Goal: Information Seeking & Learning: Find specific fact

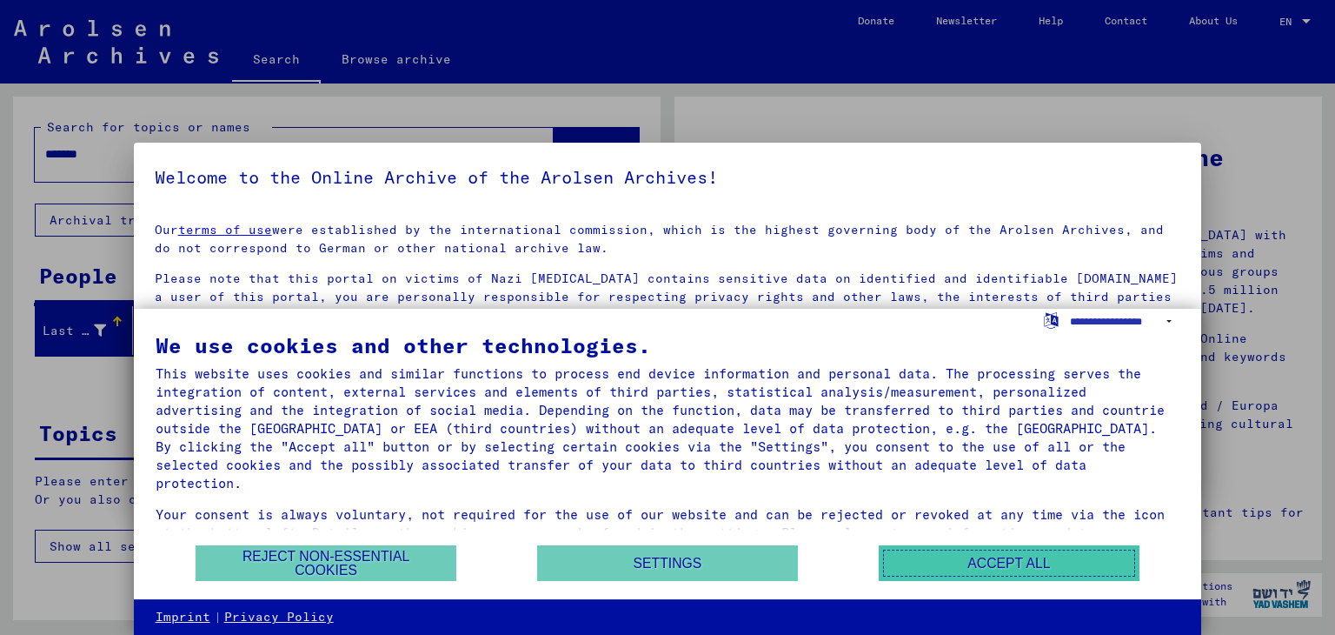
click at [1011, 578] on button "Accept all" at bounding box center [1009, 563] width 261 height 36
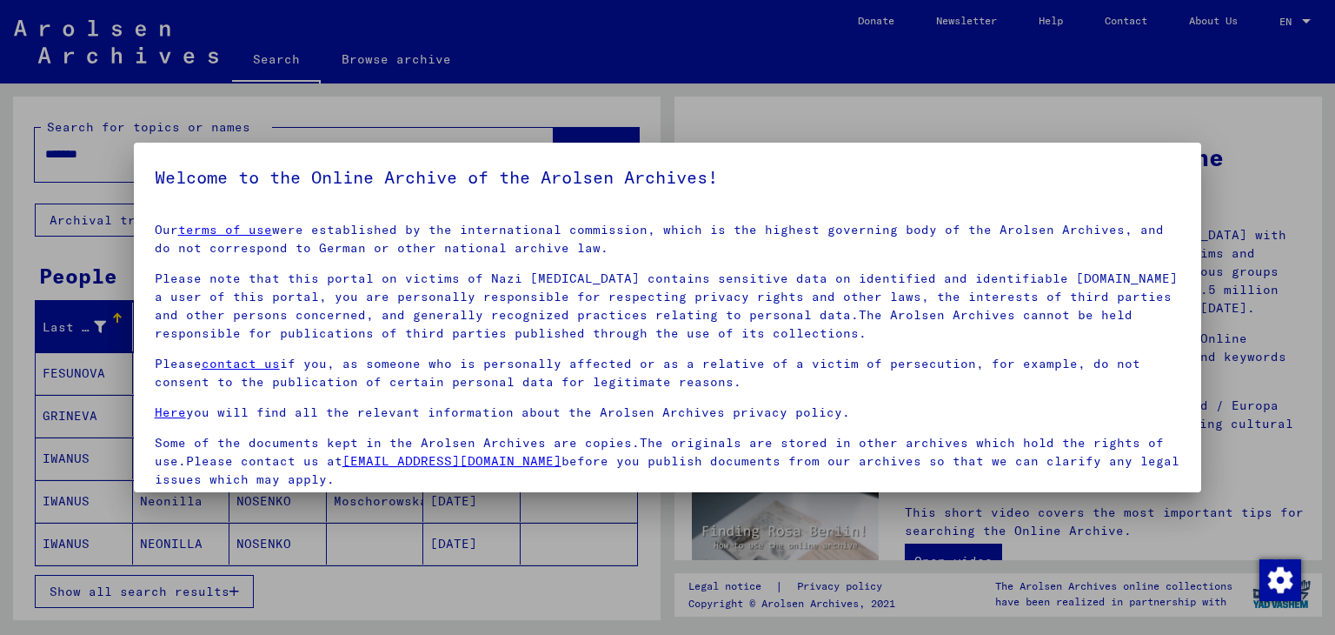
scroll to position [134, 0]
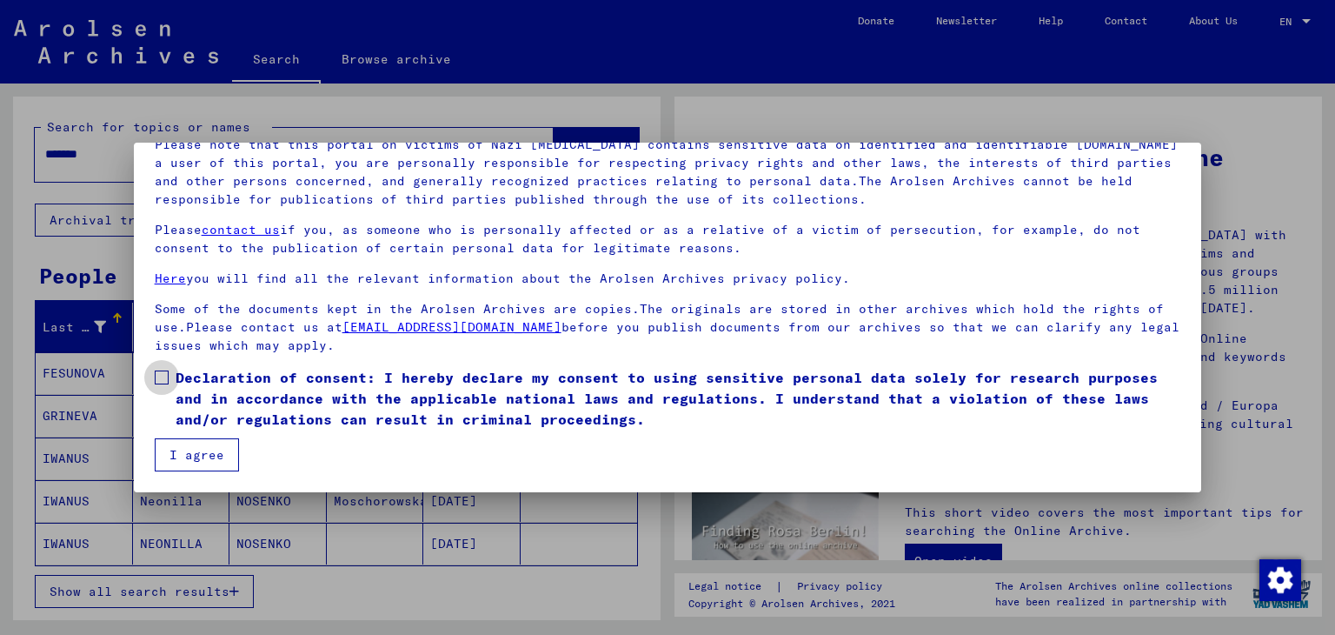
click at [160, 374] on span at bounding box center [162, 377] width 14 height 14
click at [181, 447] on button "I agree" at bounding box center [197, 454] width 84 height 33
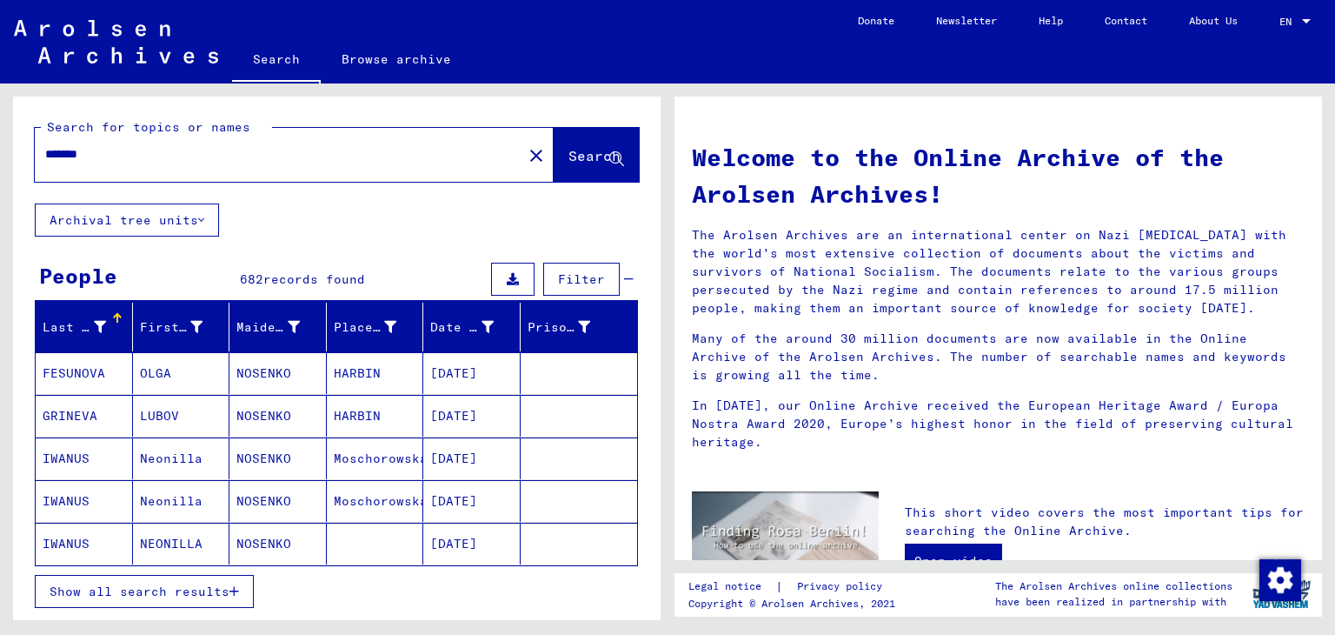
click at [222, 152] on input "*******" at bounding box center [273, 154] width 456 height 18
drag, startPoint x: 222, startPoint y: 152, endPoint x: 0, endPoint y: 136, distance: 222.2
click at [0, 136] on div "Search for topics or names ******* close Search Archival tree units People 682 …" at bounding box center [334, 351] width 668 height 536
type input "**********"
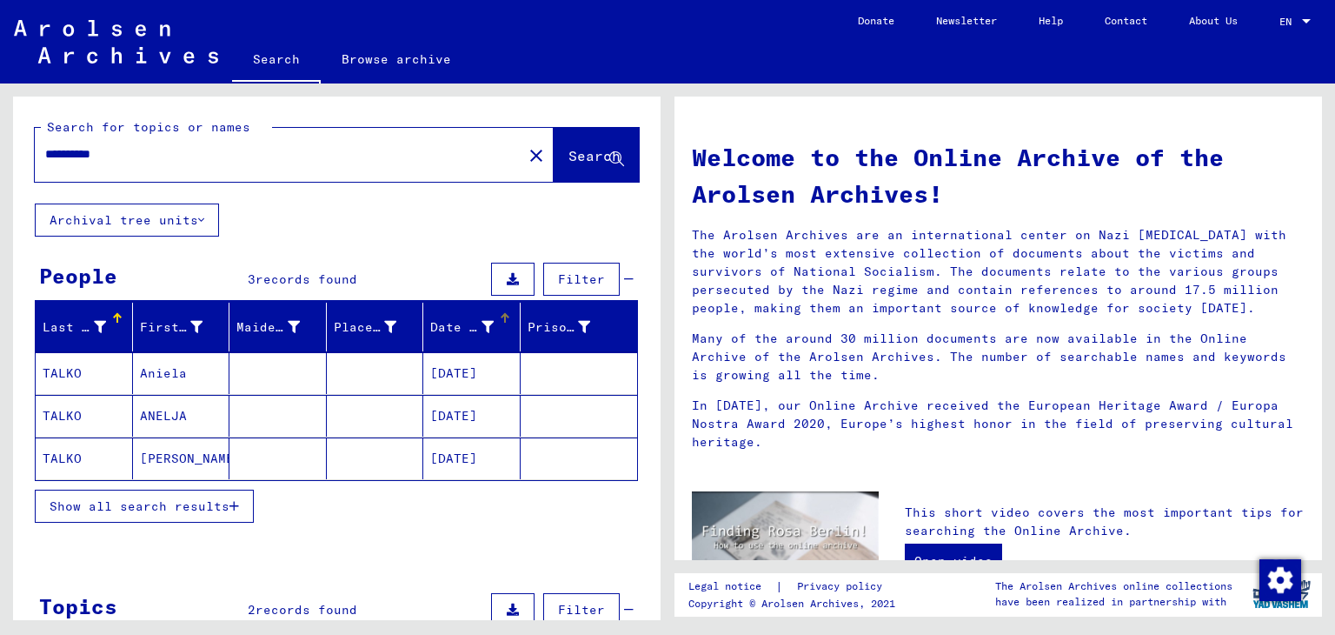
click at [469, 334] on div "Date of Birth" at bounding box center [461, 327] width 63 height 18
click at [68, 453] on mat-cell "TALKO" at bounding box center [84, 458] width 97 height 42
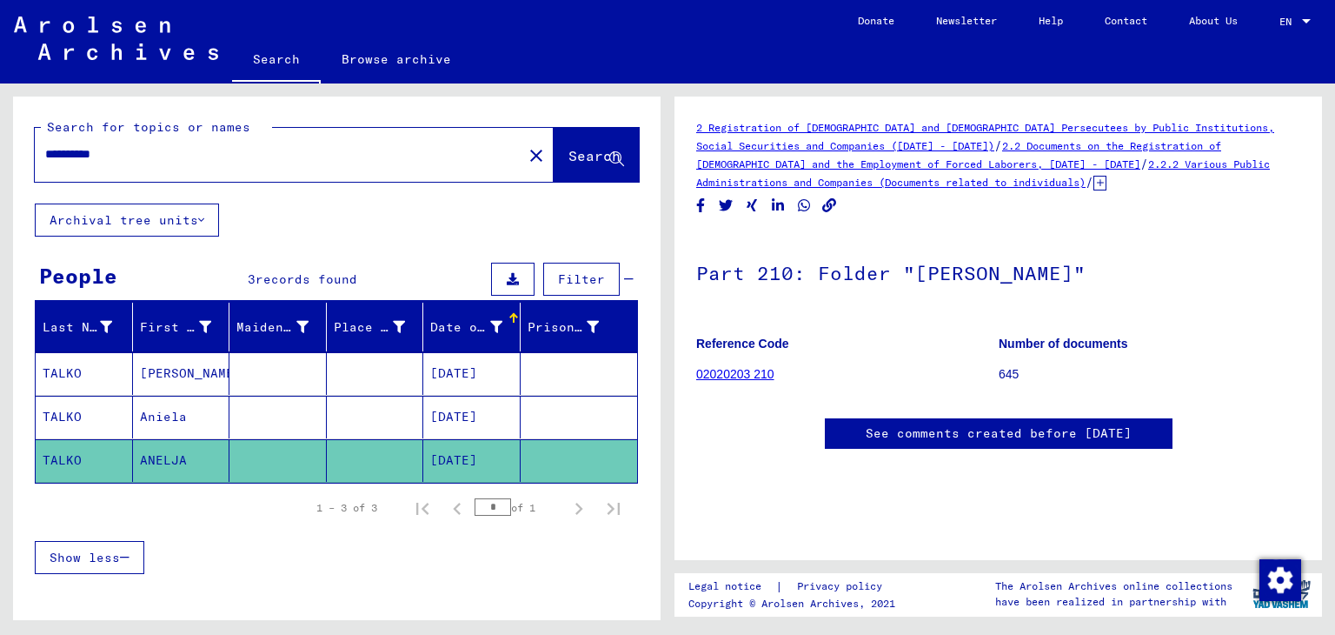
click at [156, 376] on mat-cell "[PERSON_NAME]" at bounding box center [181, 373] width 97 height 43
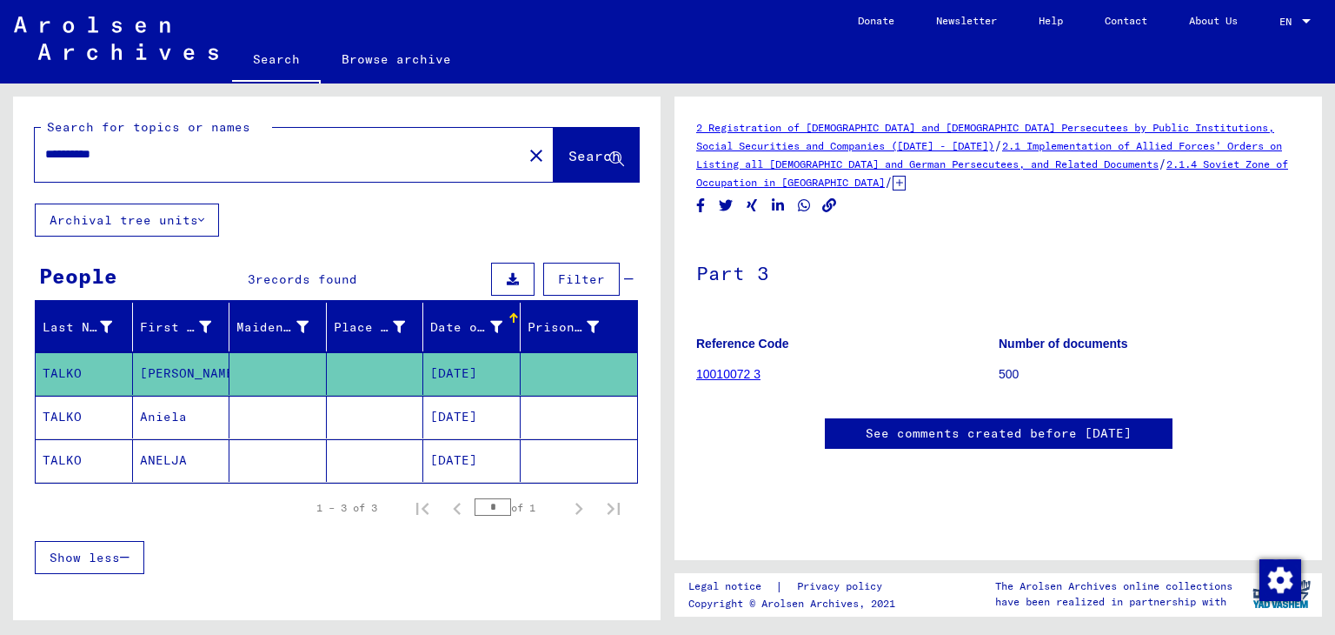
click at [52, 370] on mat-cell "TALKO" at bounding box center [84, 373] width 97 height 43
click at [736, 374] on link "10010072 3" at bounding box center [728, 374] width 64 height 14
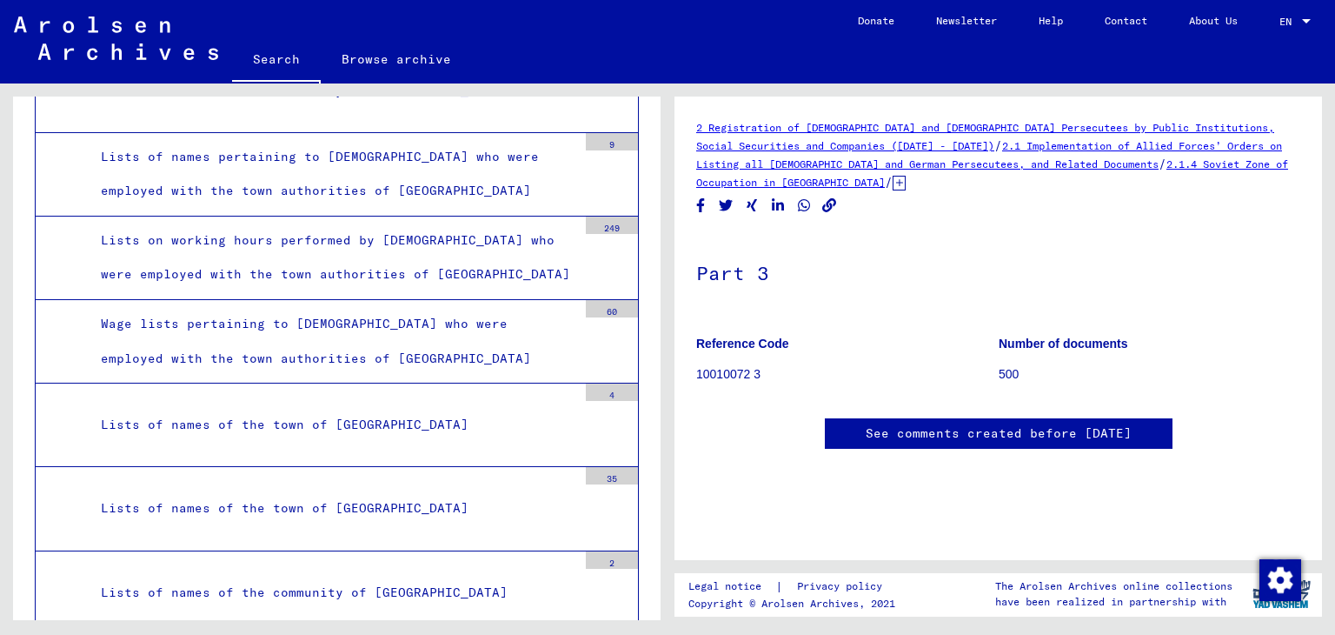
scroll to position [4345, 0]
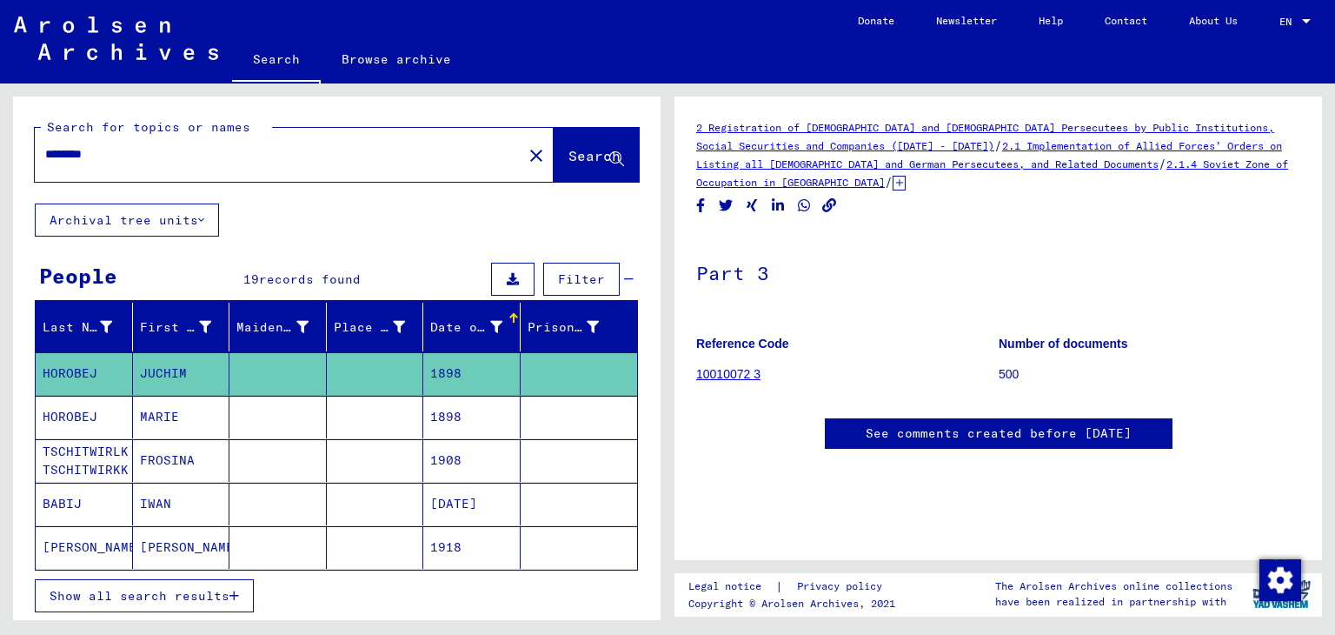
drag, startPoint x: 198, startPoint y: 154, endPoint x: 0, endPoint y: 124, distance: 200.4
click at [0, 124] on div "Search for topics or names ******** close Search Archival tree units People 19 …" at bounding box center [334, 351] width 668 height 536
paste input "**********"
type input "**********"
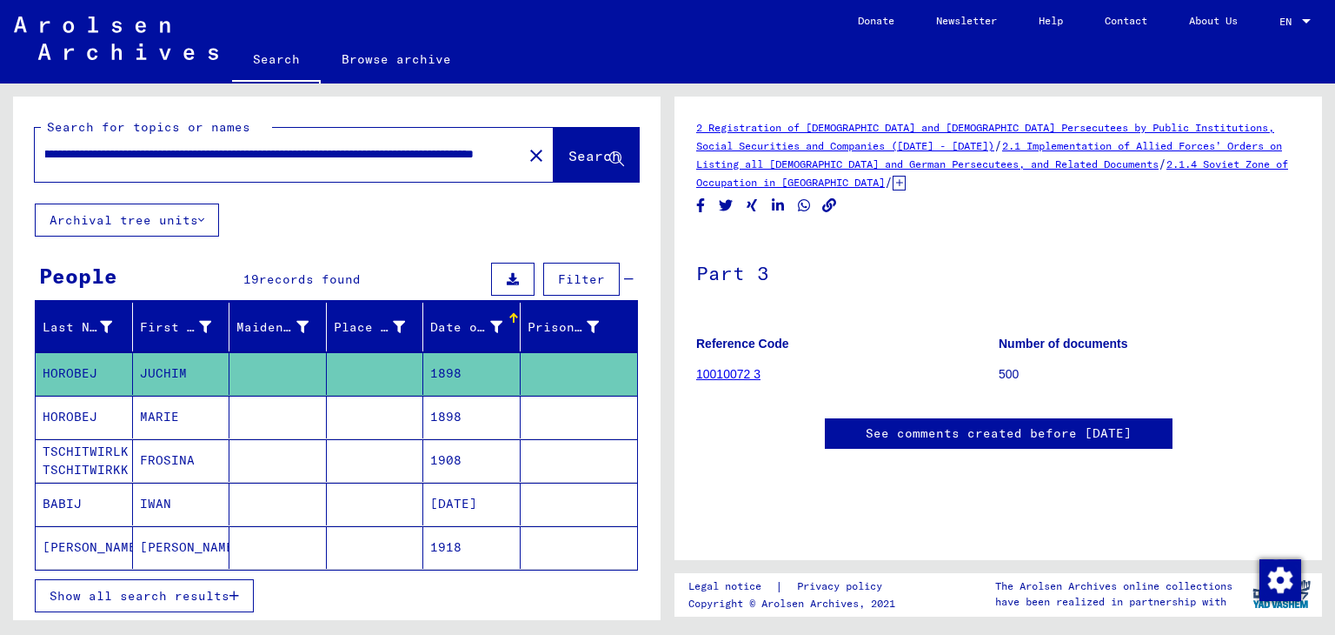
scroll to position [0, 0]
click at [526, 155] on mat-icon "close" at bounding box center [536, 155] width 21 height 21
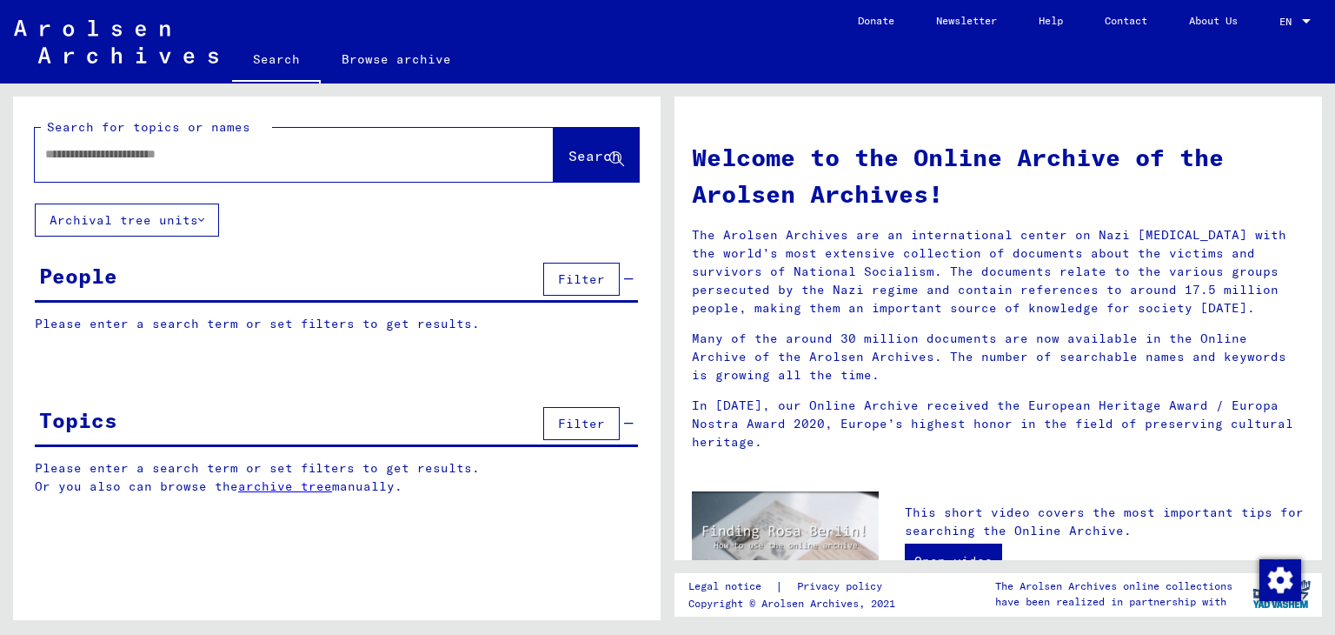
click at [400, 147] on input "text" at bounding box center [260, 154] width 431 height 18
type input "**********"
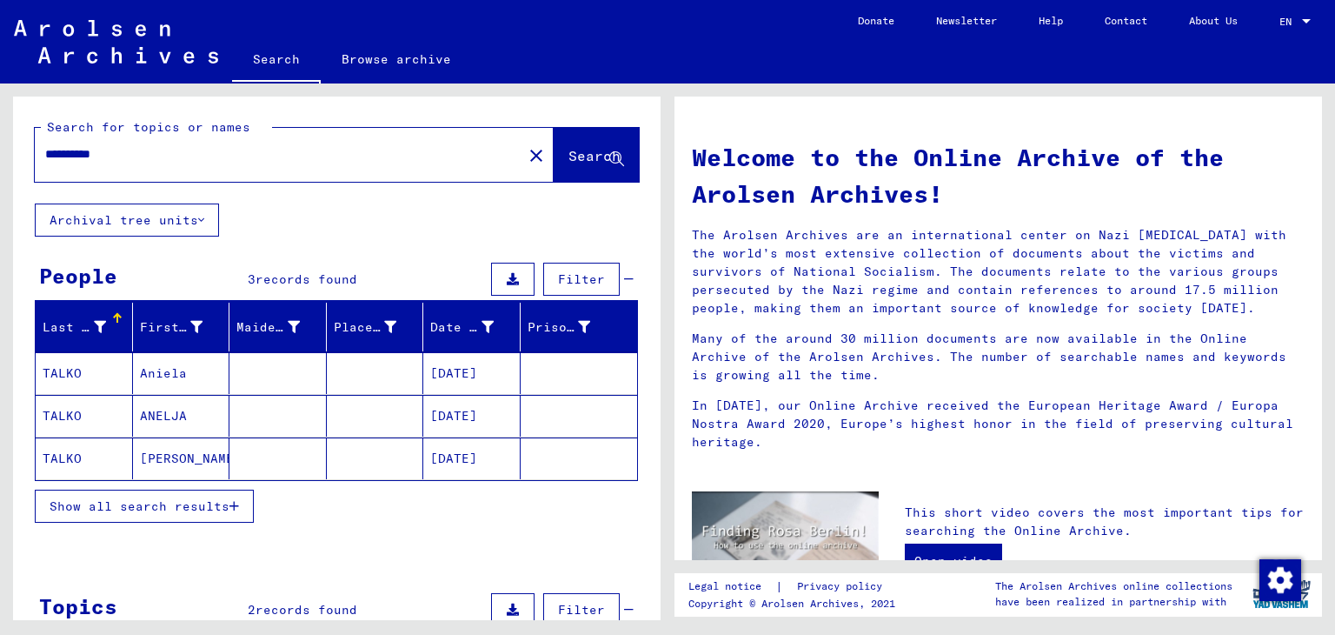
click at [472, 462] on mat-cell "[DATE]" at bounding box center [471, 458] width 97 height 42
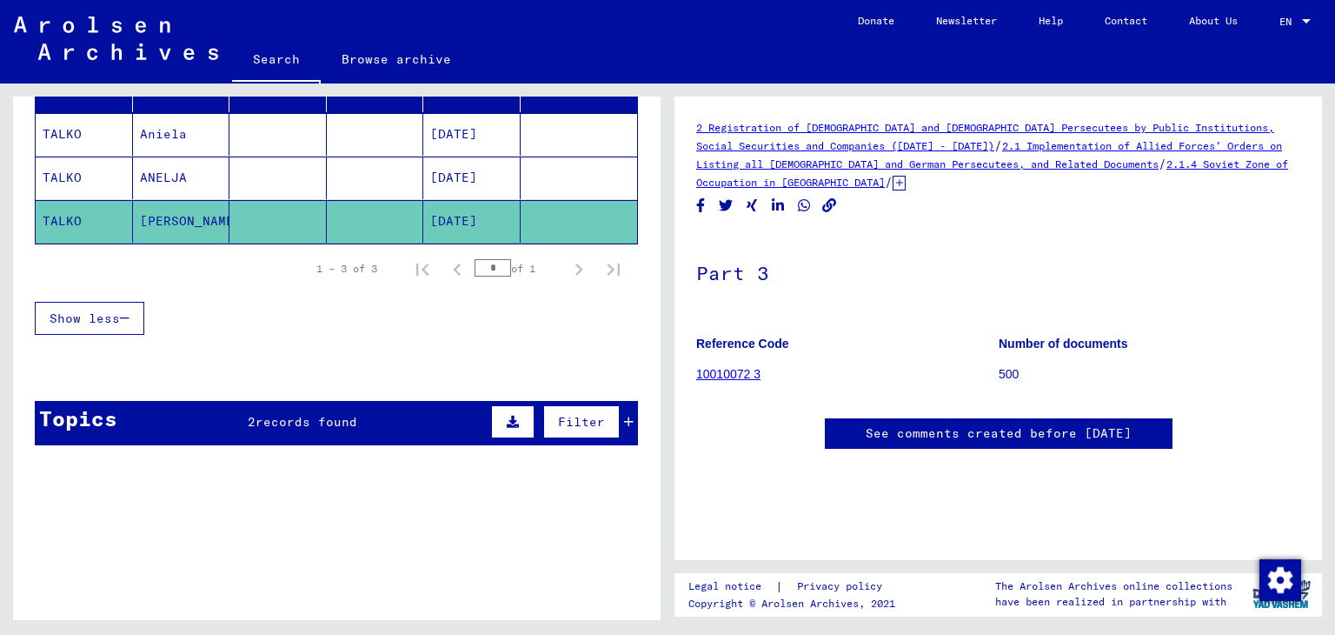
scroll to position [236, 0]
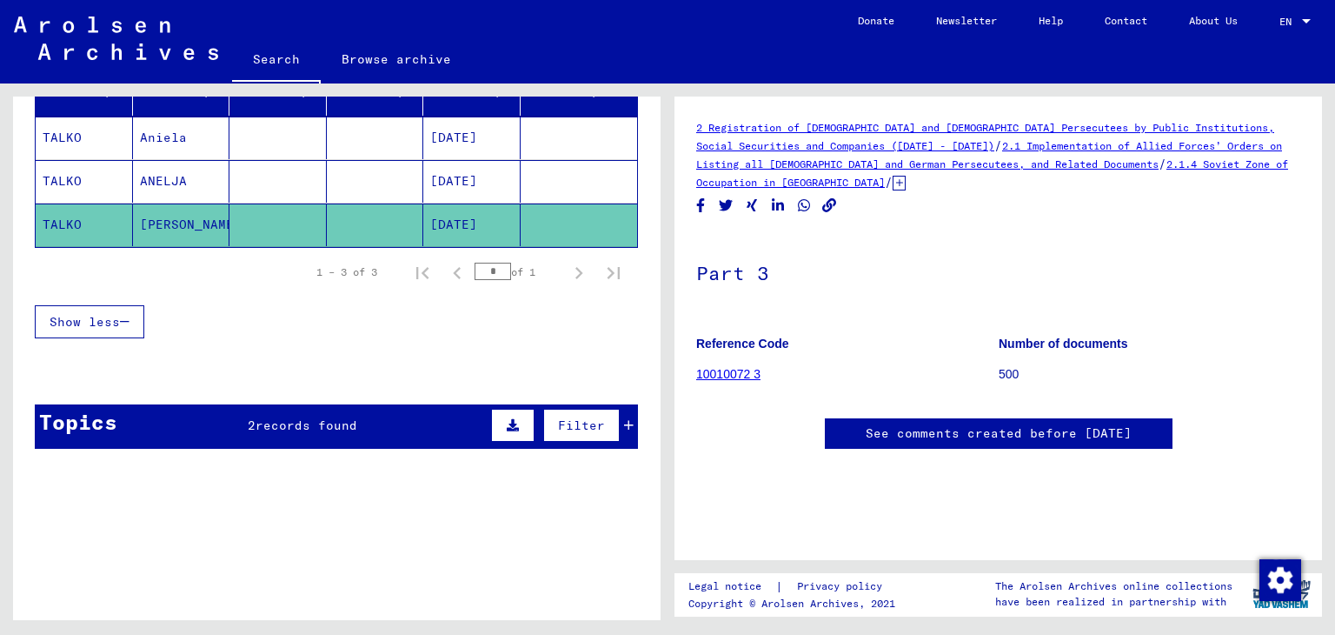
click at [507, 424] on icon at bounding box center [513, 425] width 12 height 12
click at [156, 415] on div "Topics 2 records found Filter" at bounding box center [336, 426] width 603 height 44
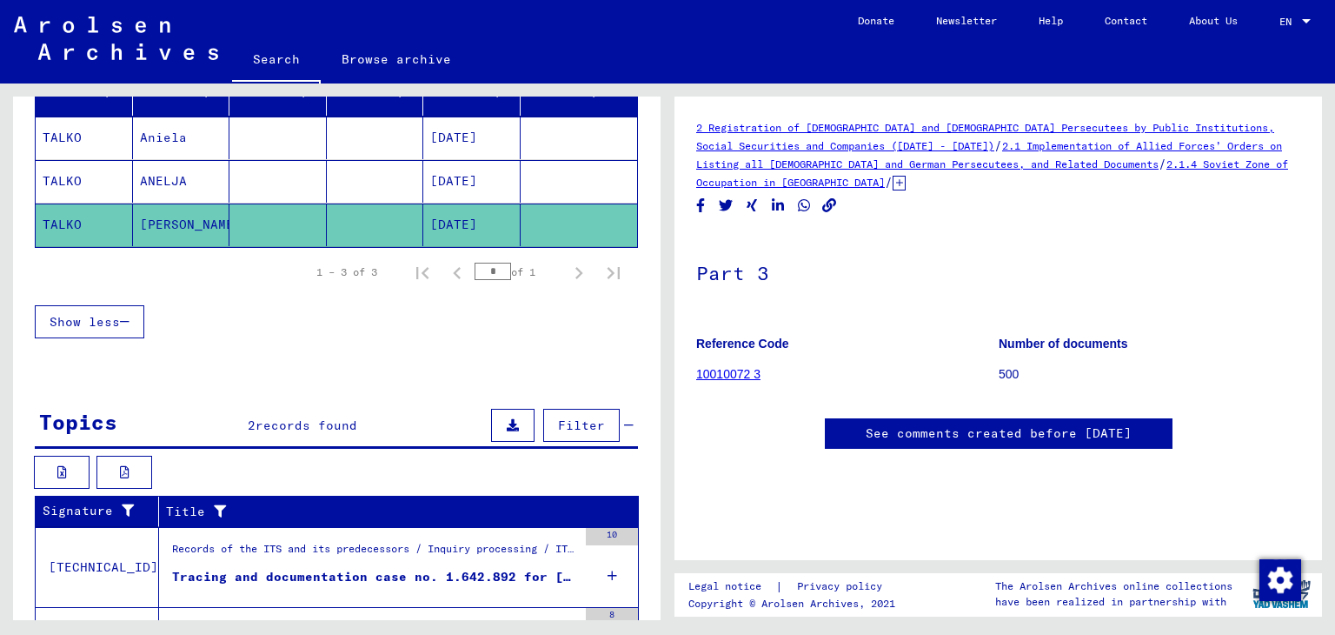
scroll to position [349, 0]
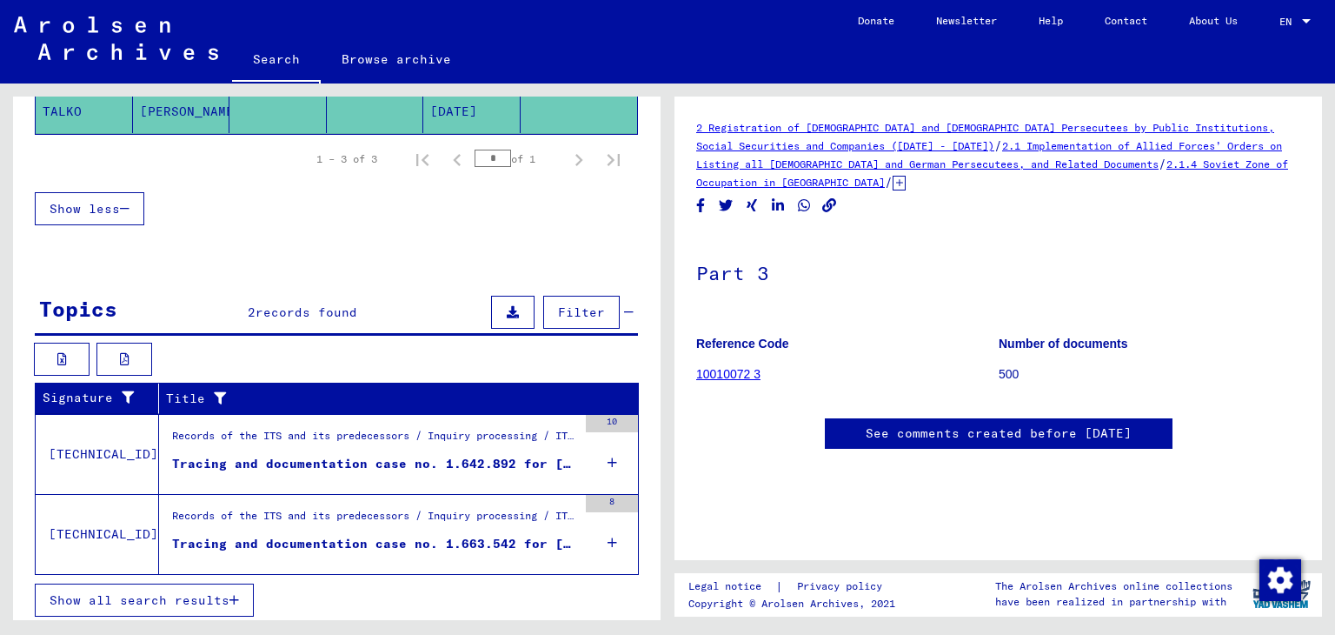
click at [244, 458] on div "Tracing and documentation case no. 1.642.892 for [PERSON_NAME] born [DEMOGRAPHI…" at bounding box center [374, 464] width 405 height 18
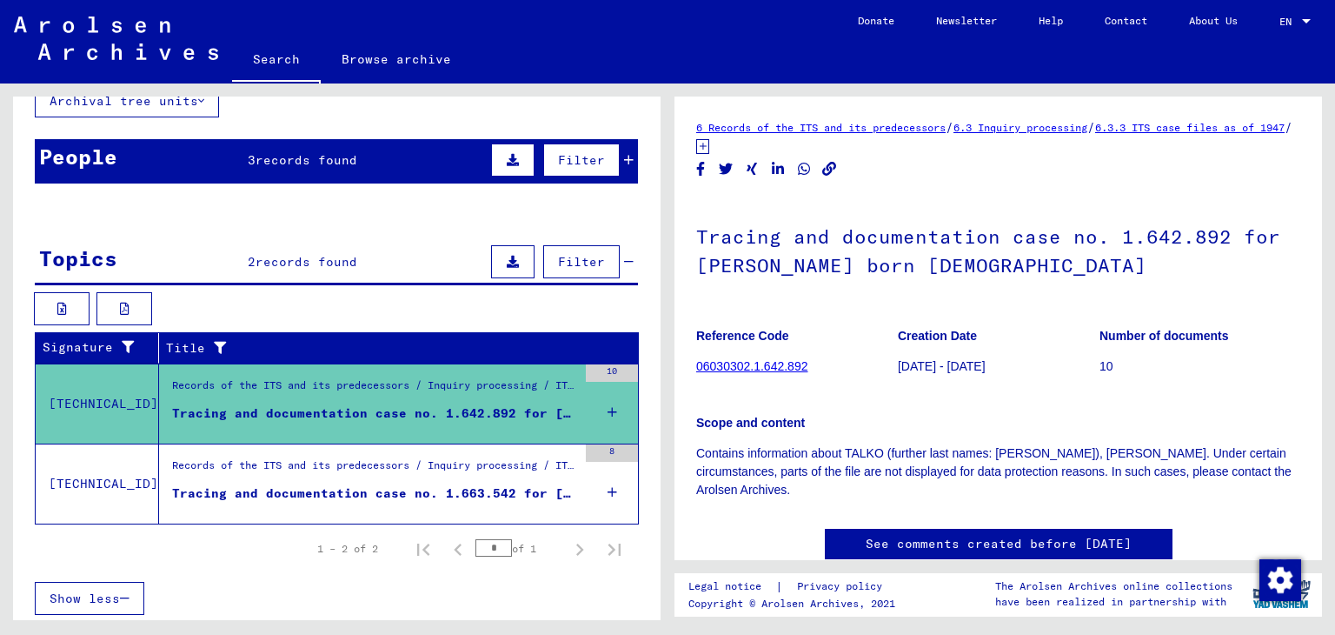
click at [790, 362] on link "06030302.1.642.892" at bounding box center [751, 366] width 111 height 14
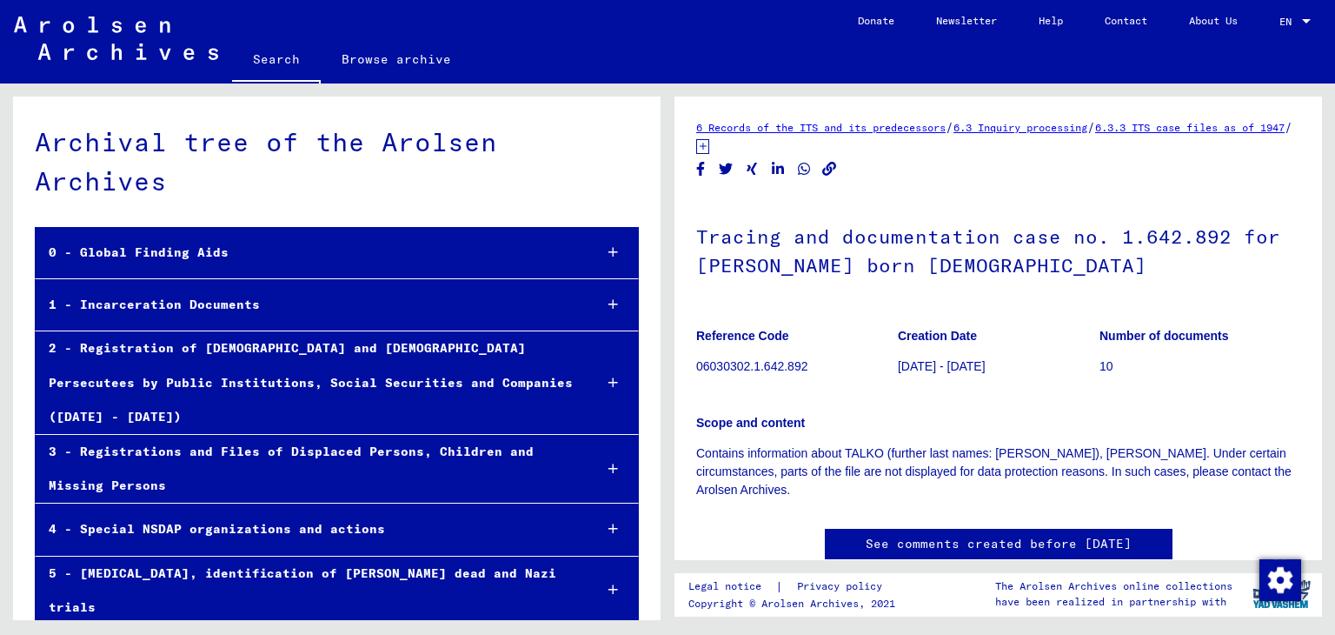
scroll to position [53570, 0]
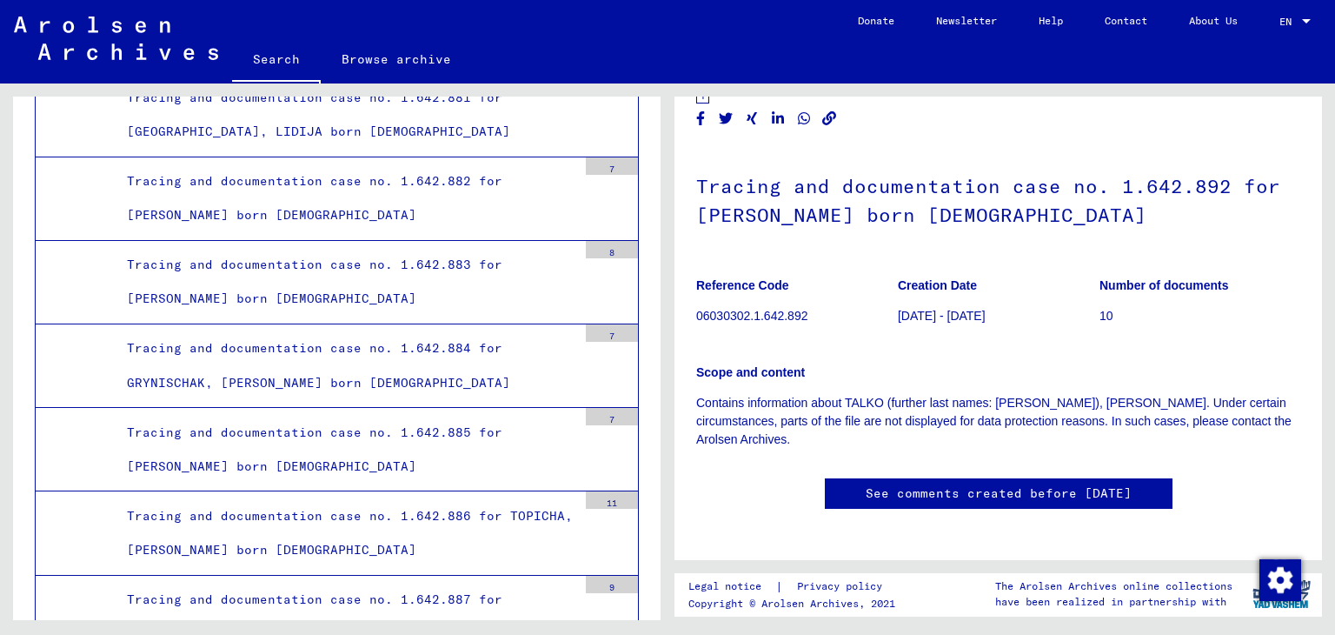
scroll to position [0, 0]
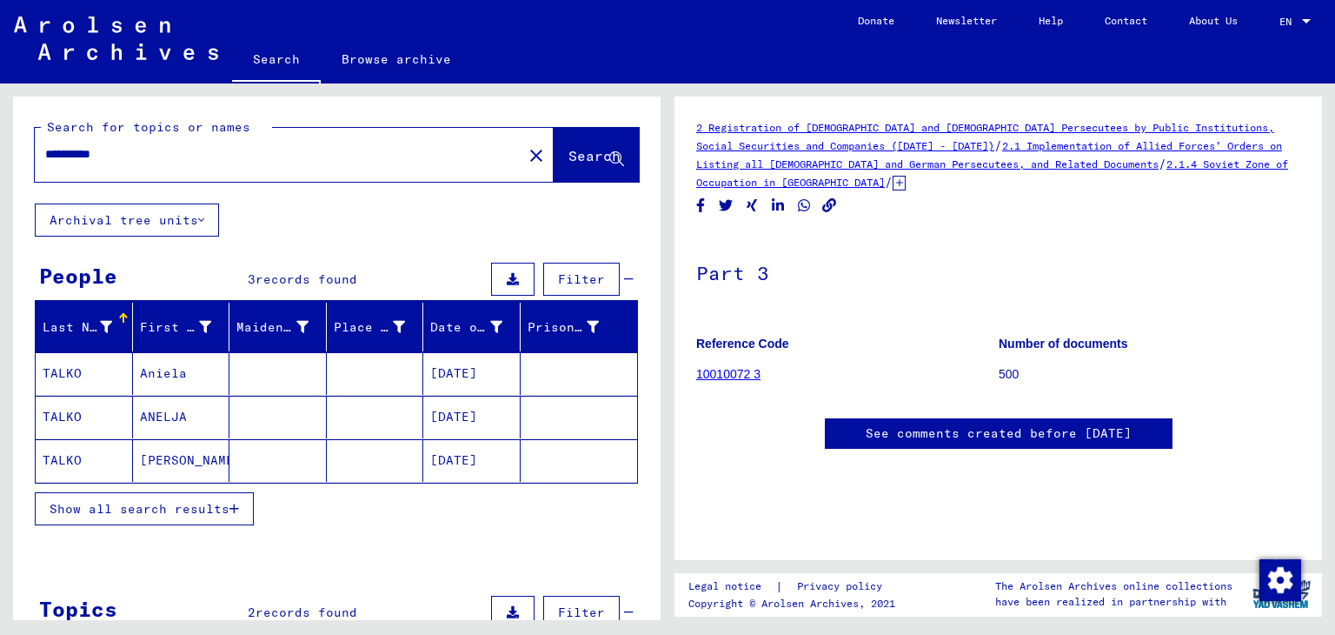
drag, startPoint x: 226, startPoint y: 152, endPoint x: 0, endPoint y: 126, distance: 227.5
click at [0, 126] on div "**********" at bounding box center [334, 351] width 668 height 536
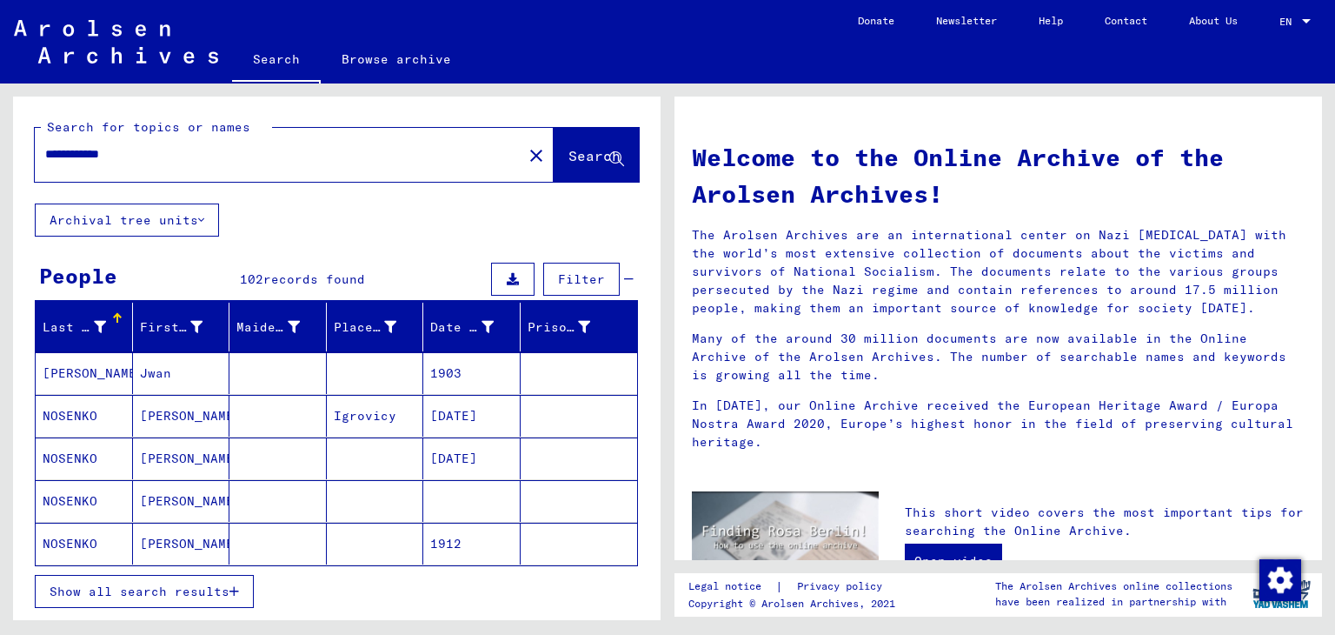
click at [475, 453] on mat-cell "[DATE]" at bounding box center [471, 458] width 97 height 42
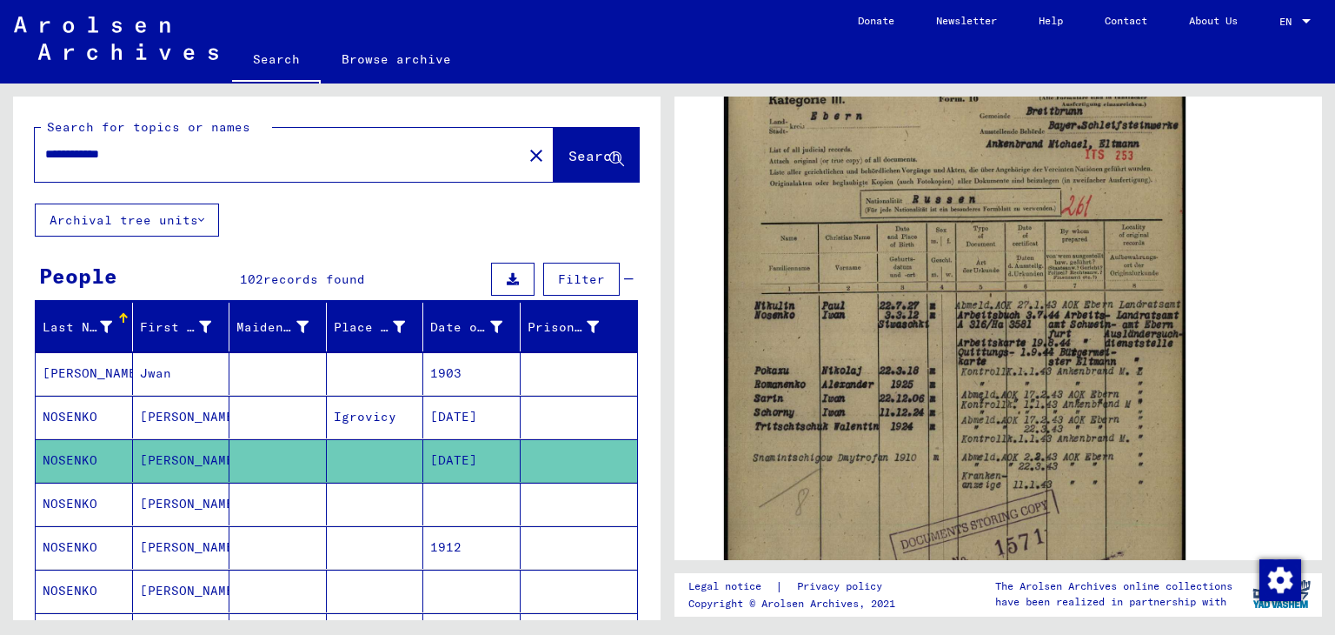
scroll to position [392, 0]
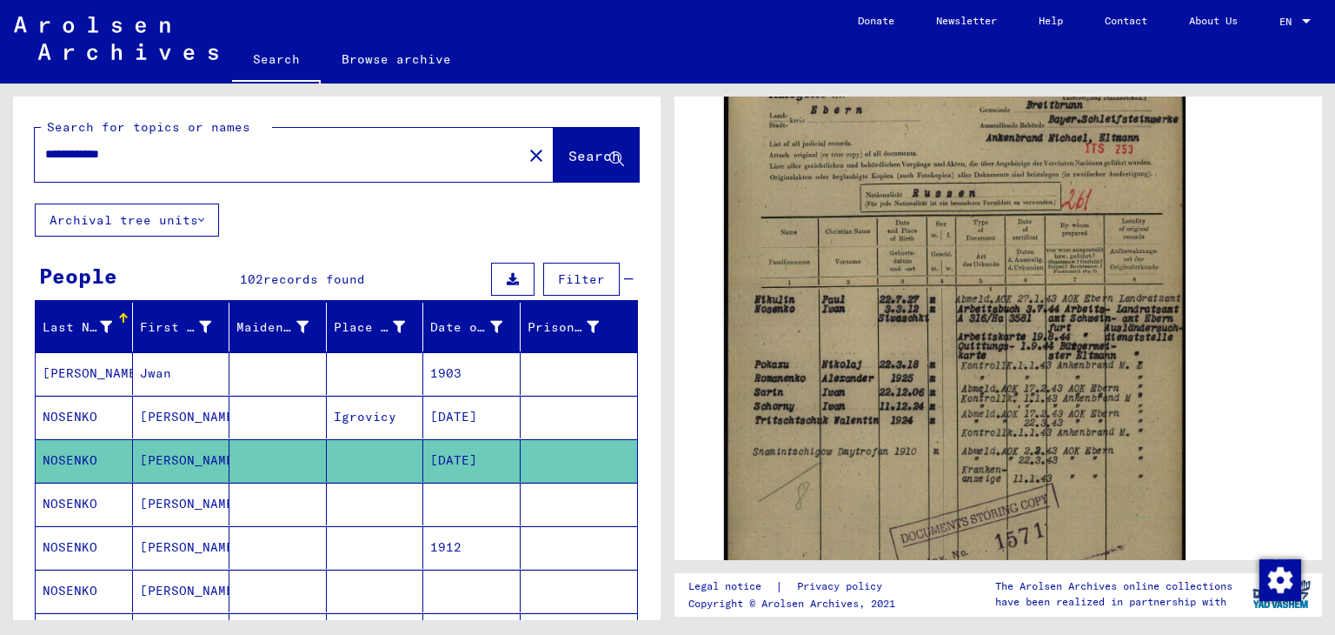
click at [156, 509] on mat-cell "[PERSON_NAME]" at bounding box center [181, 503] width 97 height 43
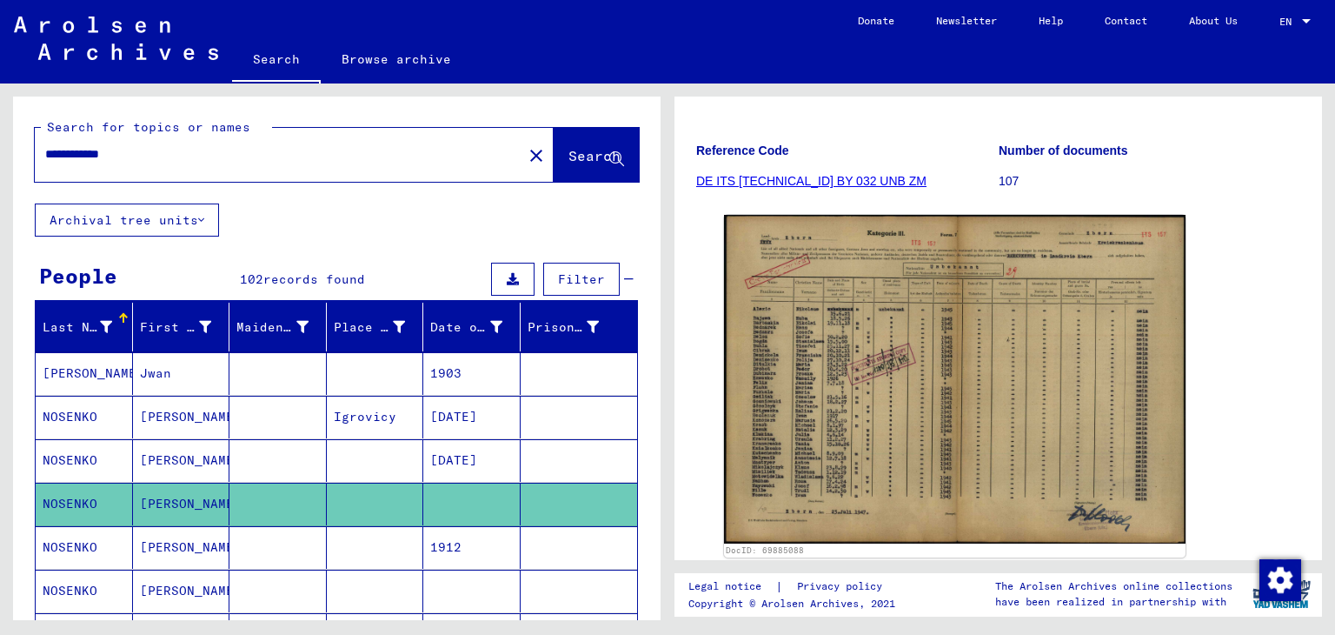
scroll to position [236, 0]
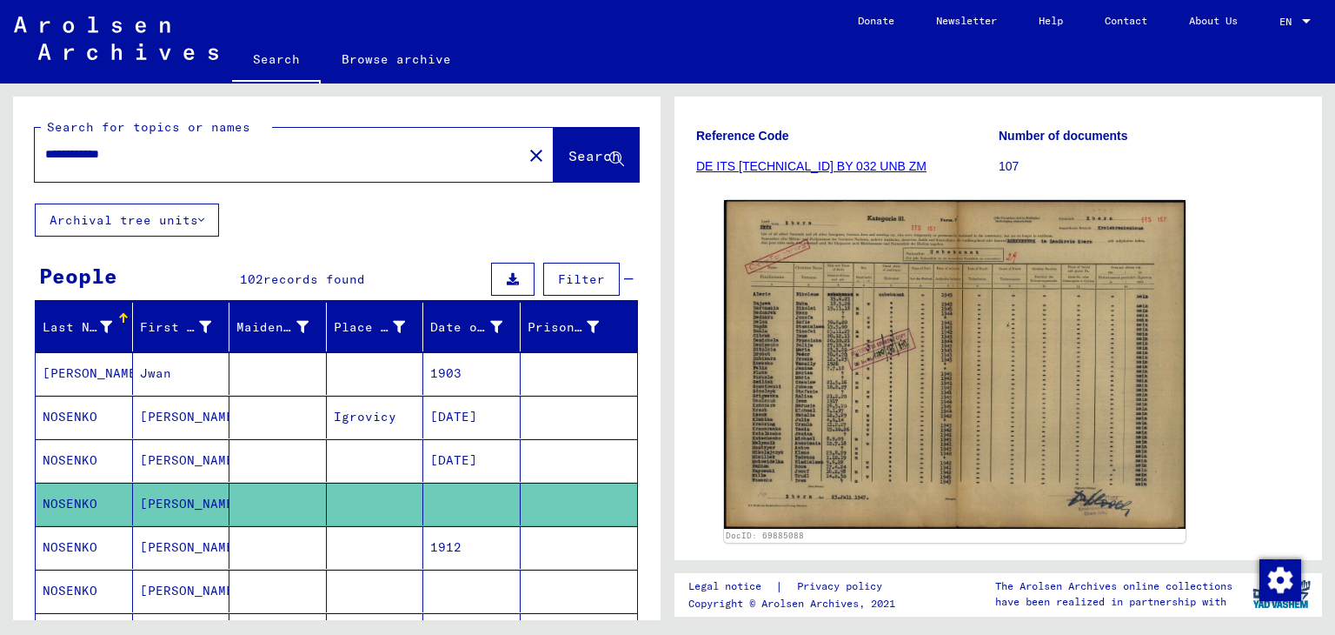
drag, startPoint x: 201, startPoint y: 144, endPoint x: 103, endPoint y: 150, distance: 98.4
click at [103, 150] on input "**********" at bounding box center [278, 154] width 467 height 18
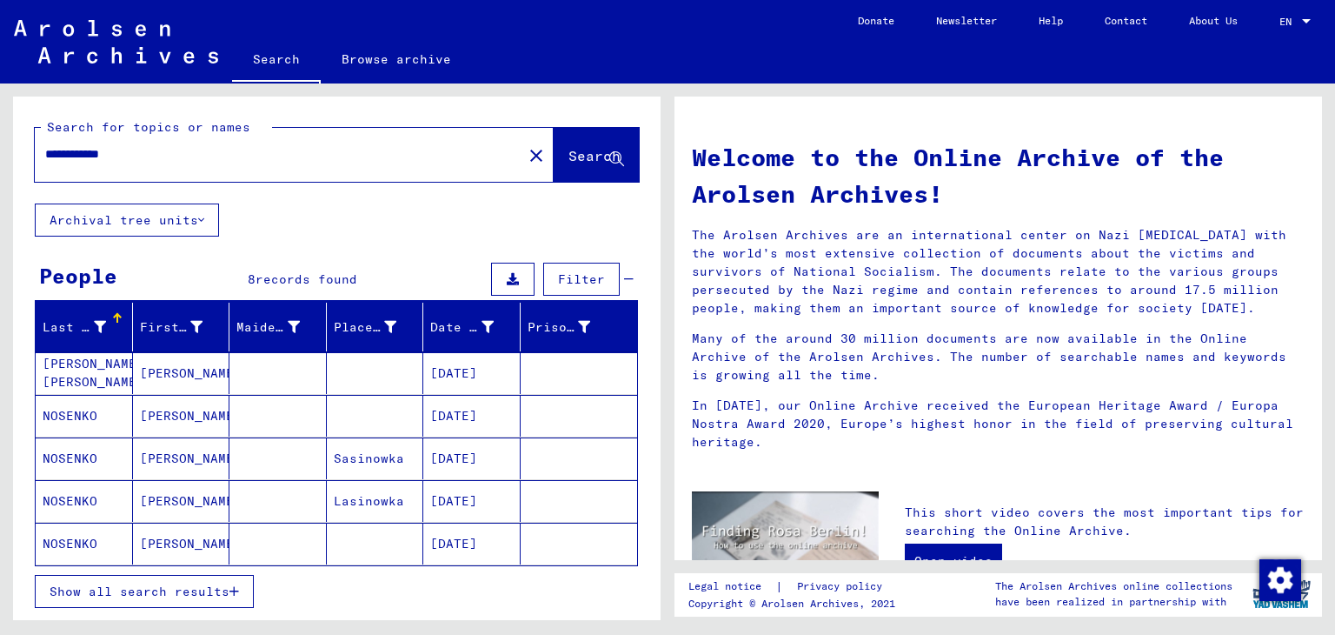
click at [372, 506] on mat-cell "Lasinowka" at bounding box center [375, 501] width 97 height 42
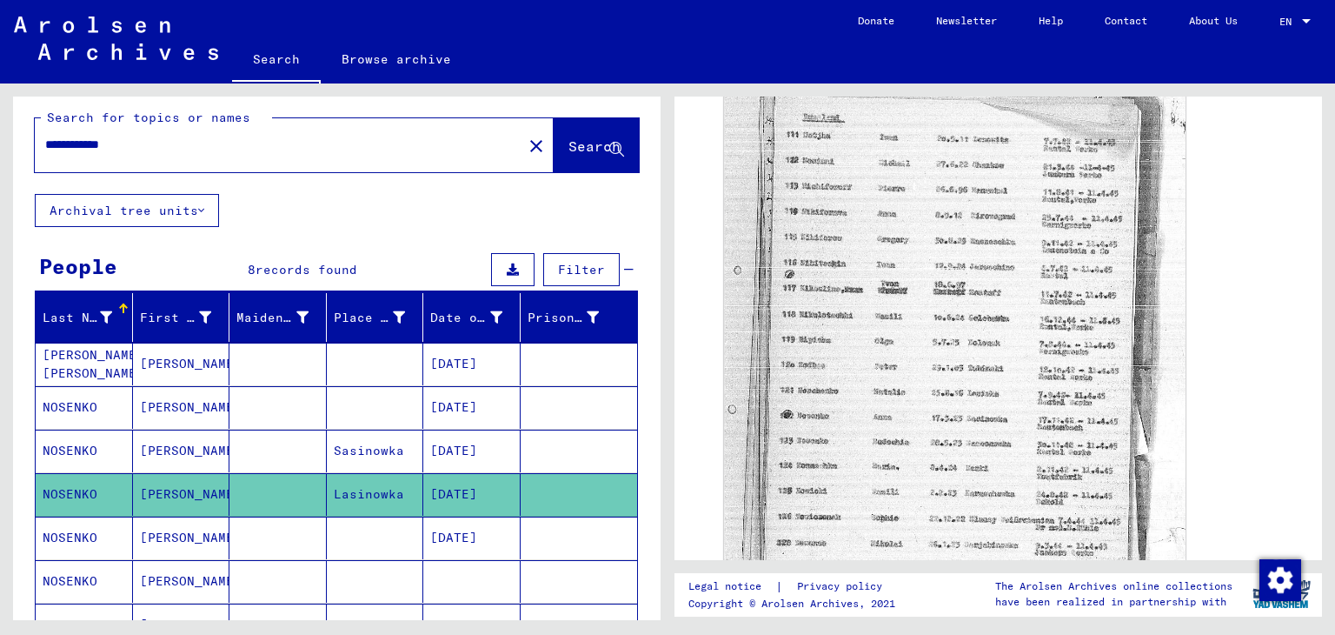
scroll to position [8, 0]
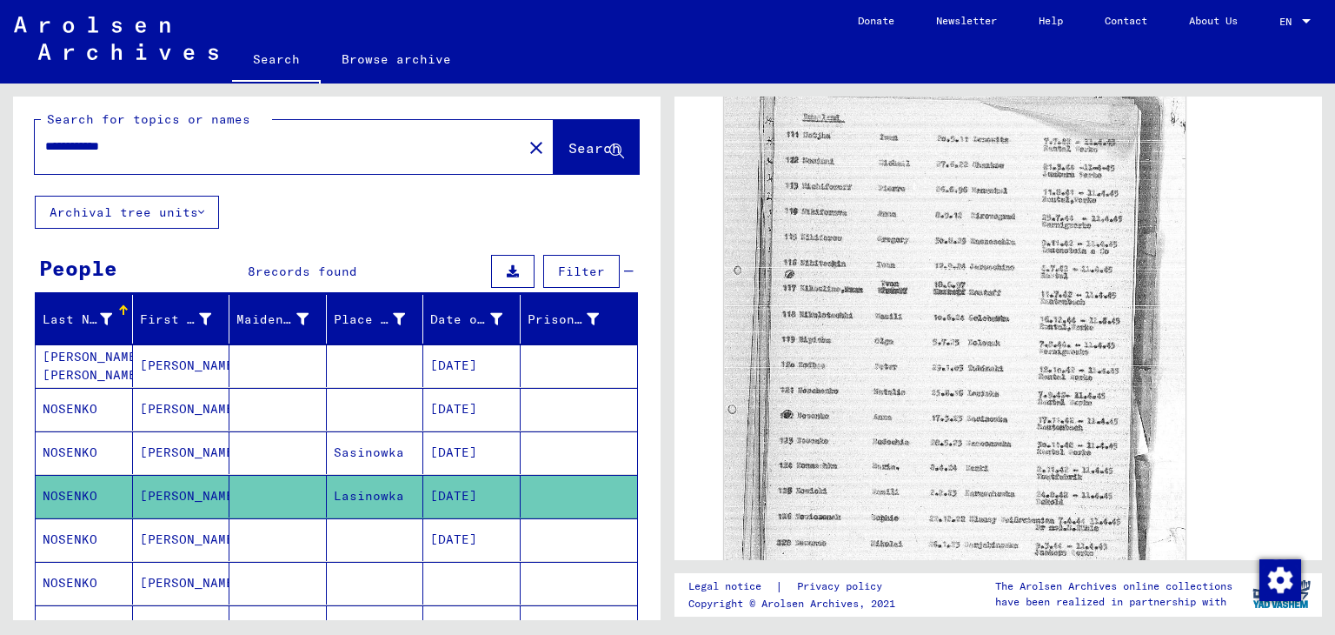
click at [385, 439] on mat-cell "Sasinowka" at bounding box center [375, 452] width 97 height 43
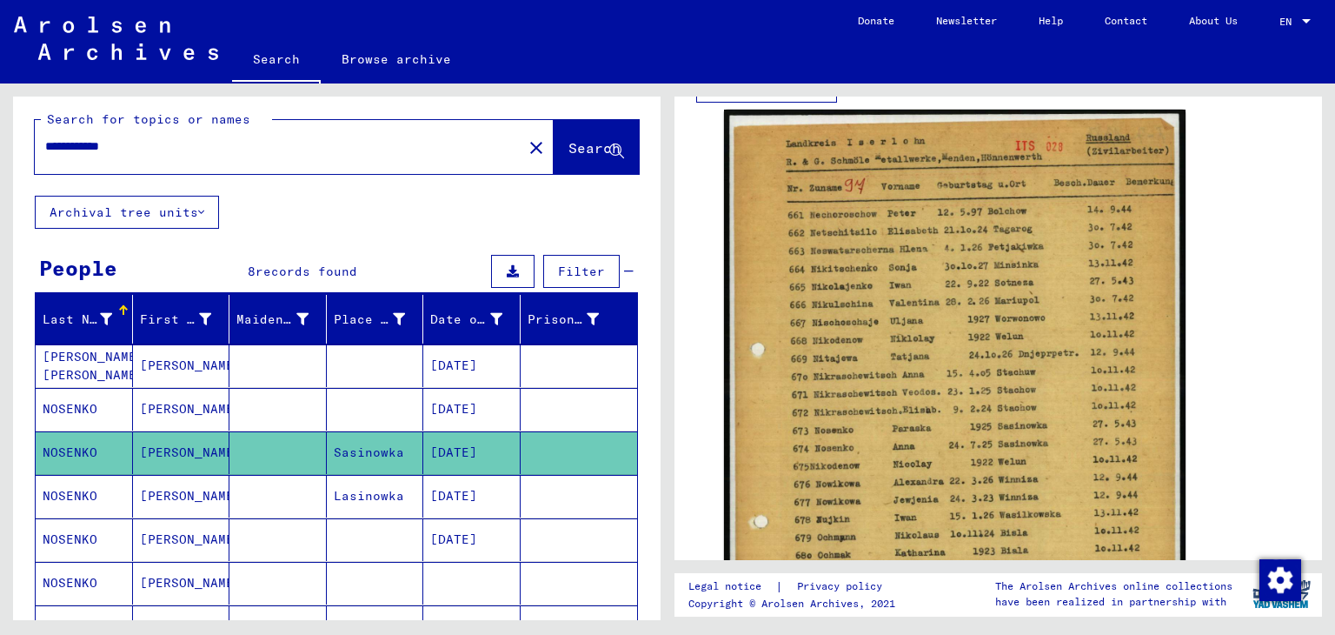
scroll to position [342, 0]
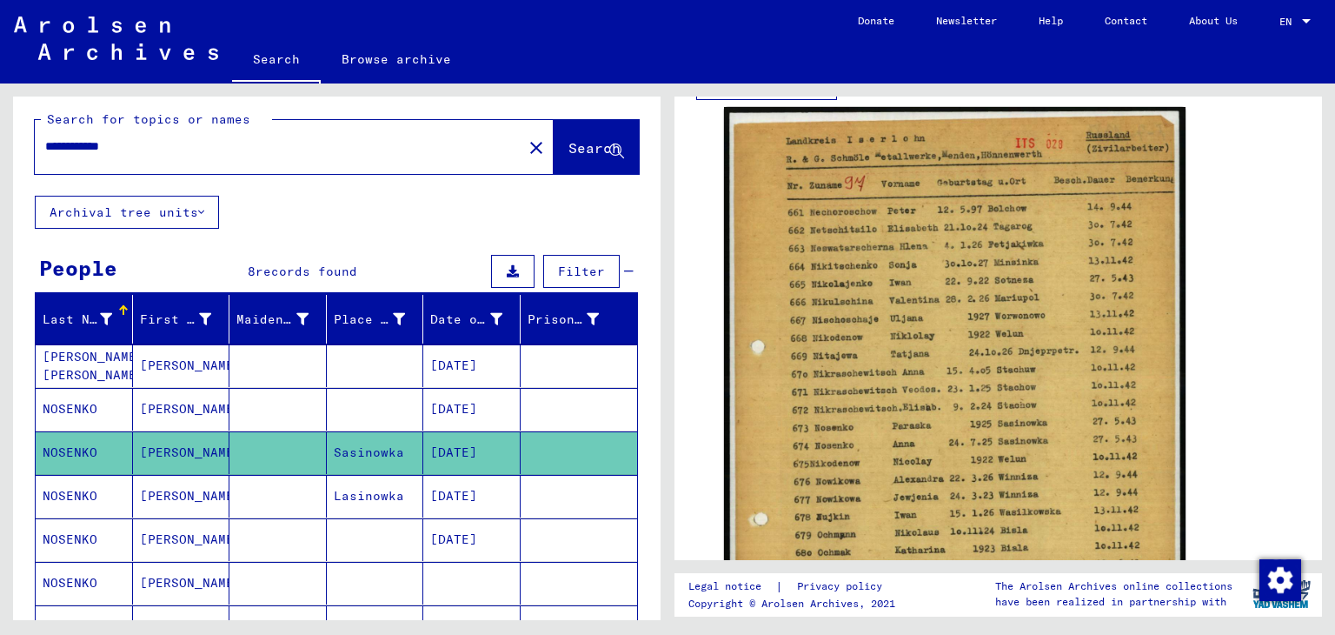
drag, startPoint x: 239, startPoint y: 147, endPoint x: 0, endPoint y: 189, distance: 242.7
click at [0, 189] on div "**********" at bounding box center [334, 351] width 668 height 536
type input "*"
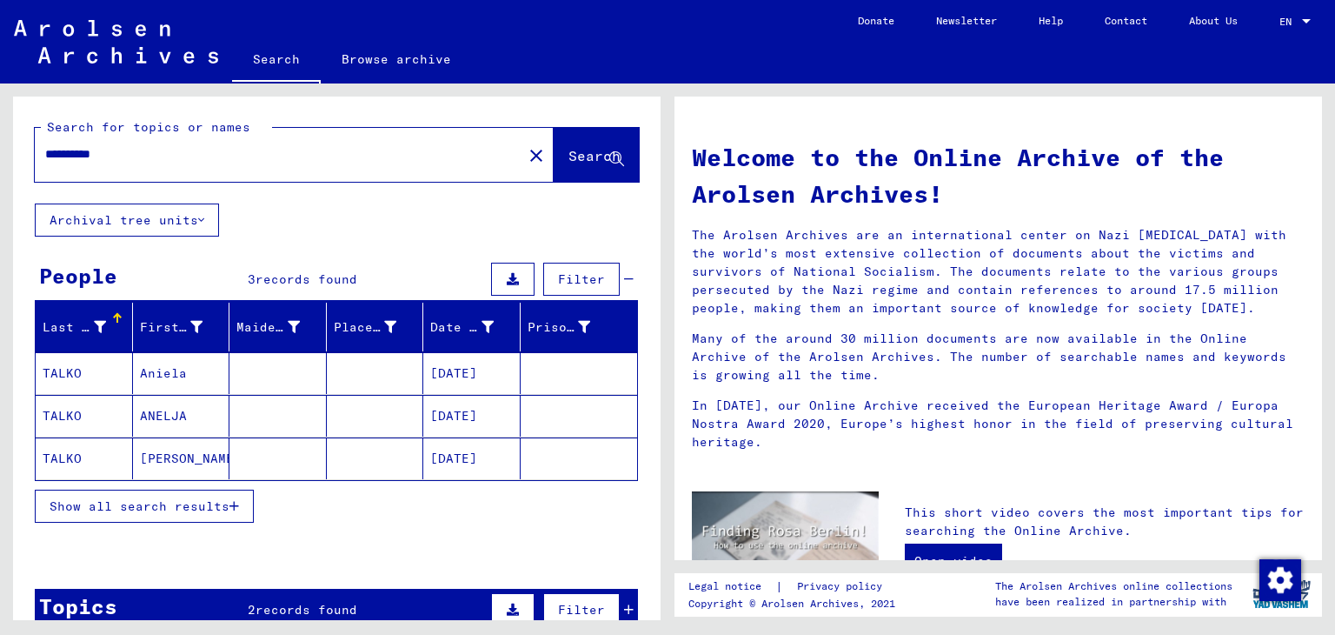
click at [459, 456] on mat-cell "[DATE]" at bounding box center [471, 458] width 97 height 42
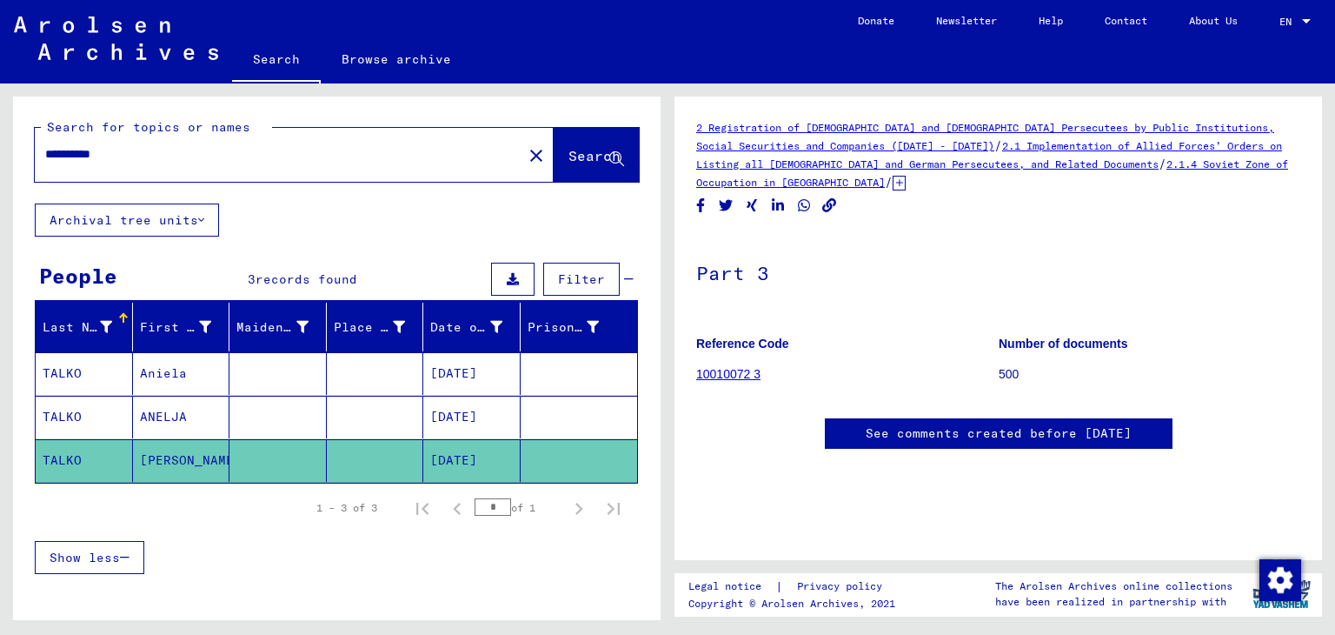
scroll to position [497, 0]
click at [521, 456] on mat-cell at bounding box center [579, 460] width 117 height 43
click at [78, 157] on input "**********" at bounding box center [278, 154] width 467 height 18
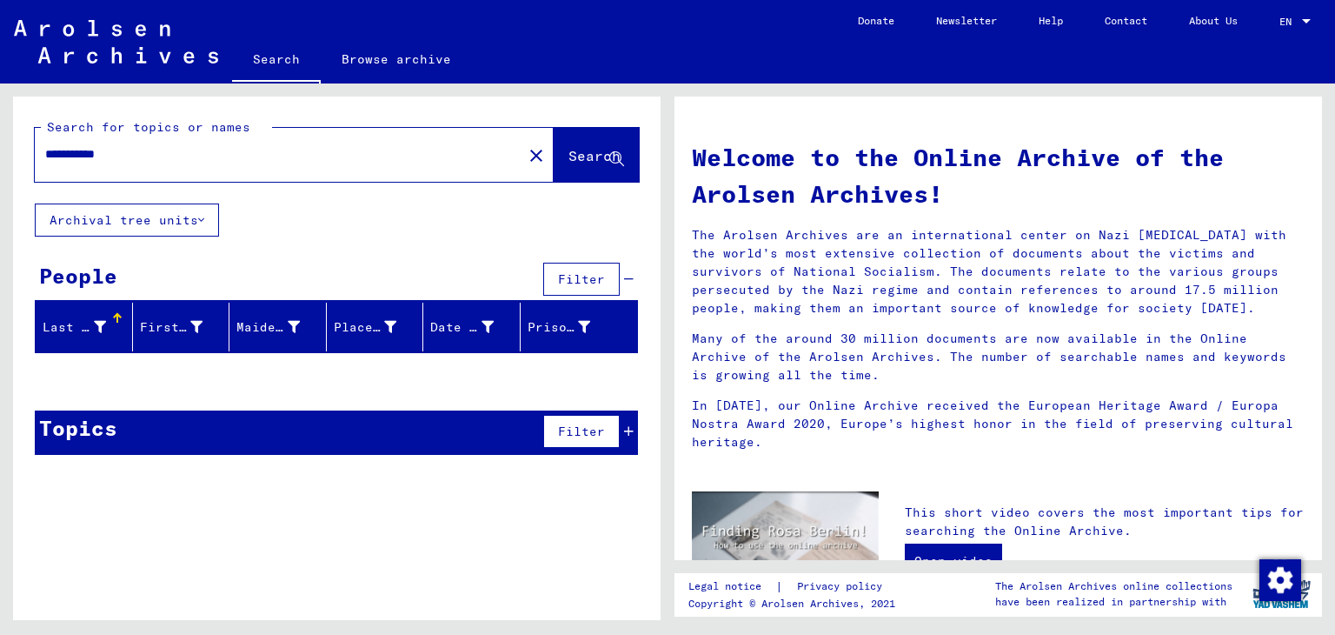
drag, startPoint x: 92, startPoint y: 156, endPoint x: 0, endPoint y: 138, distance: 93.9
click at [0, 138] on div "**********" at bounding box center [334, 351] width 668 height 536
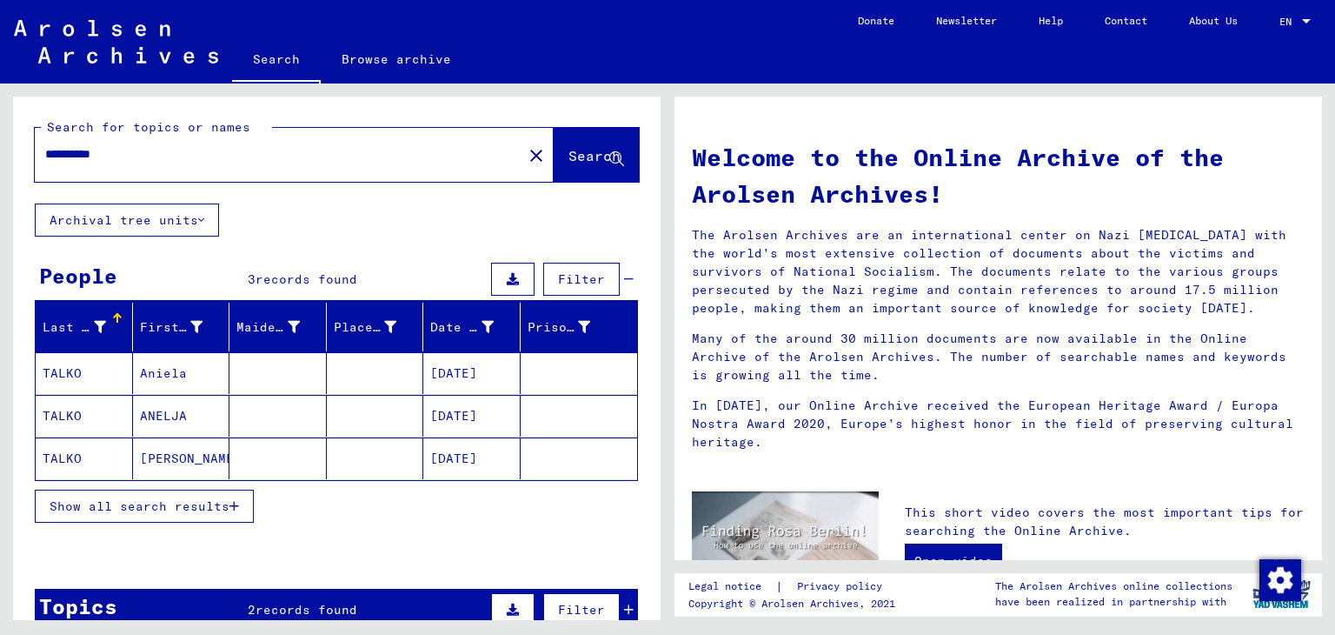
click at [170, 163] on div "**********" at bounding box center [268, 154] width 467 height 39
click at [178, 145] on input "**********" at bounding box center [273, 154] width 456 height 18
drag, startPoint x: 178, startPoint y: 145, endPoint x: 0, endPoint y: 143, distance: 178.2
click at [0, 143] on div "**********" at bounding box center [334, 351] width 668 height 536
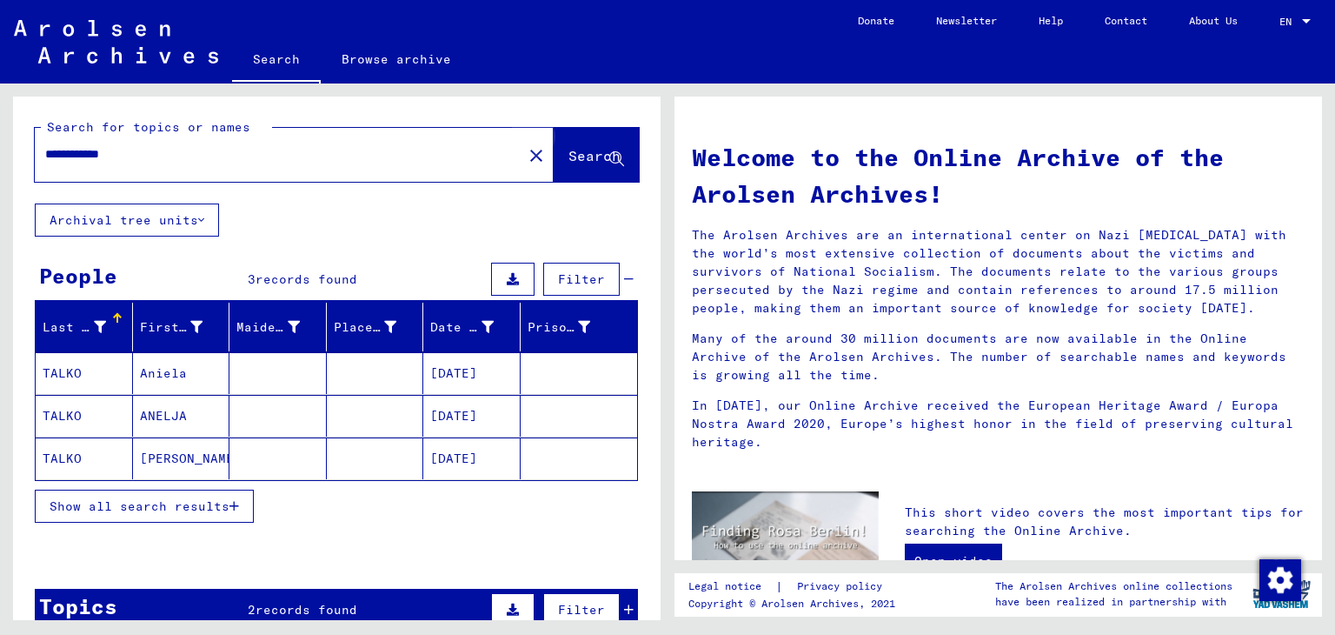
click at [590, 157] on span "Search" at bounding box center [594, 155] width 52 height 17
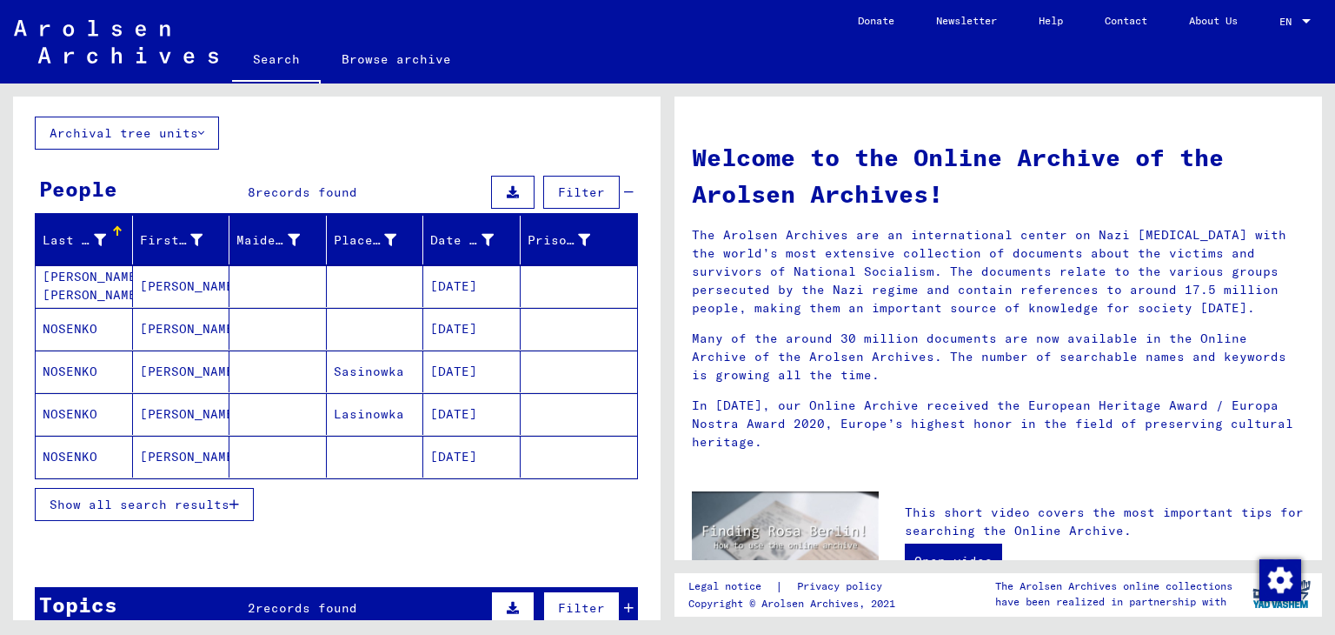
scroll to position [89, 0]
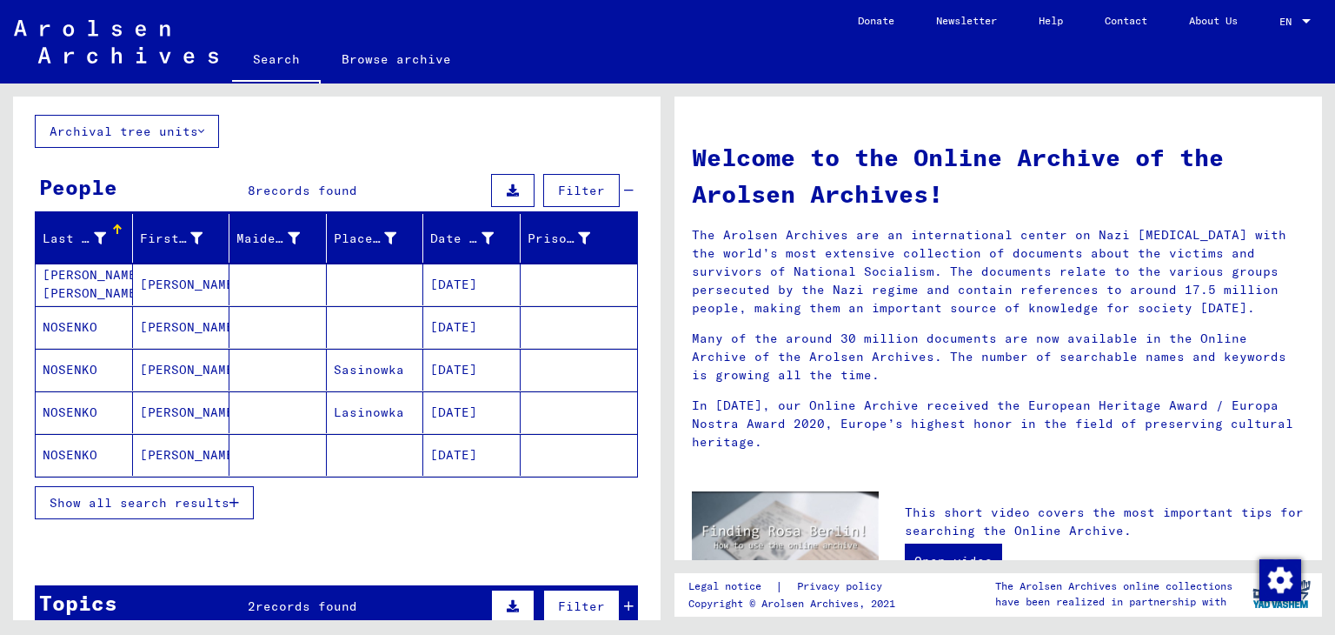
click at [482, 460] on mat-cell "[DATE]" at bounding box center [471, 455] width 97 height 42
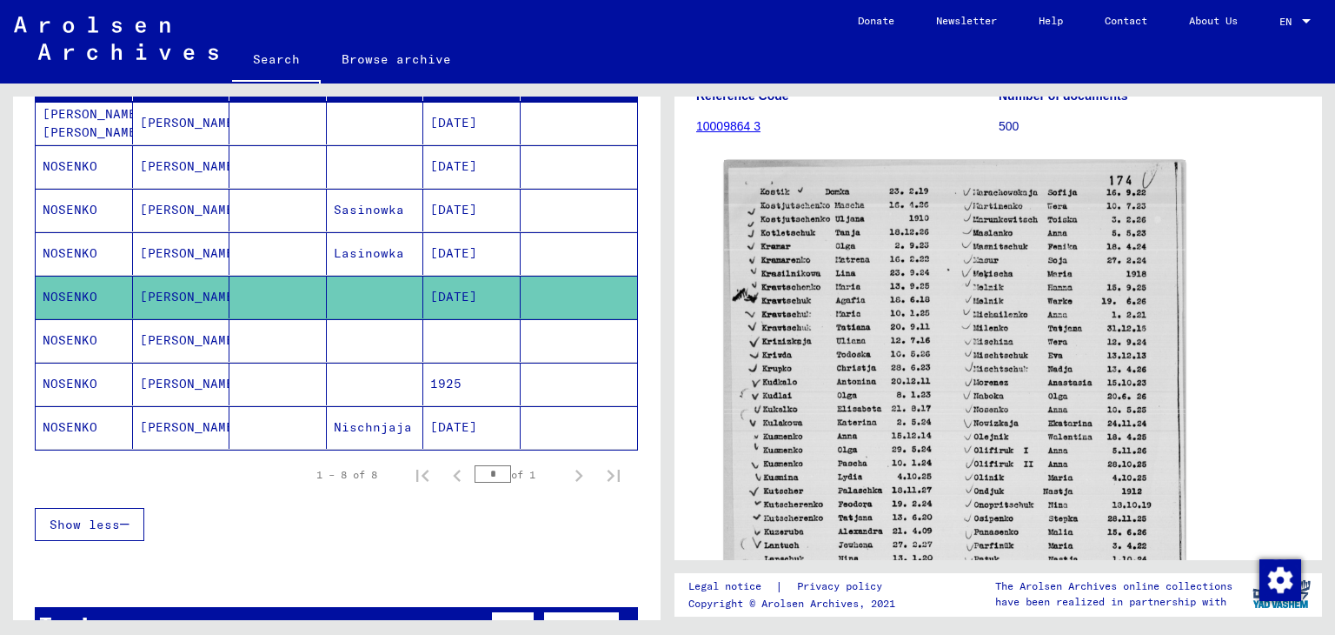
scroll to position [242, 0]
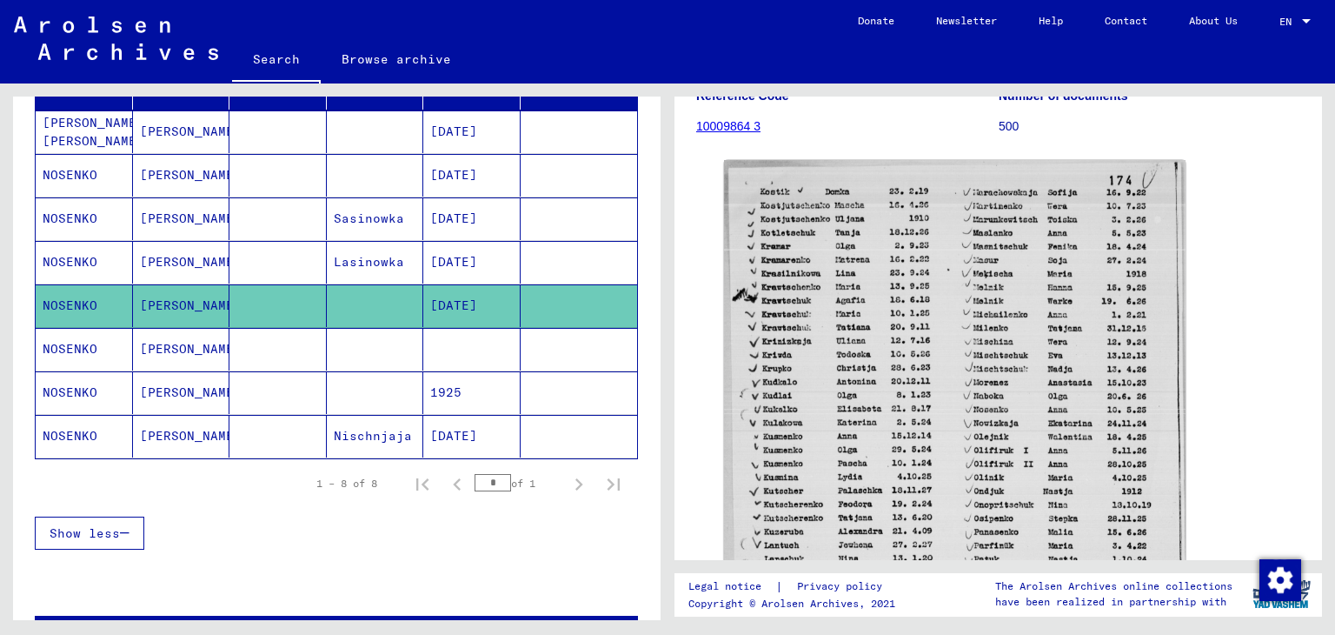
click at [476, 335] on mat-cell at bounding box center [471, 349] width 97 height 43
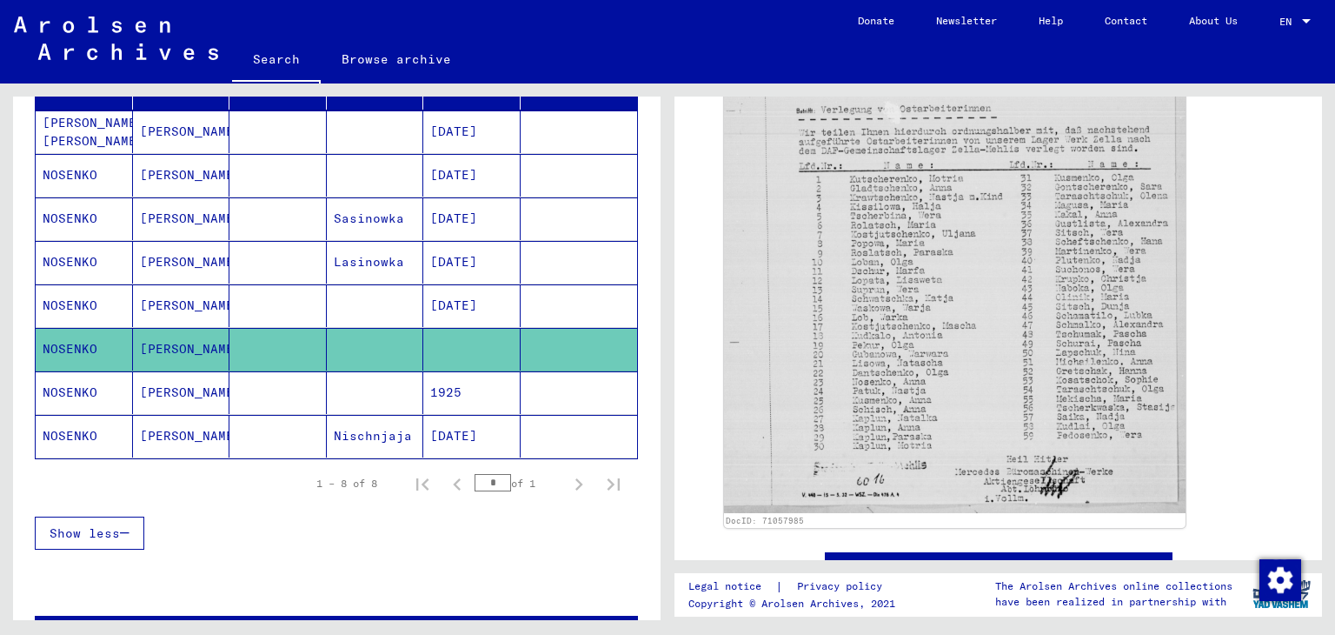
scroll to position [123, 0]
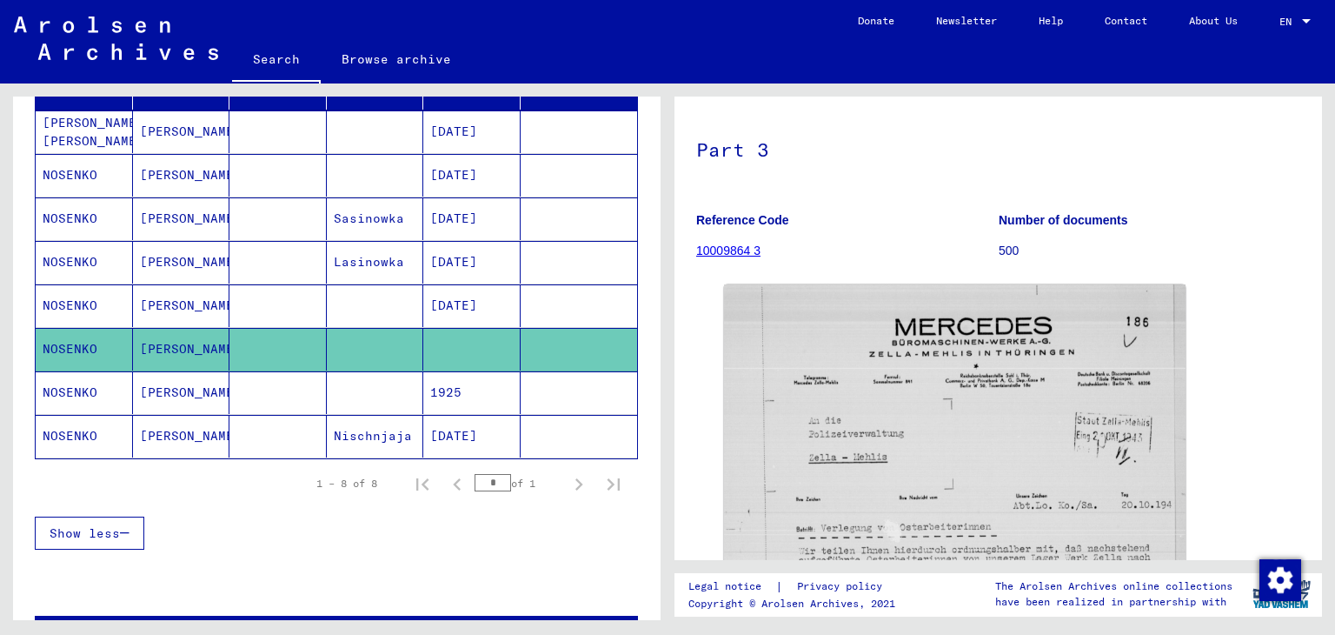
click at [445, 415] on mat-cell "[DATE]" at bounding box center [471, 436] width 97 height 43
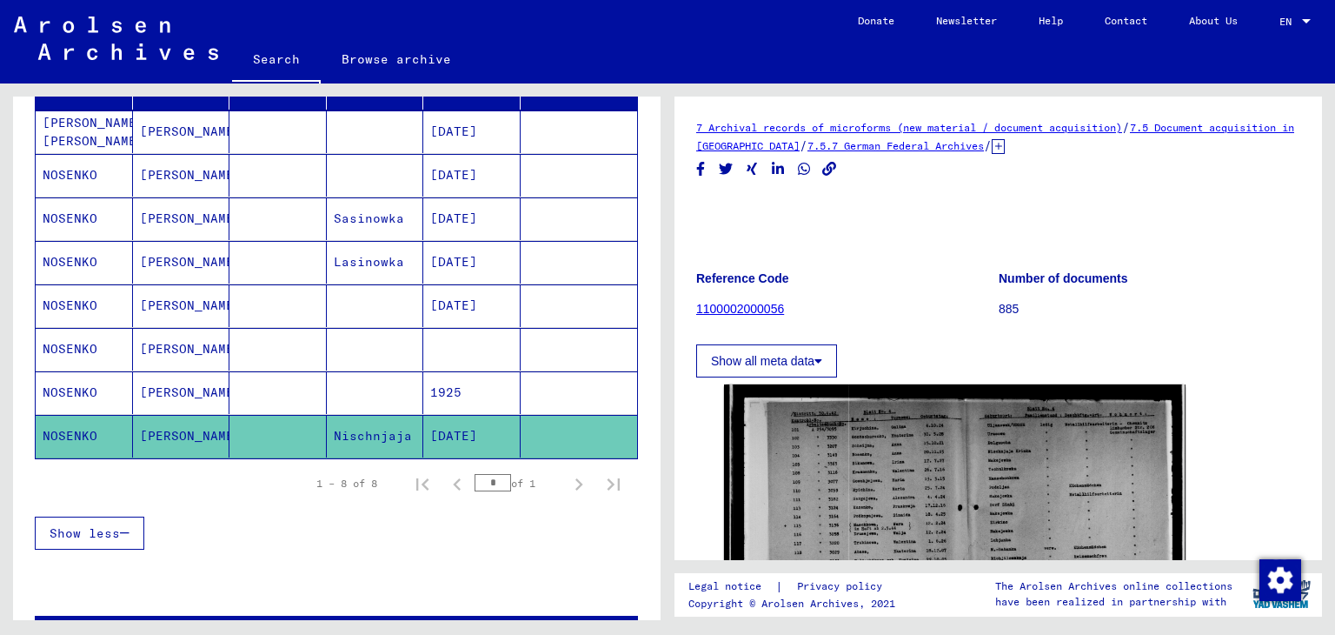
click at [521, 376] on mat-cell at bounding box center [579, 392] width 117 height 43
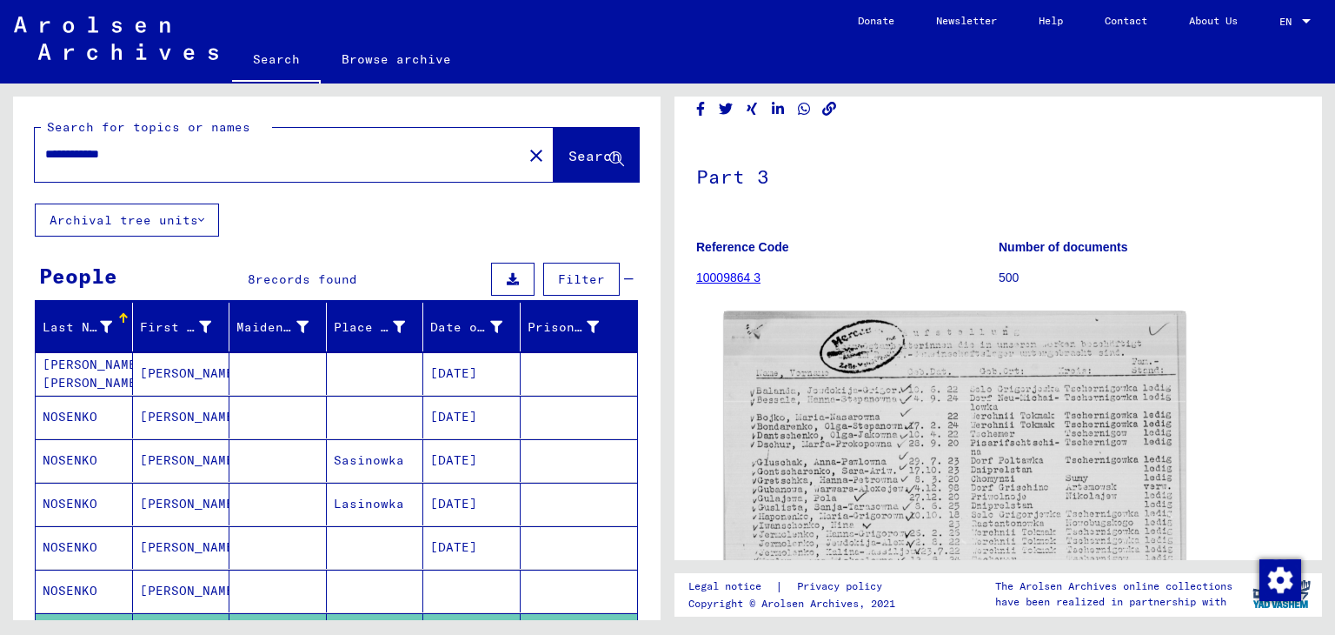
drag, startPoint x: 96, startPoint y: 156, endPoint x: 0, endPoint y: 171, distance: 97.7
click at [0, 171] on div "**********" at bounding box center [334, 351] width 668 height 536
click at [573, 122] on div "**********" at bounding box center [337, 149] width 604 height 63
click at [570, 134] on button "Search" at bounding box center [596, 155] width 85 height 54
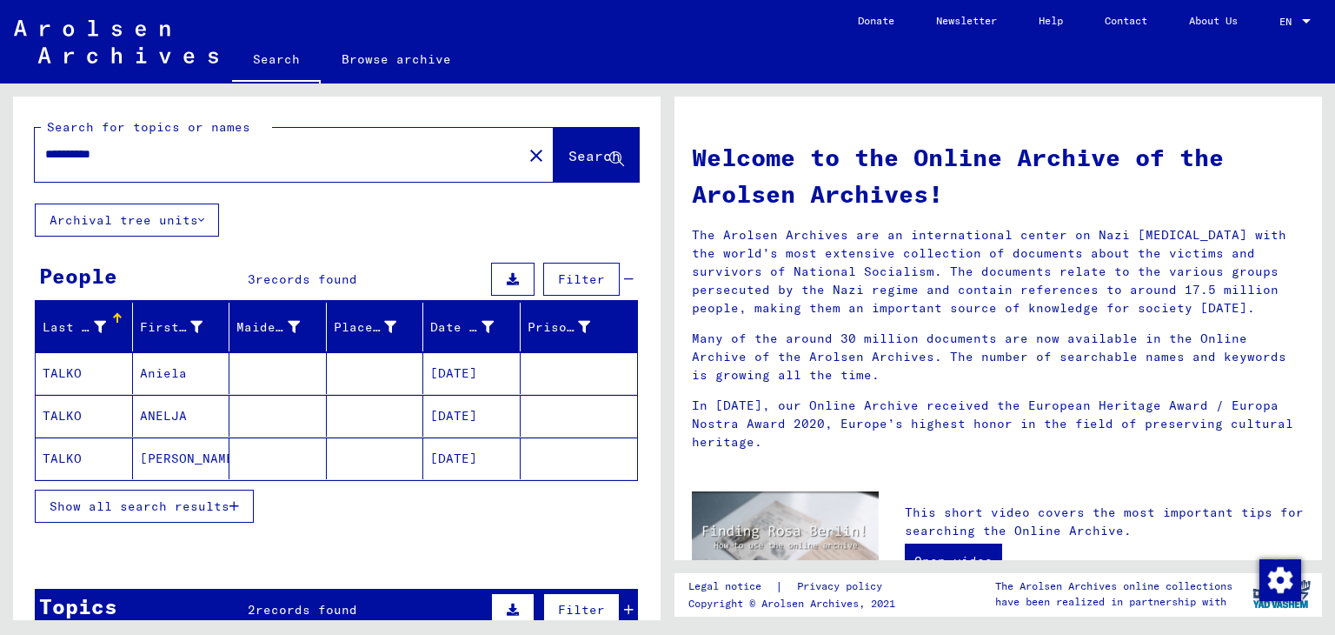
click at [95, 150] on input "**********" at bounding box center [273, 154] width 456 height 18
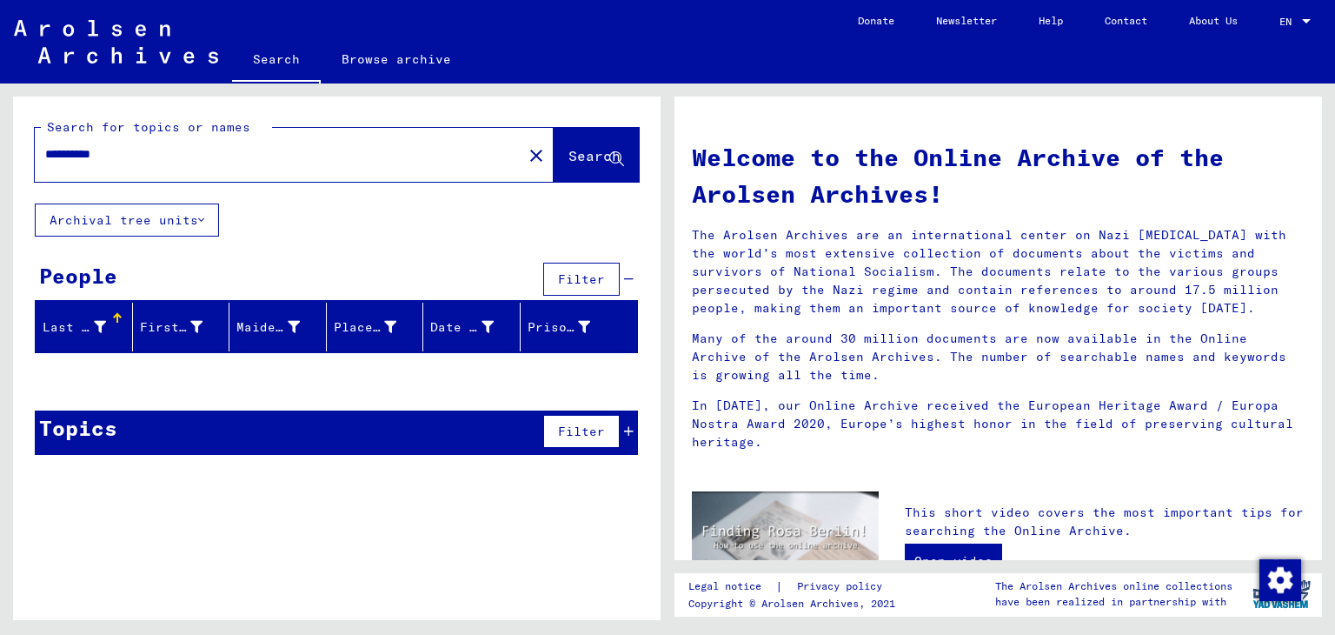
type input "**********"
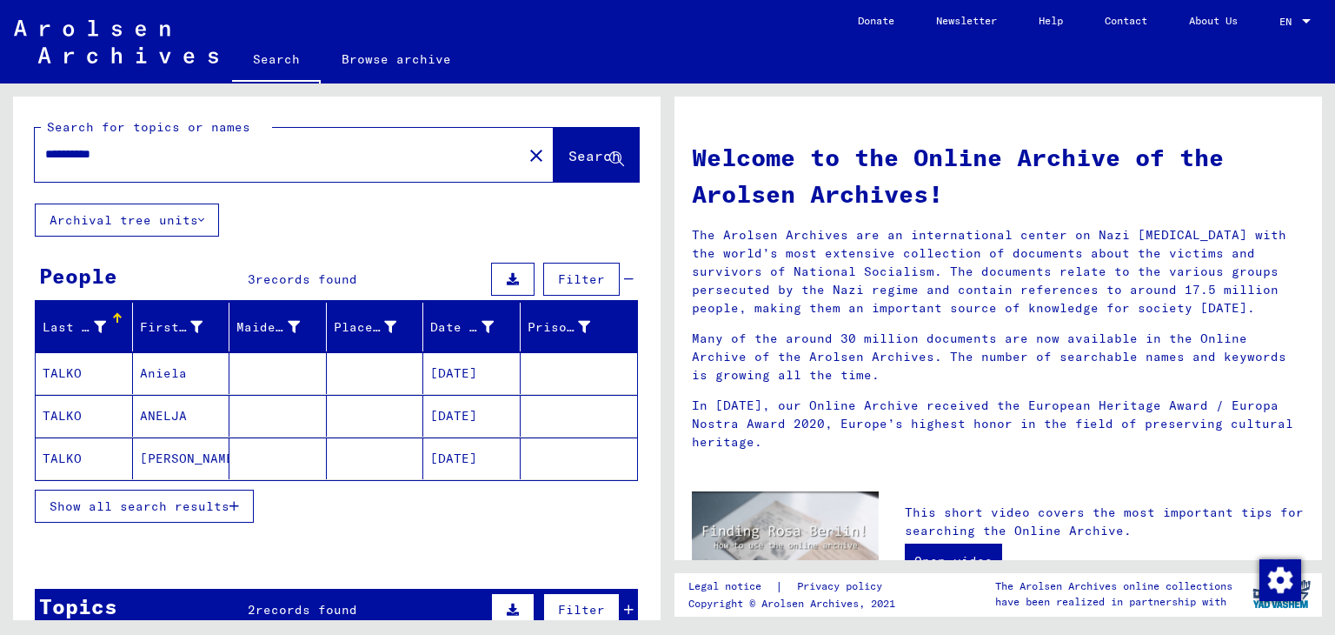
click at [455, 455] on mat-cell "[DATE]" at bounding box center [471, 458] width 97 height 42
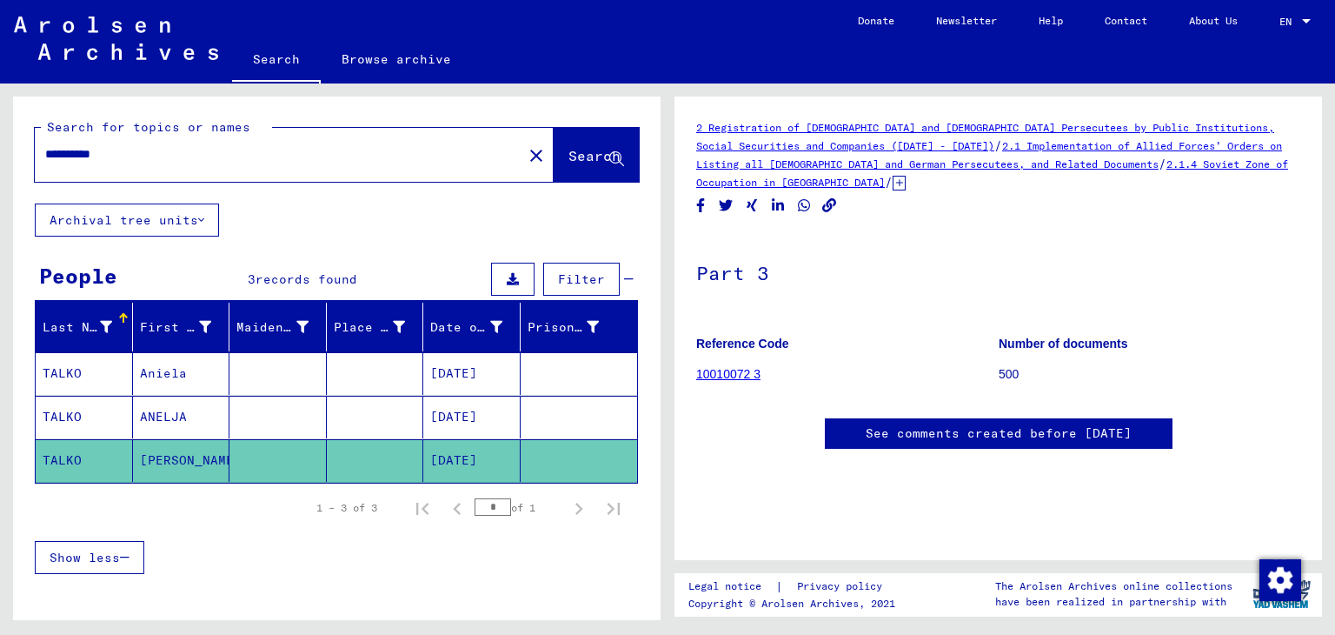
click at [739, 373] on link "10010072 3" at bounding box center [728, 374] width 64 height 14
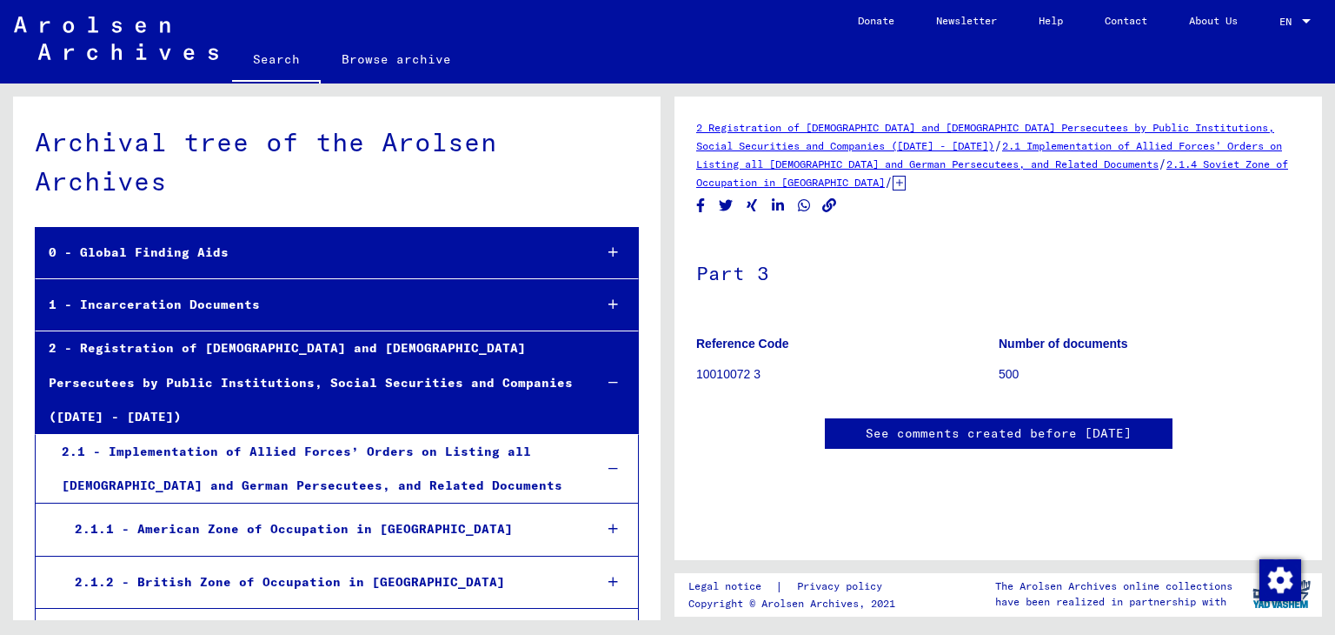
scroll to position [8189, 0]
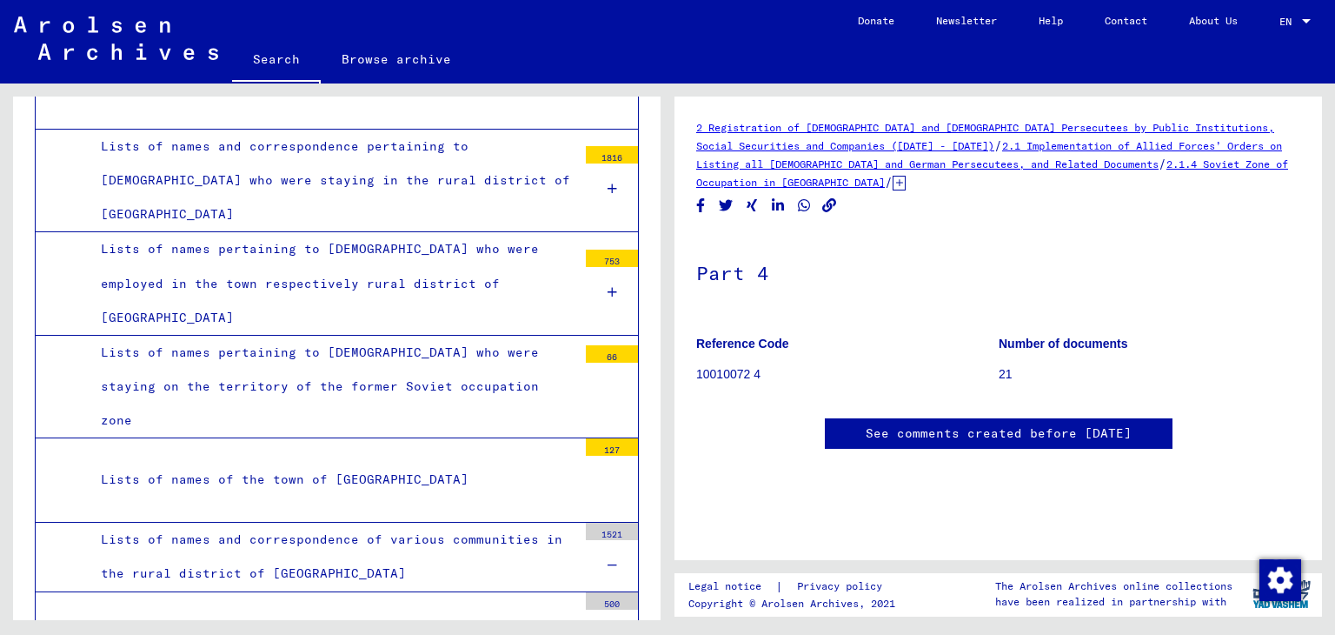
click at [727, 366] on p "10010072 3" at bounding box center [847, 374] width 302 height 18
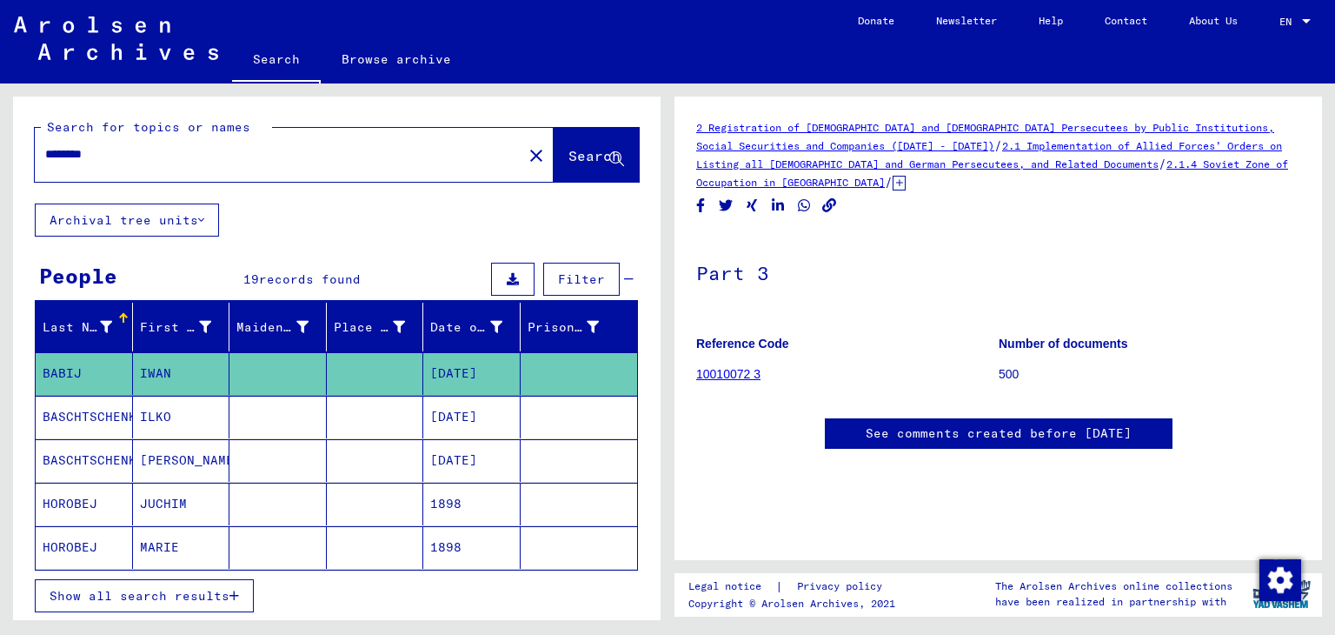
drag, startPoint x: 166, startPoint y: 158, endPoint x: 0, endPoint y: 156, distance: 166.0
click at [0, 156] on div "Search for topics or names ******** close Search Archival tree units People 19 …" at bounding box center [334, 351] width 668 height 536
type input "**********"
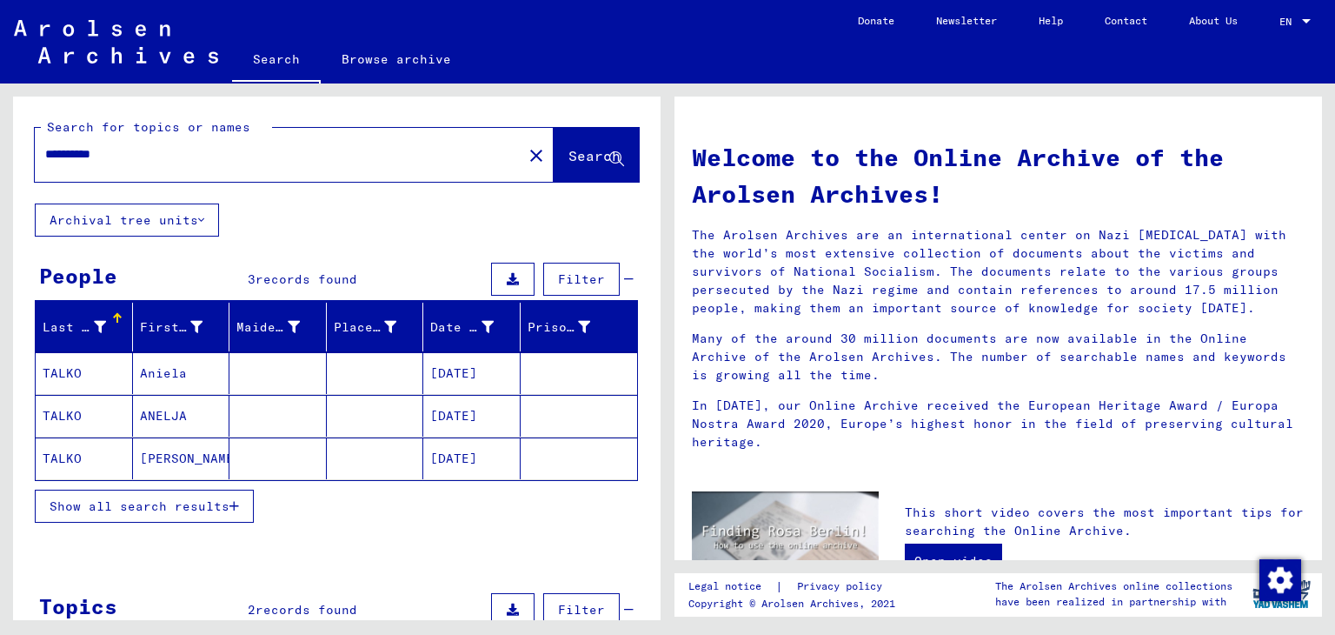
click at [381, 451] on mat-cell at bounding box center [375, 458] width 97 height 42
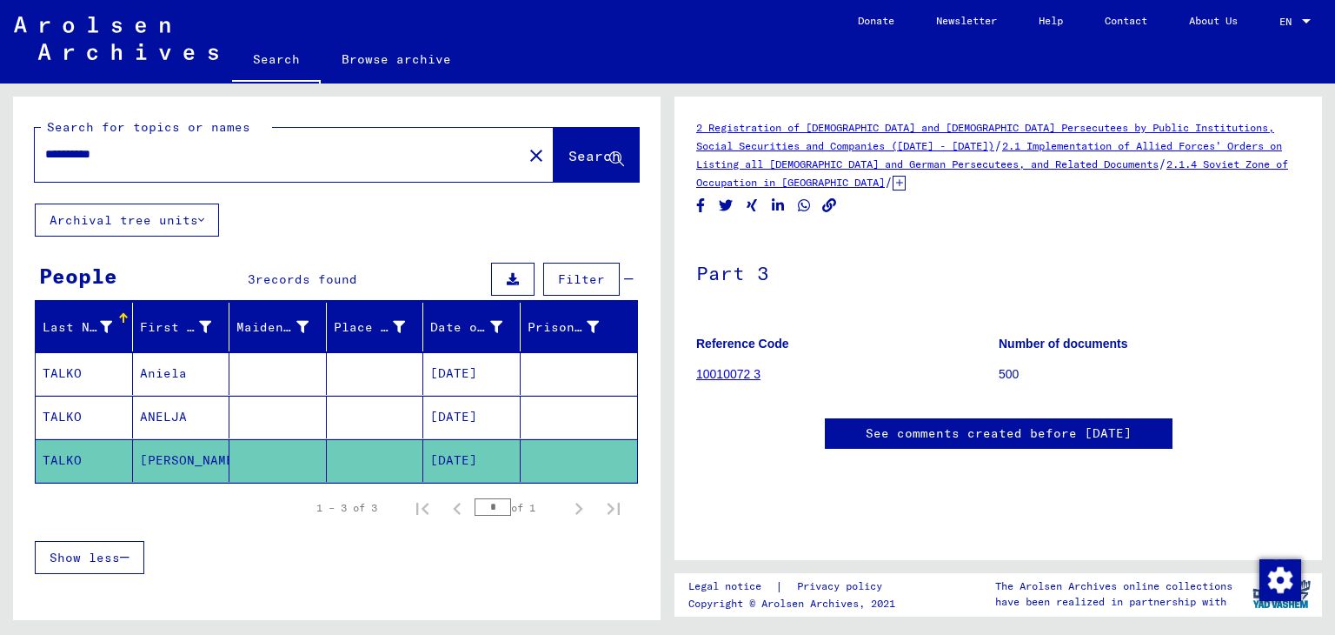
click at [1038, 429] on link "See comments created before [DATE]" at bounding box center [999, 433] width 266 height 18
click at [730, 376] on link "10010072 3" at bounding box center [728, 374] width 64 height 14
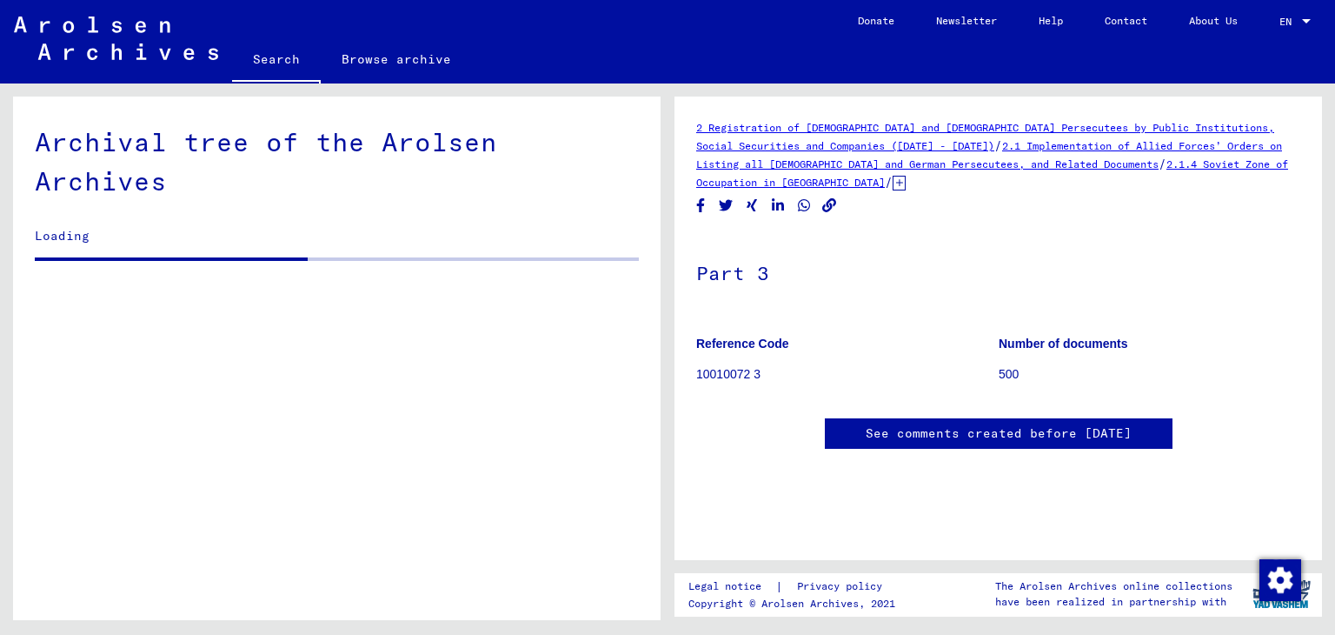
scroll to position [8189, 0]
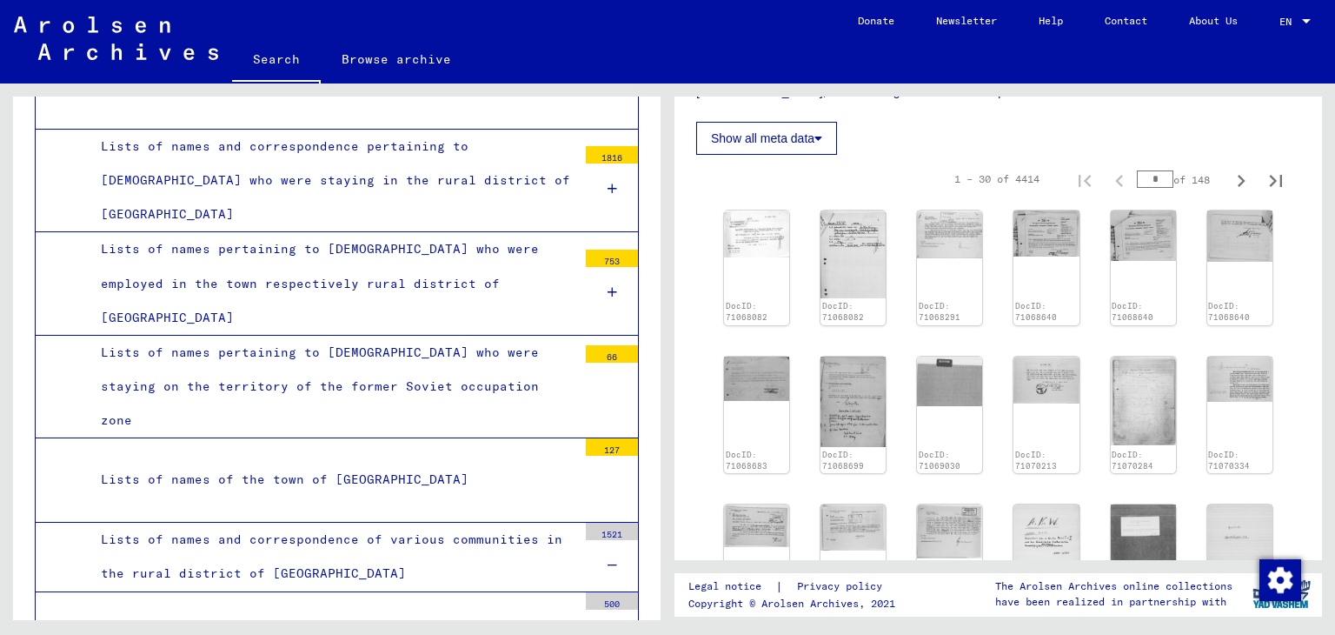
scroll to position [558, 0]
drag, startPoint x: 1326, startPoint y: 311, endPoint x: 1326, endPoint y: 339, distance: 27.8
click at [1326, 339] on div "2 Registration of [DEMOGRAPHIC_DATA] and [DEMOGRAPHIC_DATA] Persecutees by Publ…" at bounding box center [1002, 351] width 668 height 536
click at [773, 206] on img at bounding box center [756, 229] width 69 height 49
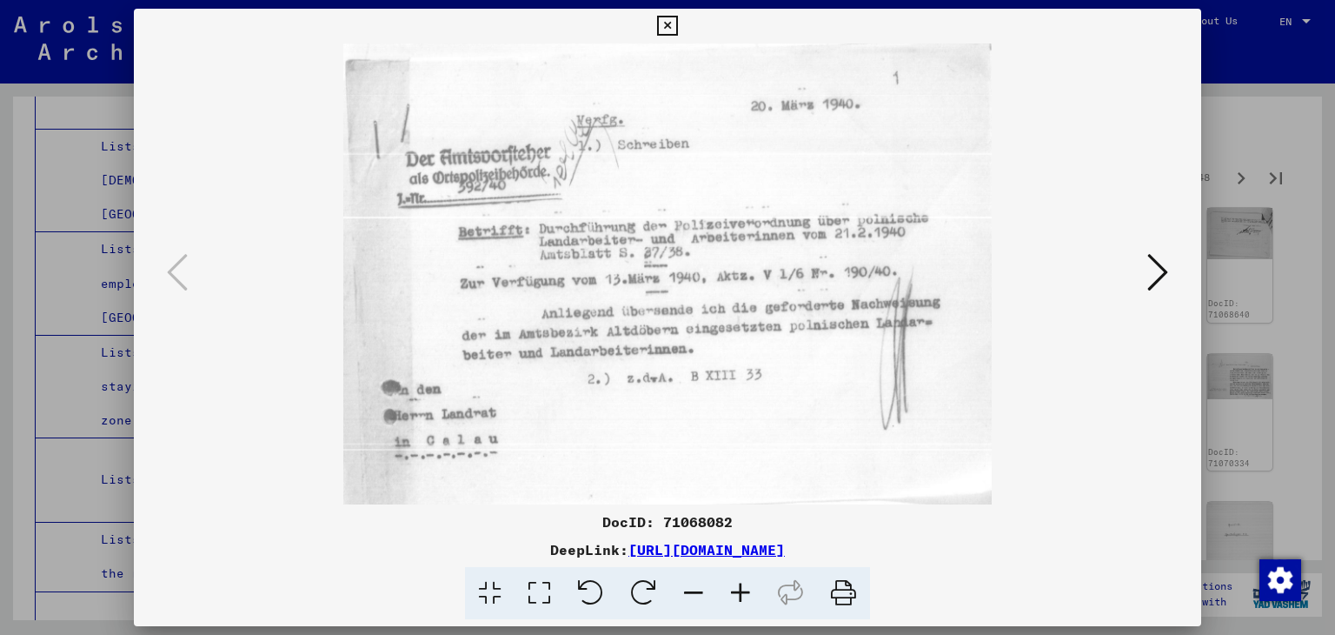
click at [1151, 249] on button at bounding box center [1157, 274] width 31 height 50
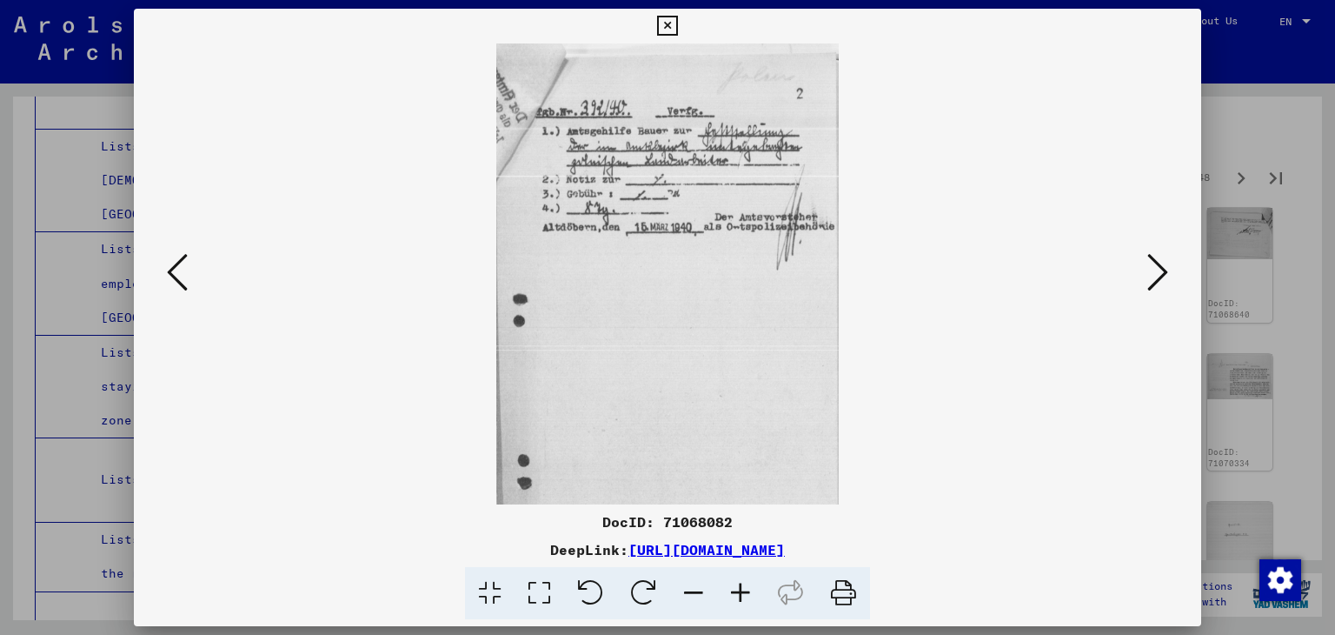
click at [1151, 249] on button at bounding box center [1157, 274] width 31 height 50
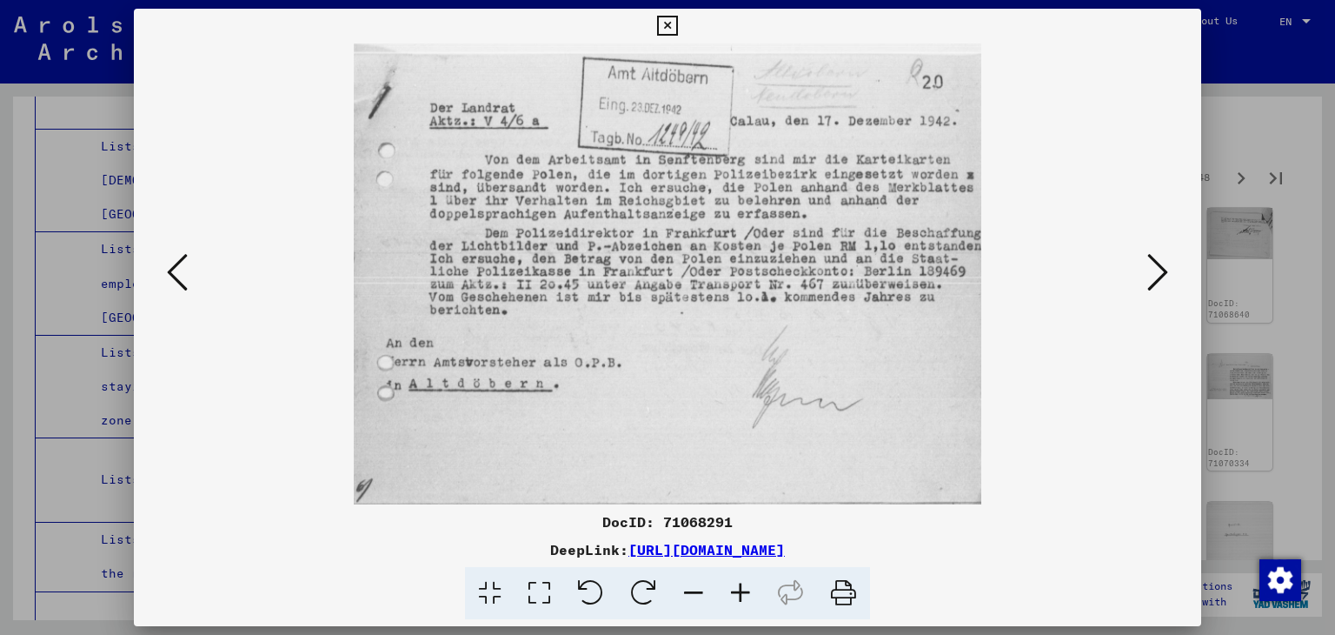
click at [1151, 249] on button at bounding box center [1157, 274] width 31 height 50
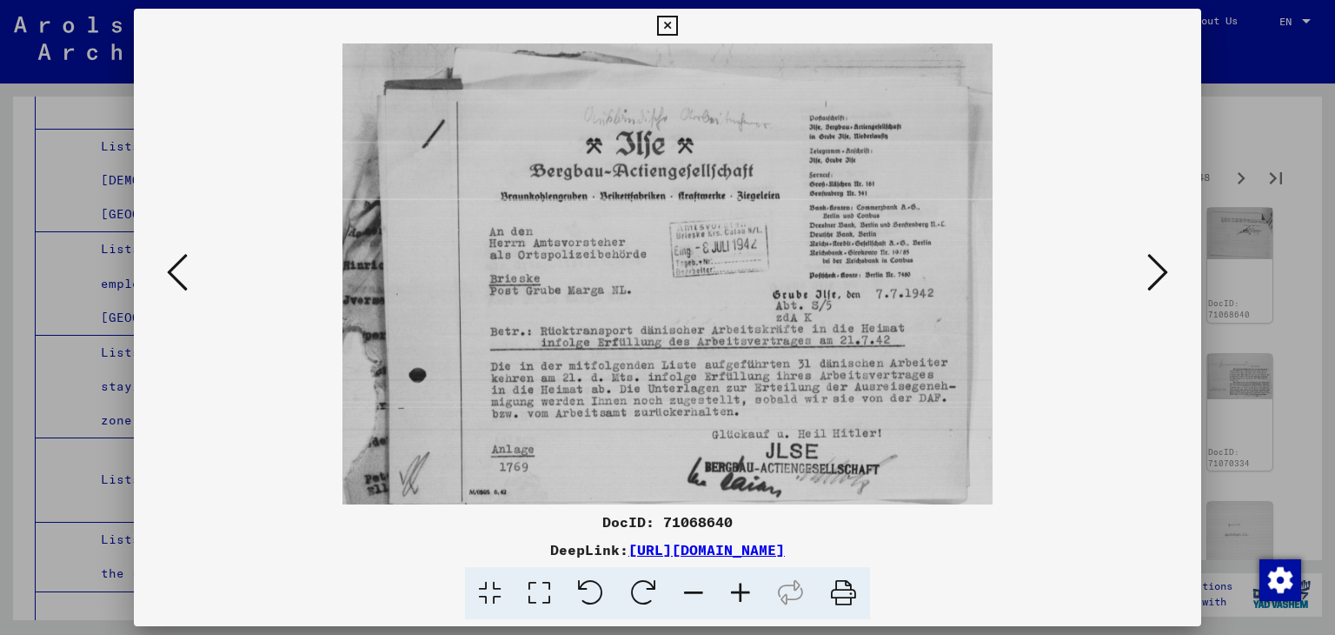
click at [1151, 249] on button at bounding box center [1157, 274] width 31 height 50
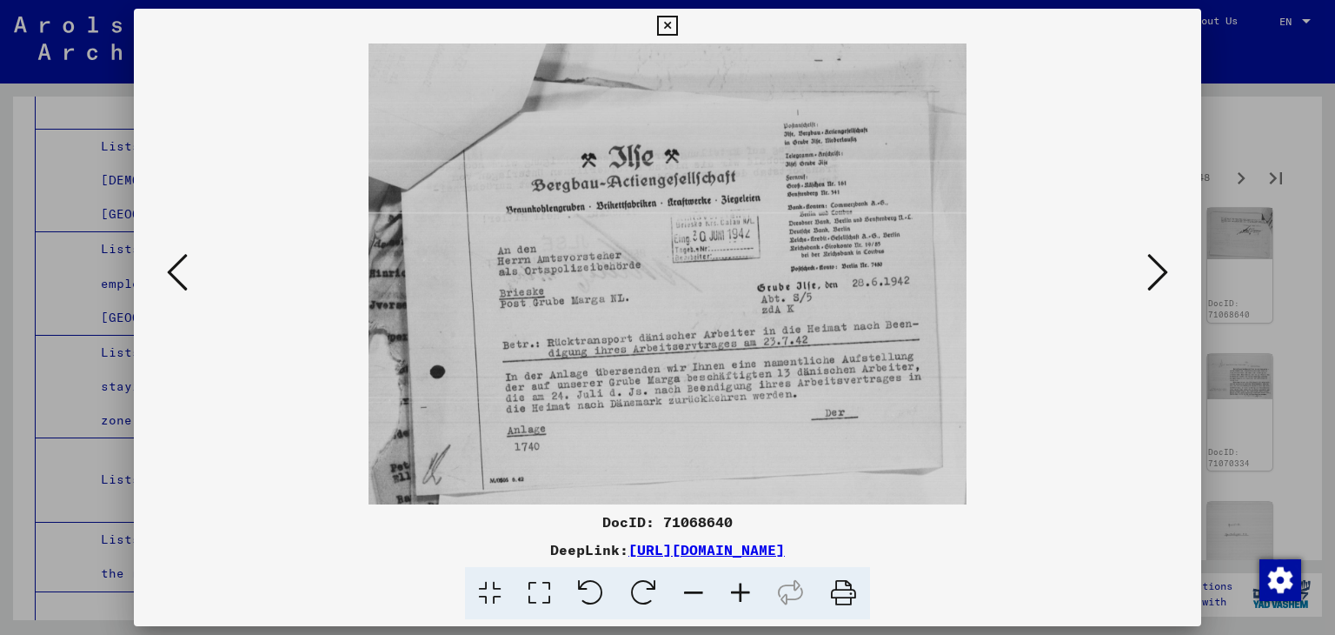
click at [1151, 249] on button at bounding box center [1157, 274] width 31 height 50
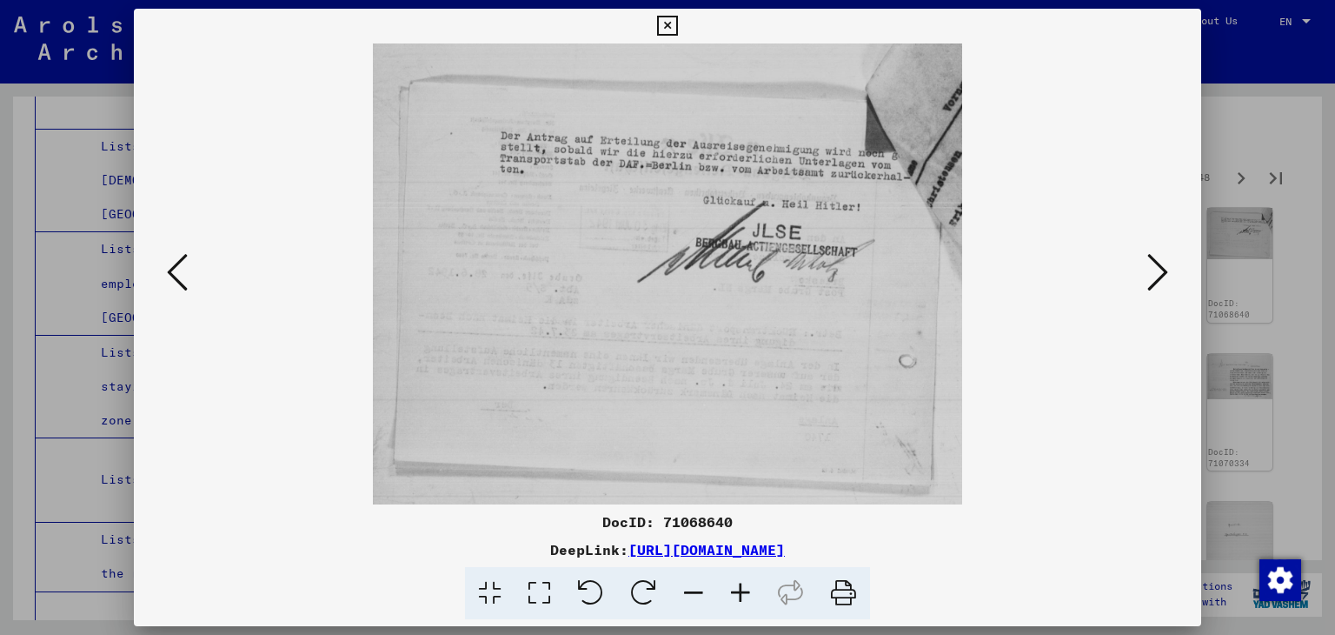
click at [1151, 249] on button at bounding box center [1157, 274] width 31 height 50
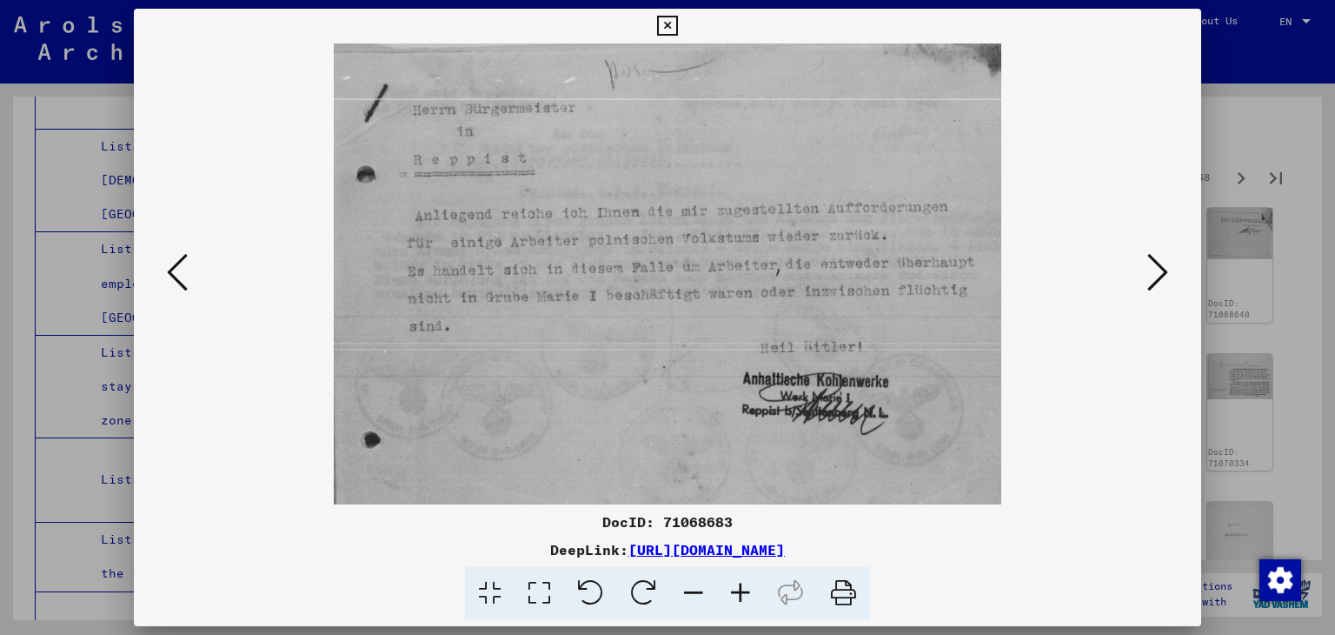
click at [1151, 249] on button at bounding box center [1157, 274] width 31 height 50
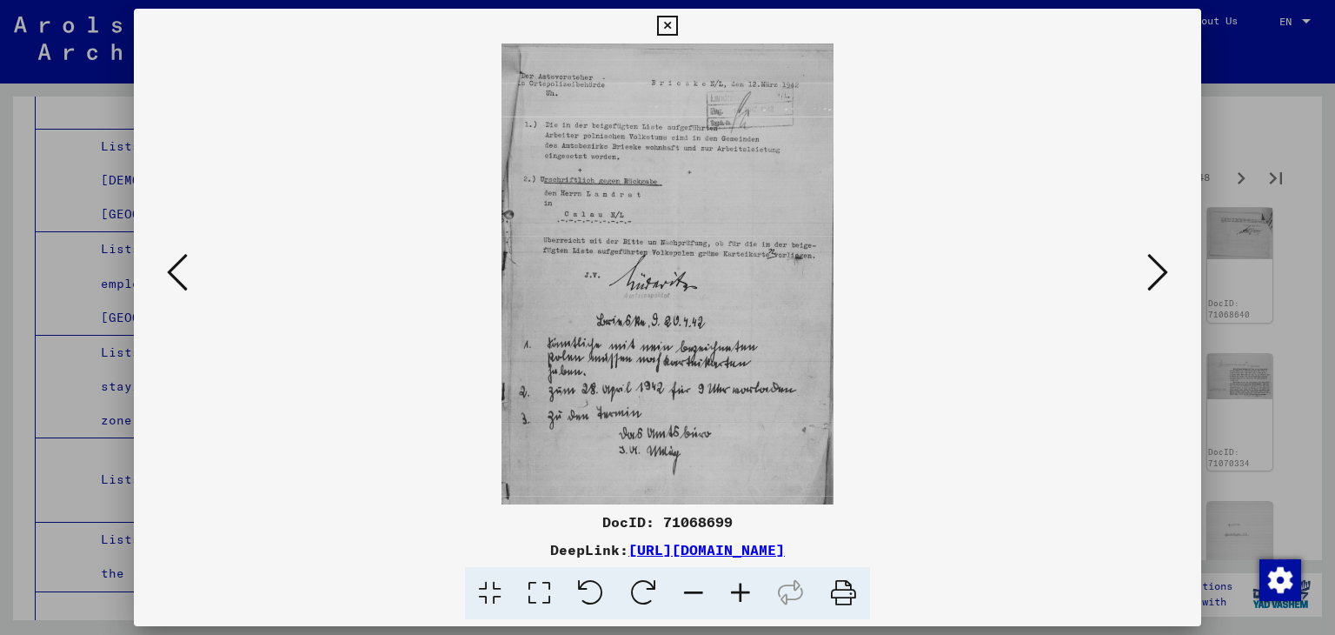
click at [1151, 249] on button at bounding box center [1157, 274] width 31 height 50
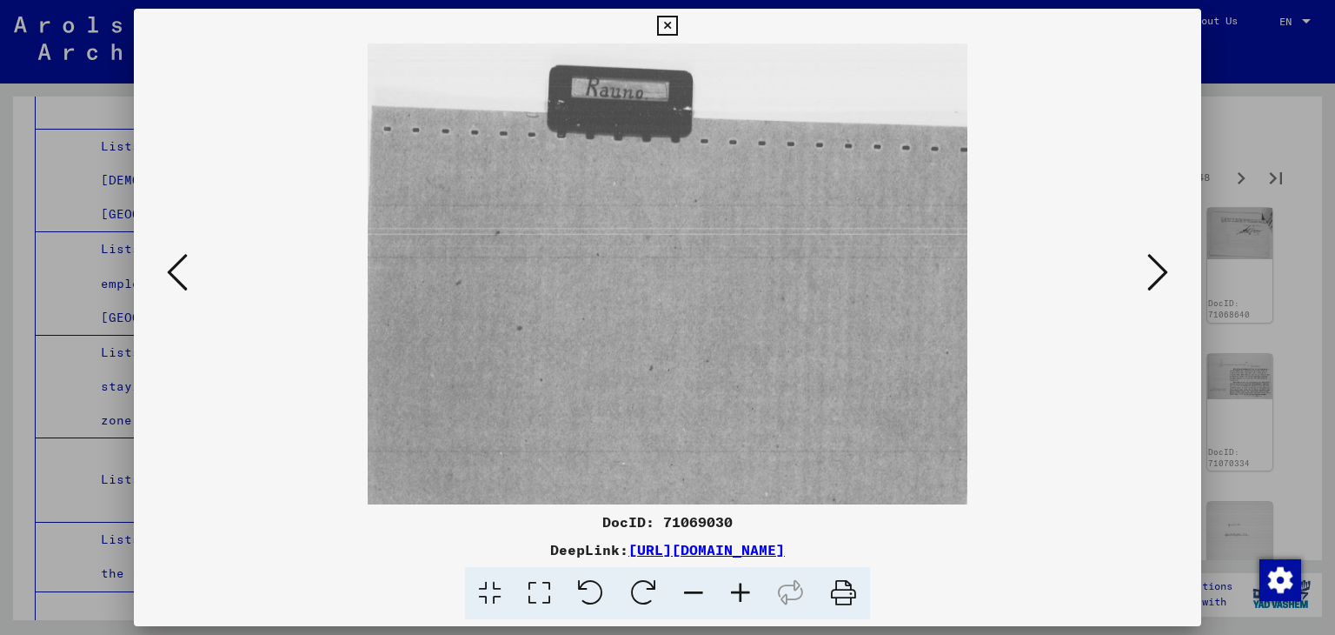
click at [1151, 249] on button at bounding box center [1157, 274] width 31 height 50
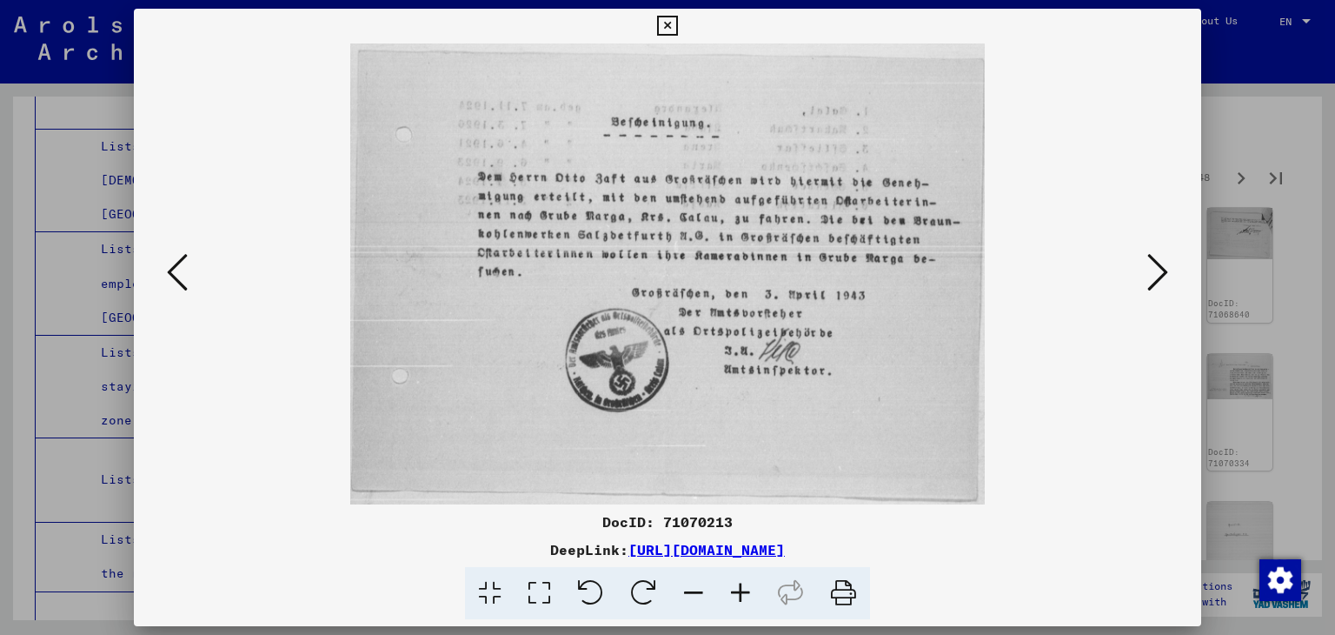
click at [1151, 249] on button at bounding box center [1157, 274] width 31 height 50
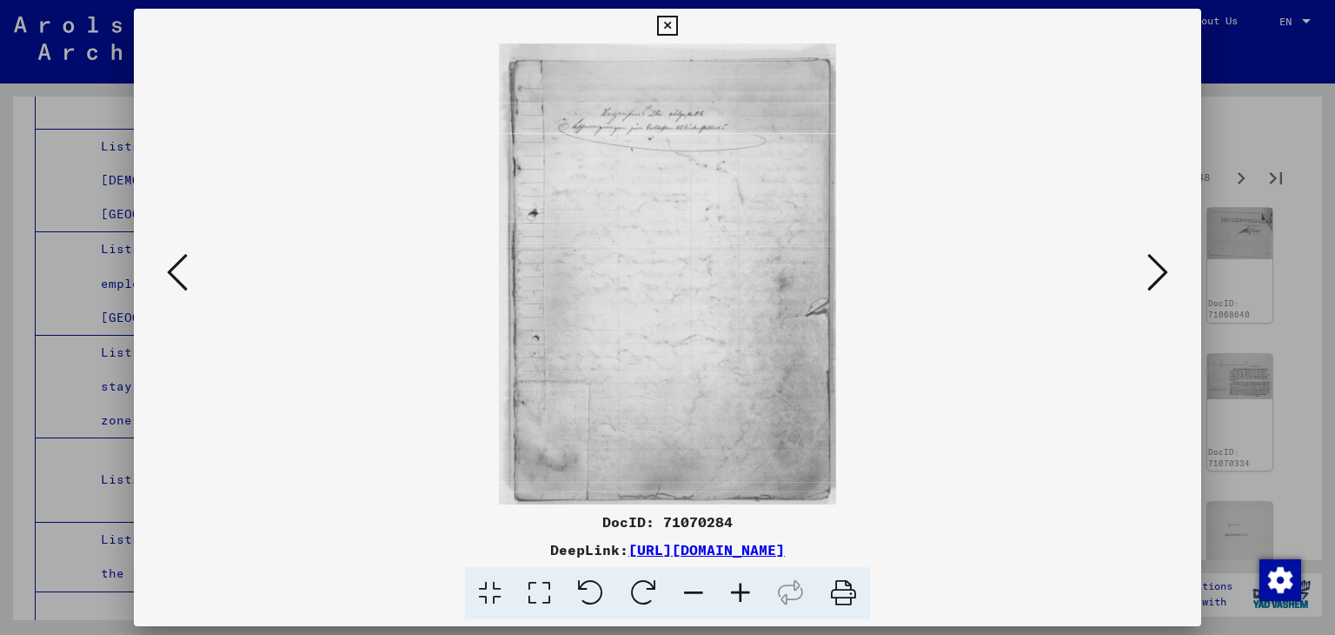
click at [1151, 249] on button at bounding box center [1157, 274] width 31 height 50
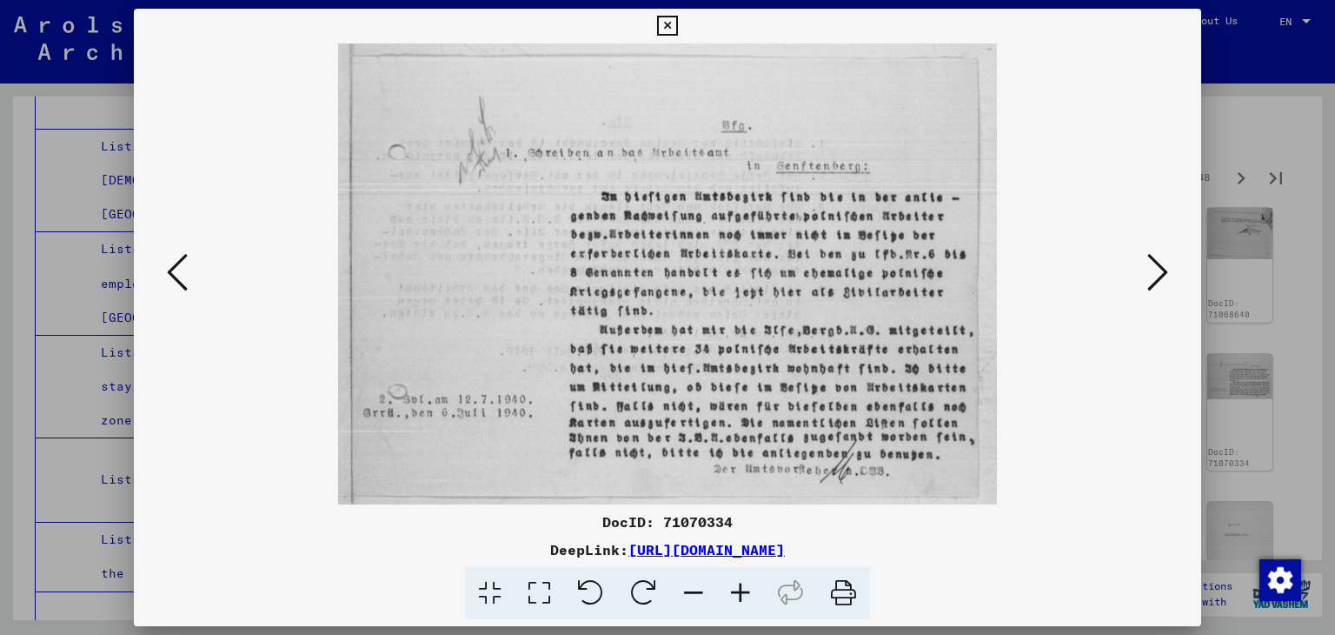
click at [1151, 249] on button at bounding box center [1157, 274] width 31 height 50
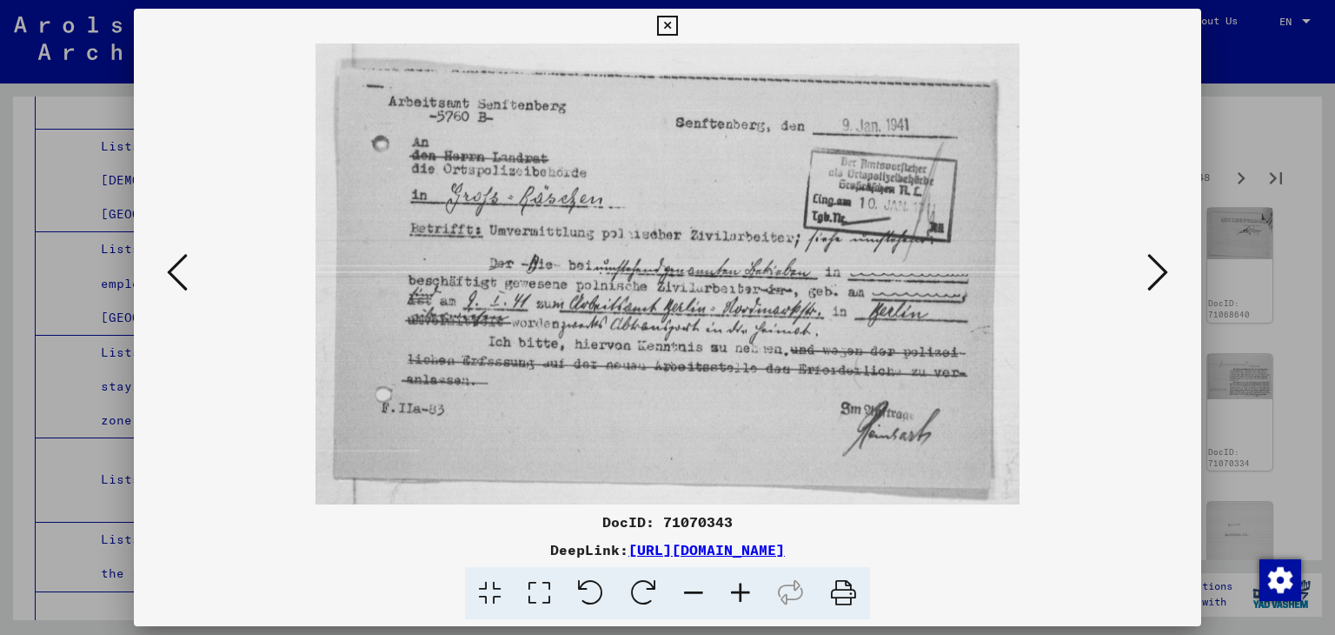
click at [1151, 249] on button at bounding box center [1157, 274] width 31 height 50
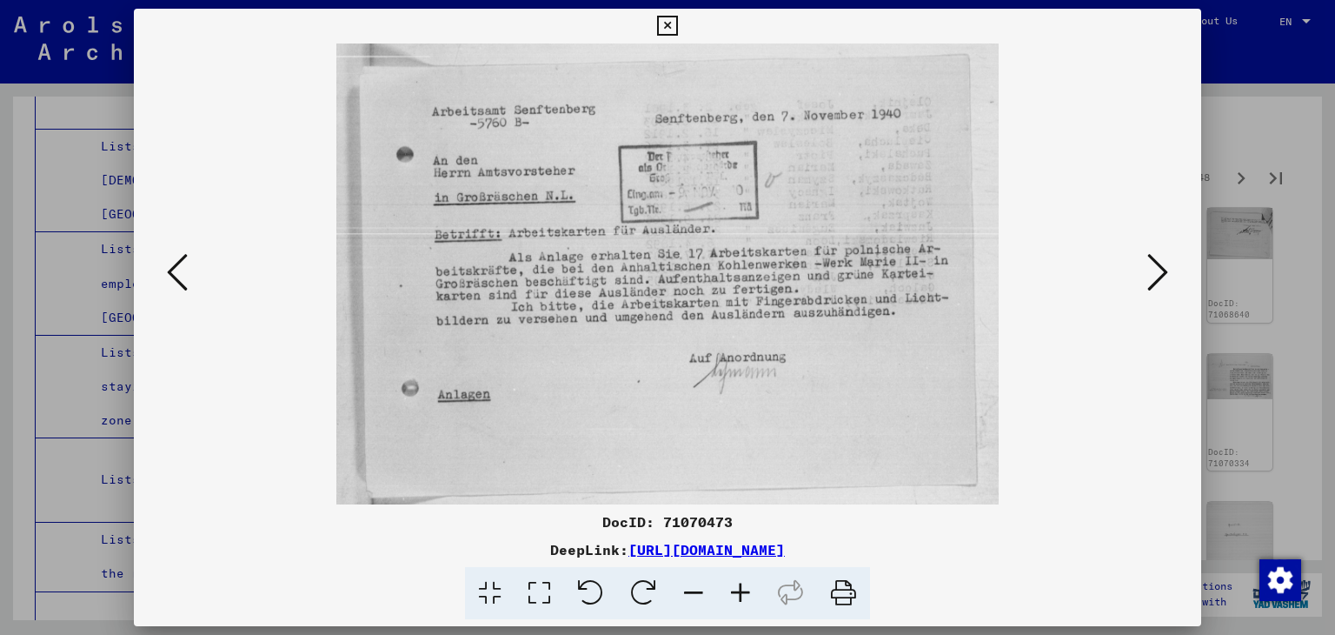
click at [1151, 249] on button at bounding box center [1157, 274] width 31 height 50
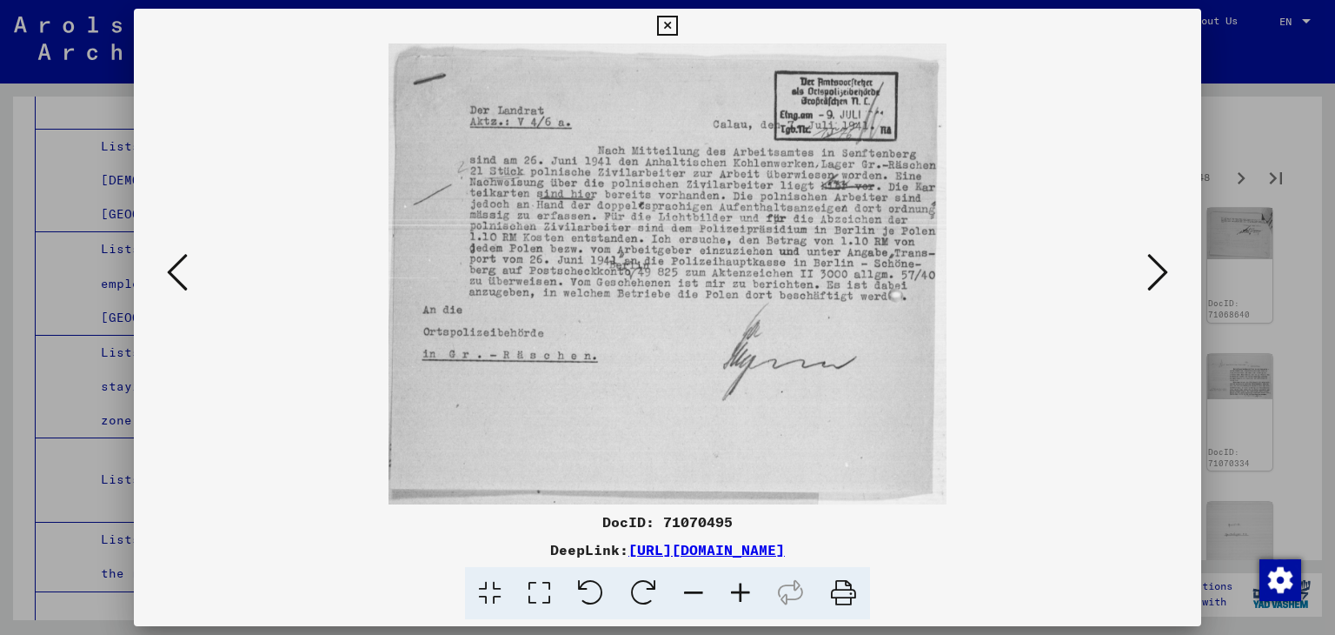
click at [1151, 249] on button at bounding box center [1157, 274] width 31 height 50
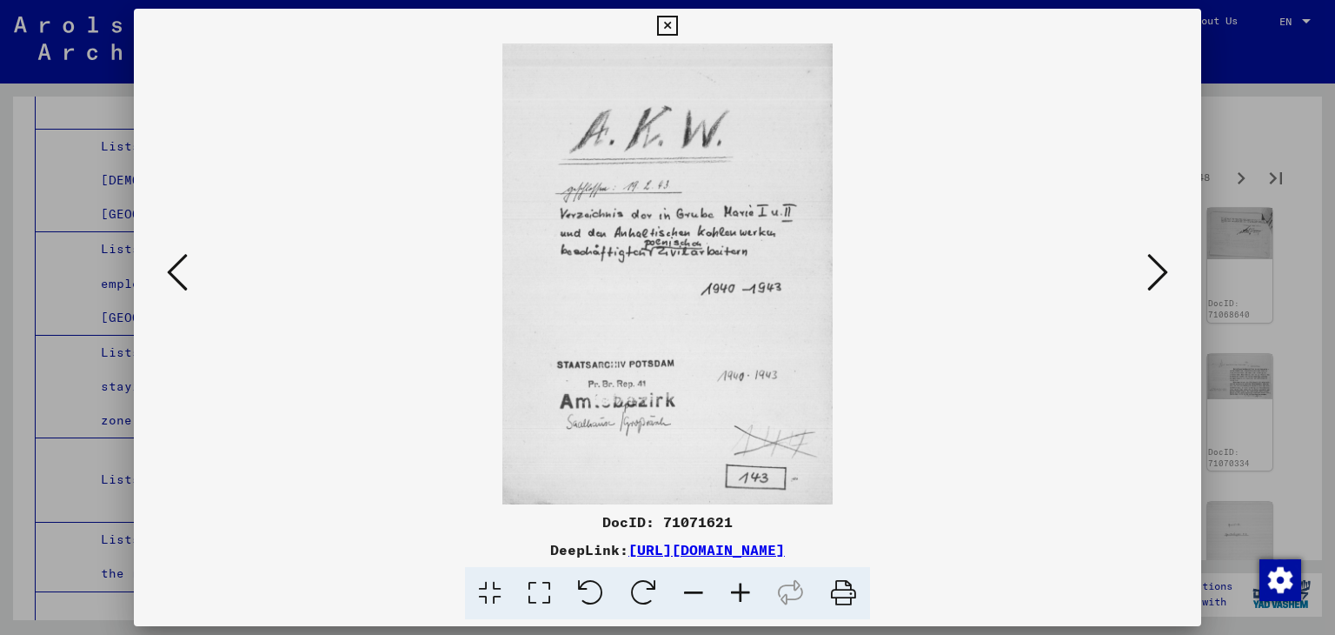
click at [1151, 249] on button at bounding box center [1157, 274] width 31 height 50
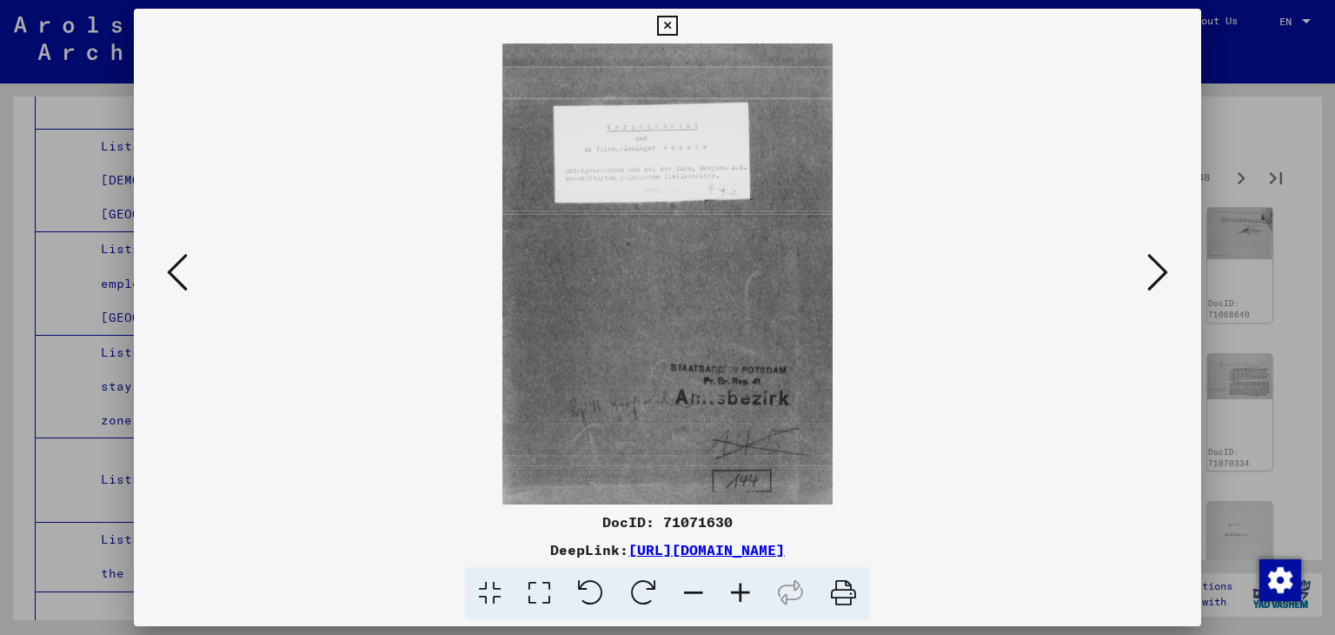
click at [1151, 249] on button at bounding box center [1157, 274] width 31 height 50
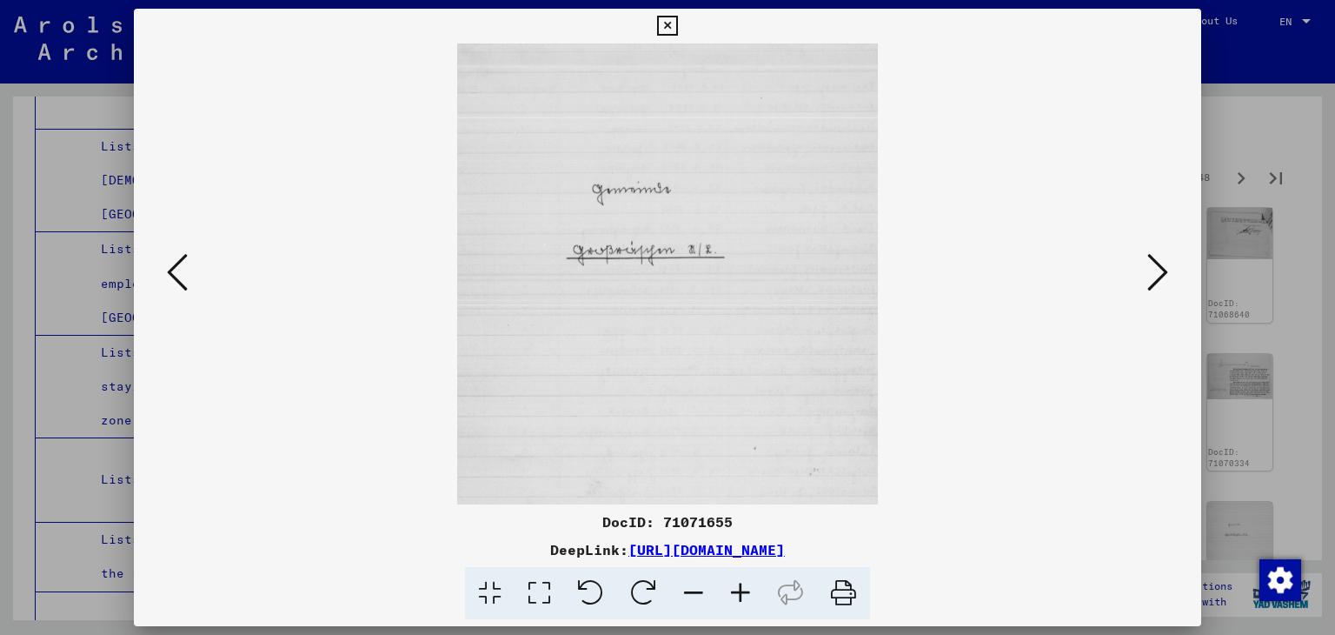
click at [1151, 249] on button at bounding box center [1157, 274] width 31 height 50
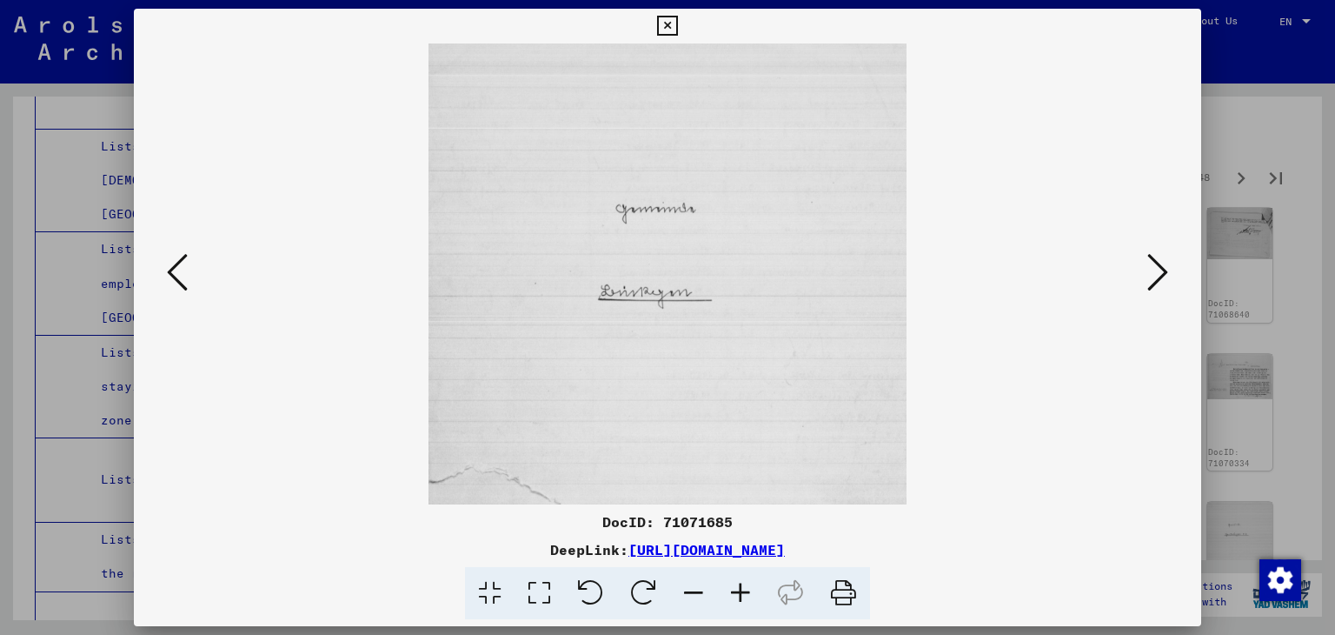
click at [1151, 249] on button at bounding box center [1157, 274] width 31 height 50
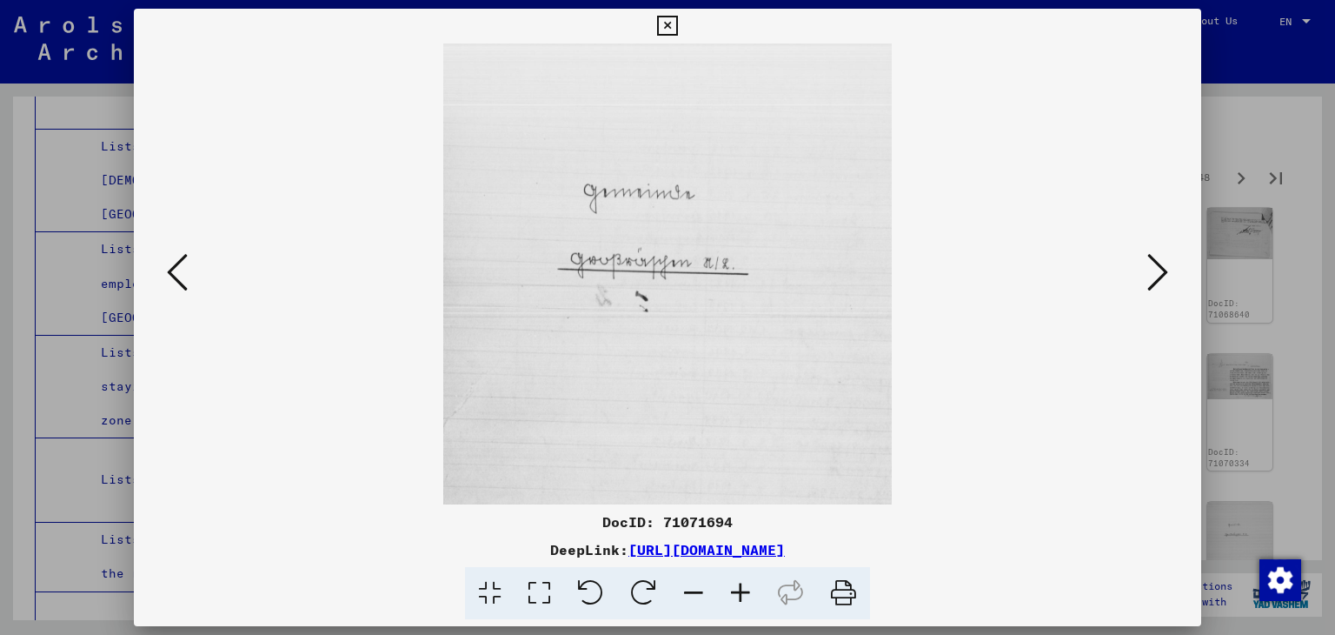
click at [1151, 249] on button at bounding box center [1157, 274] width 31 height 50
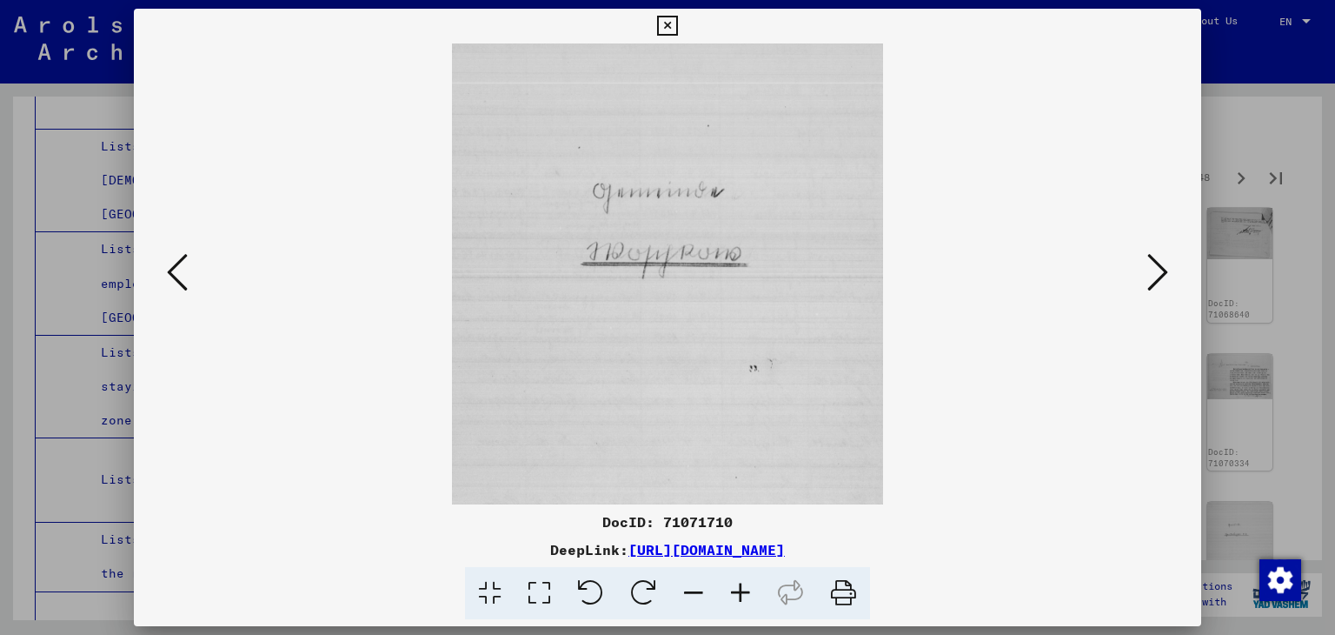
click at [1151, 249] on button at bounding box center [1157, 274] width 31 height 50
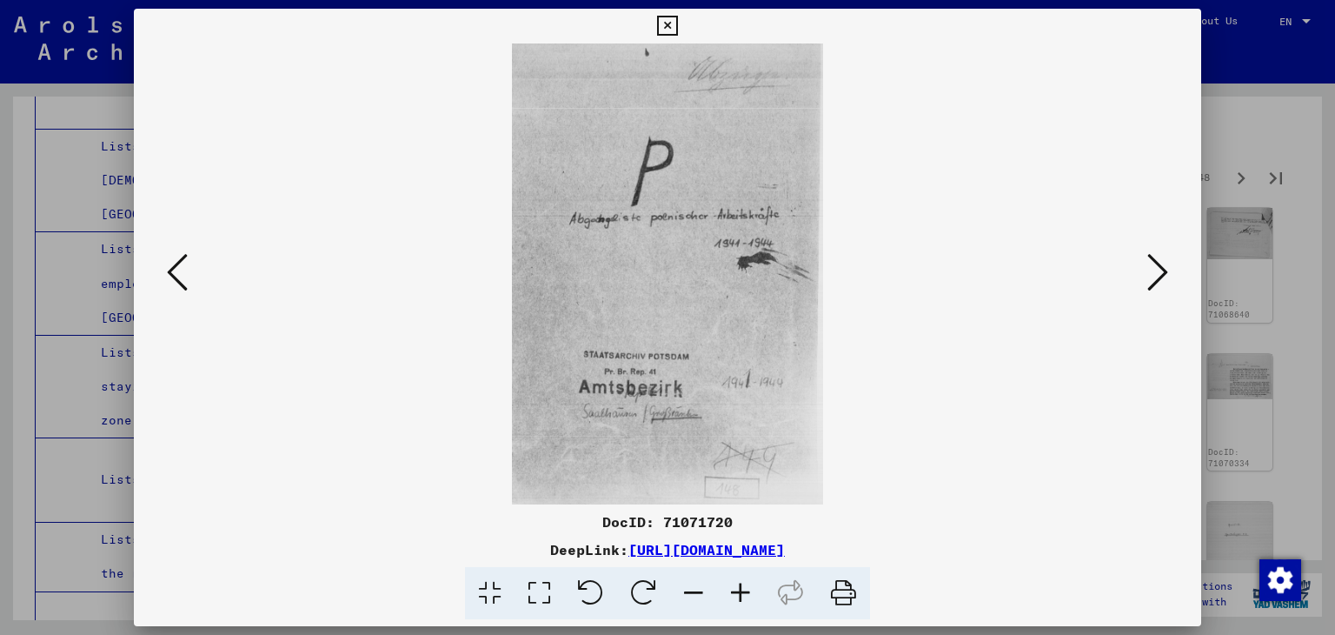
click at [1151, 249] on button at bounding box center [1157, 274] width 31 height 50
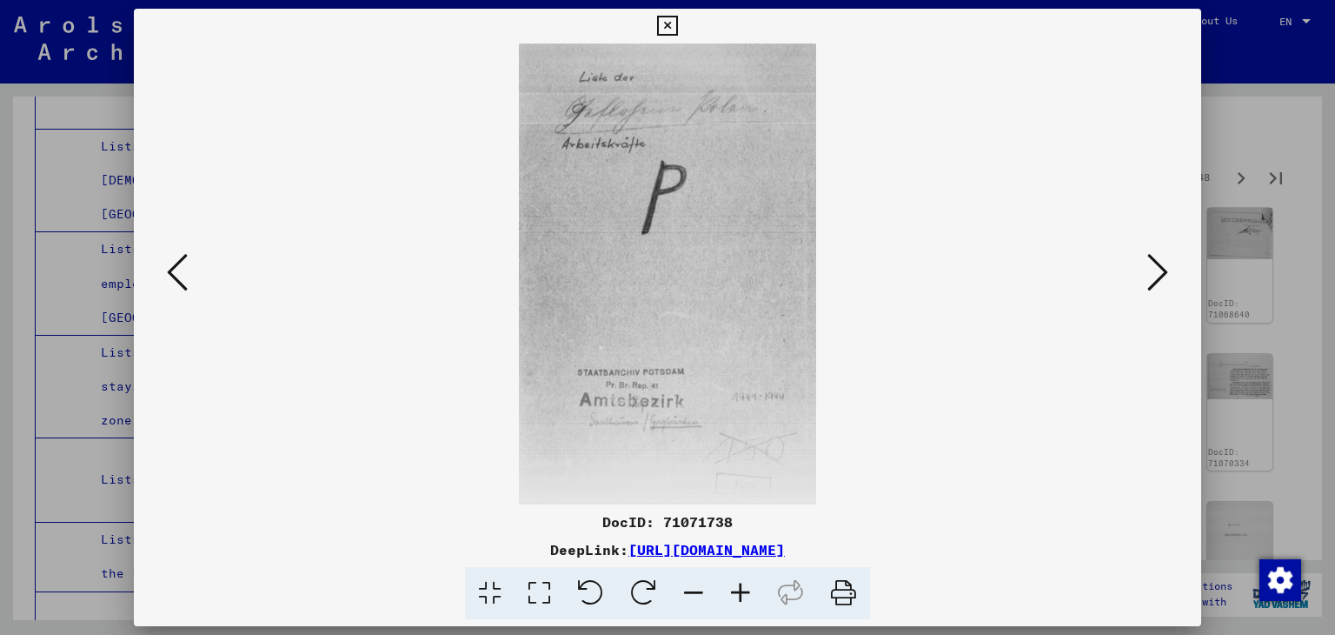
click at [1151, 249] on button at bounding box center [1157, 274] width 31 height 50
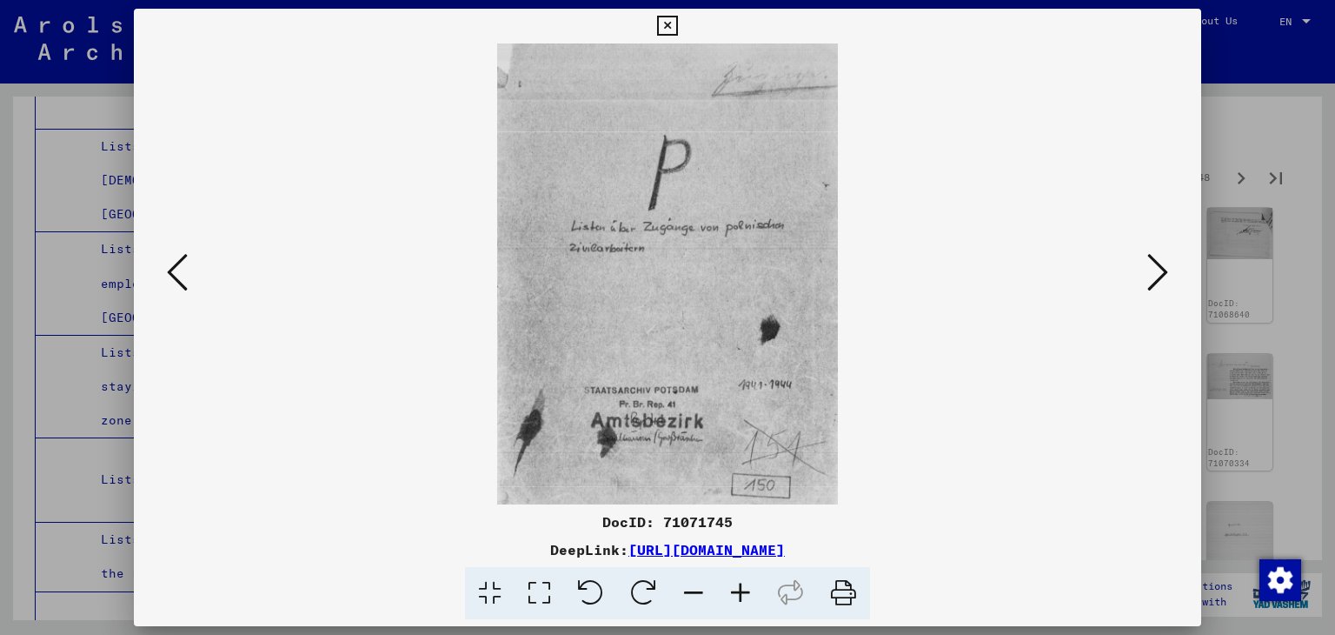
click at [1151, 249] on button at bounding box center [1157, 274] width 31 height 50
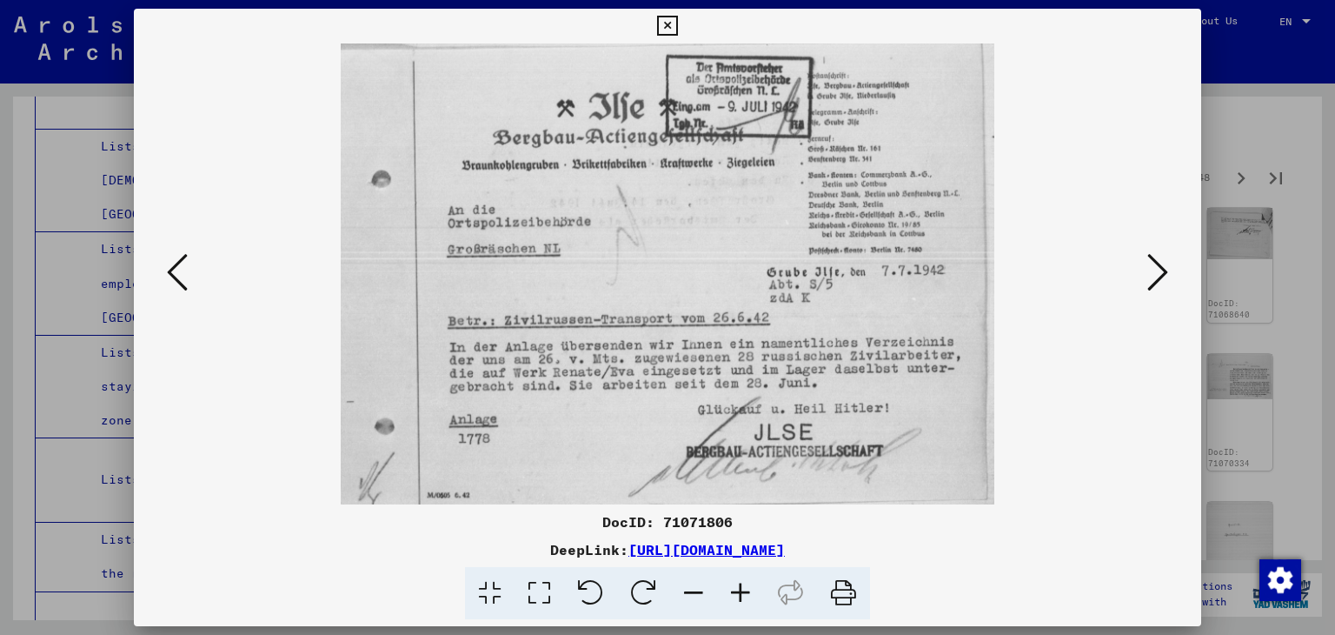
click at [1151, 249] on button at bounding box center [1157, 274] width 31 height 50
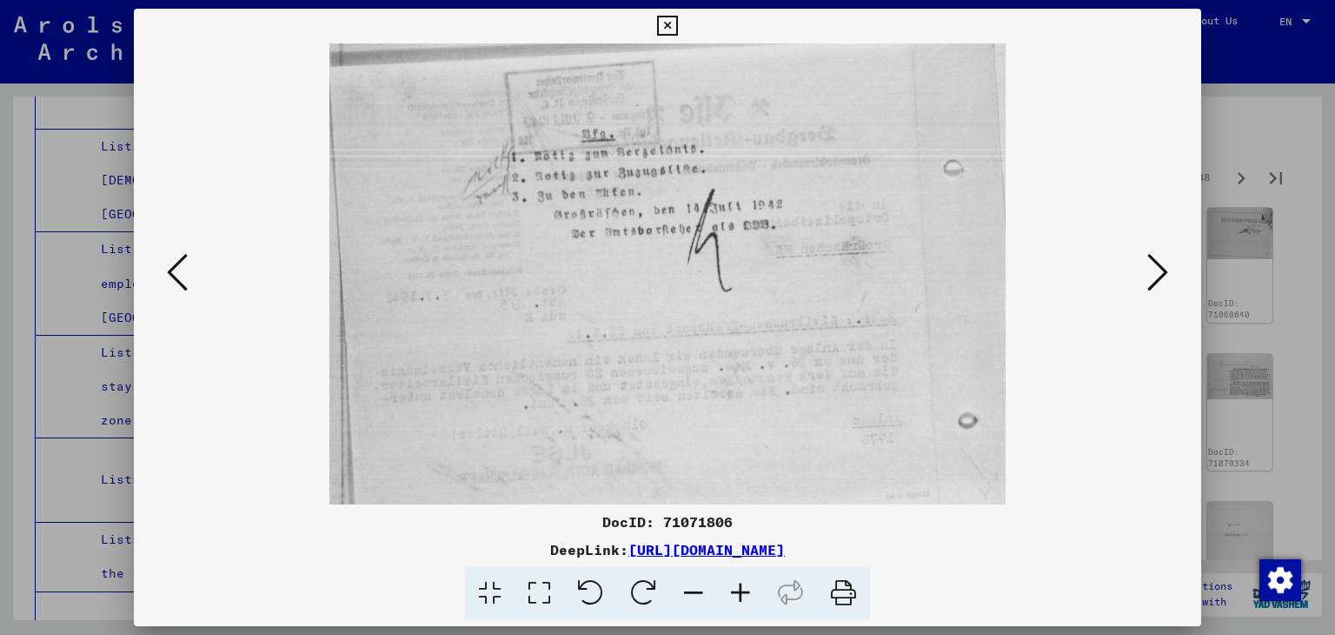
click at [1151, 249] on button at bounding box center [1157, 274] width 31 height 50
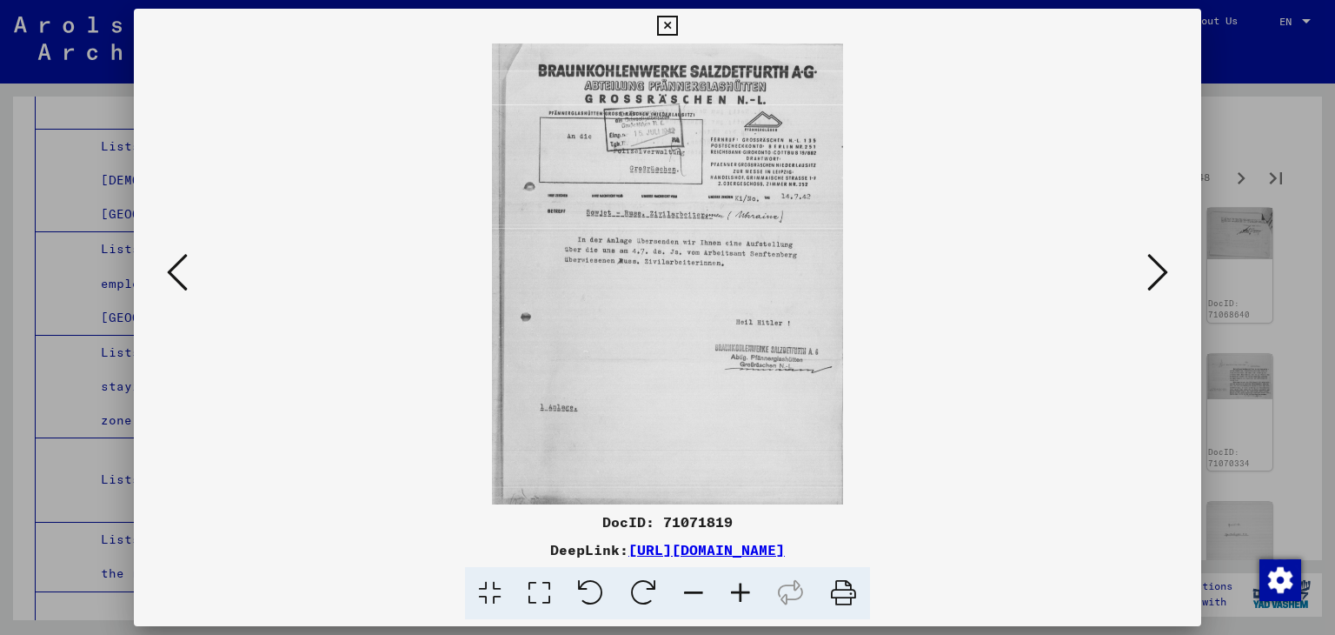
click at [1227, 70] on div at bounding box center [667, 317] width 1335 height 635
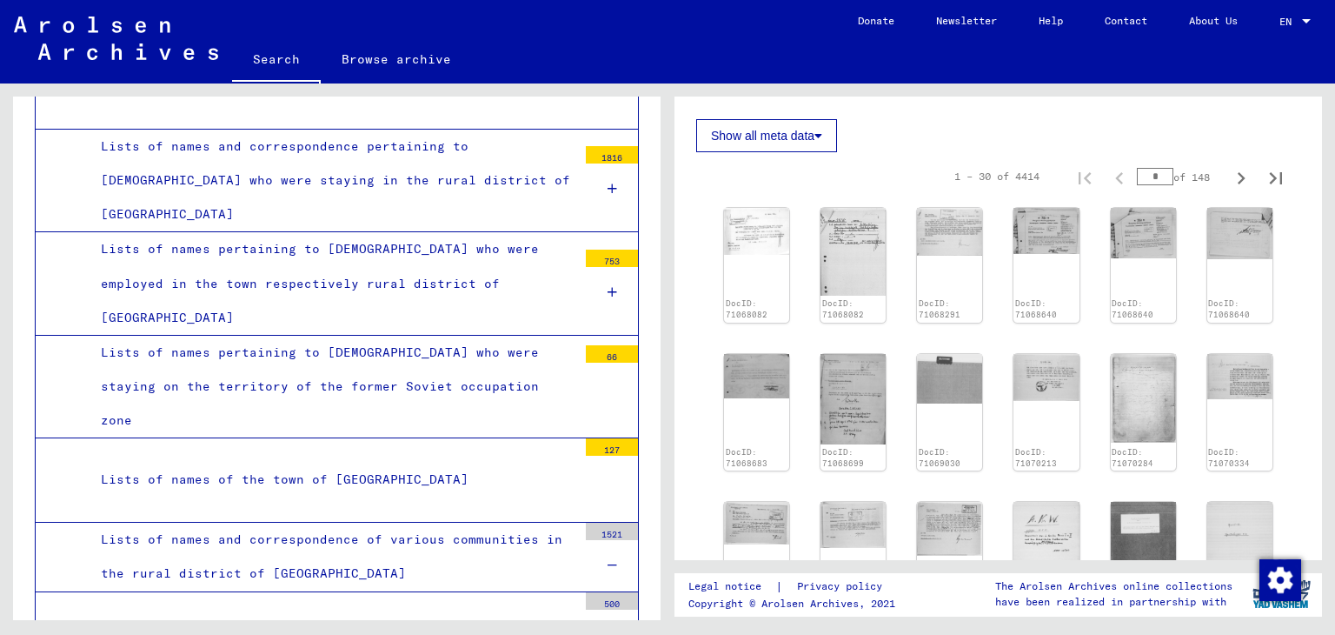
click at [375, 616] on div "Part 1" at bounding box center [339, 633] width 476 height 34
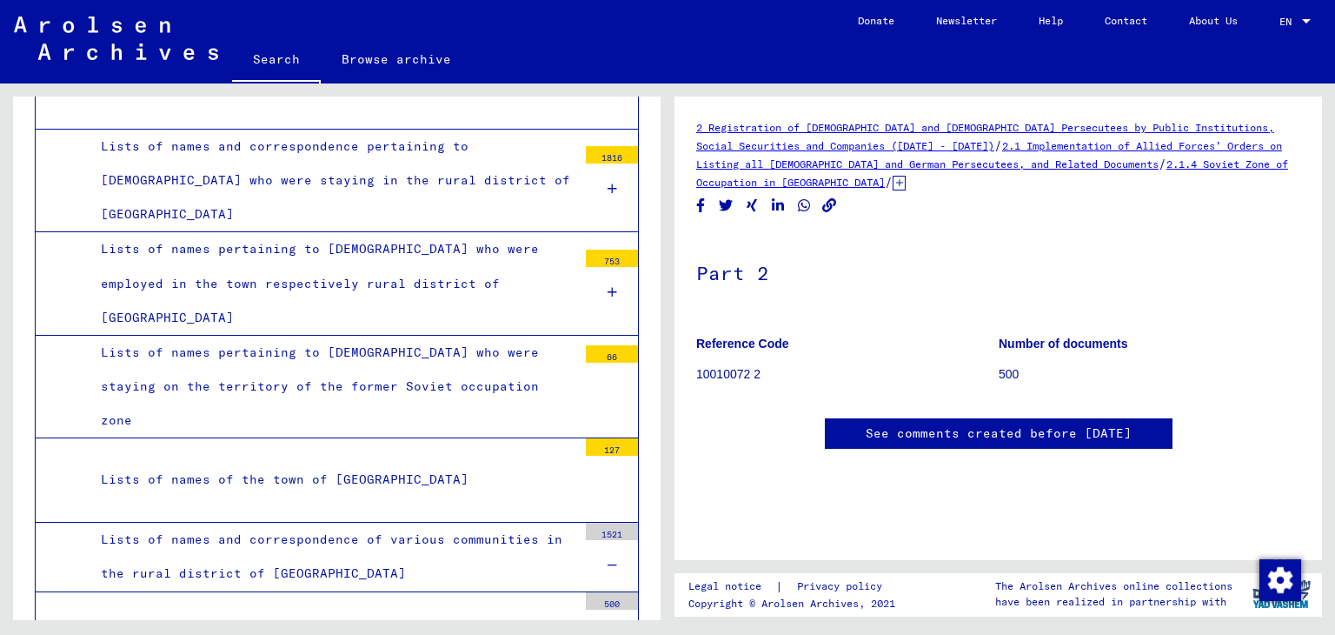
click at [470, 522] on div "Lists of names and correspondence of various communities in the rural district …" at bounding box center [332, 556] width 489 height 68
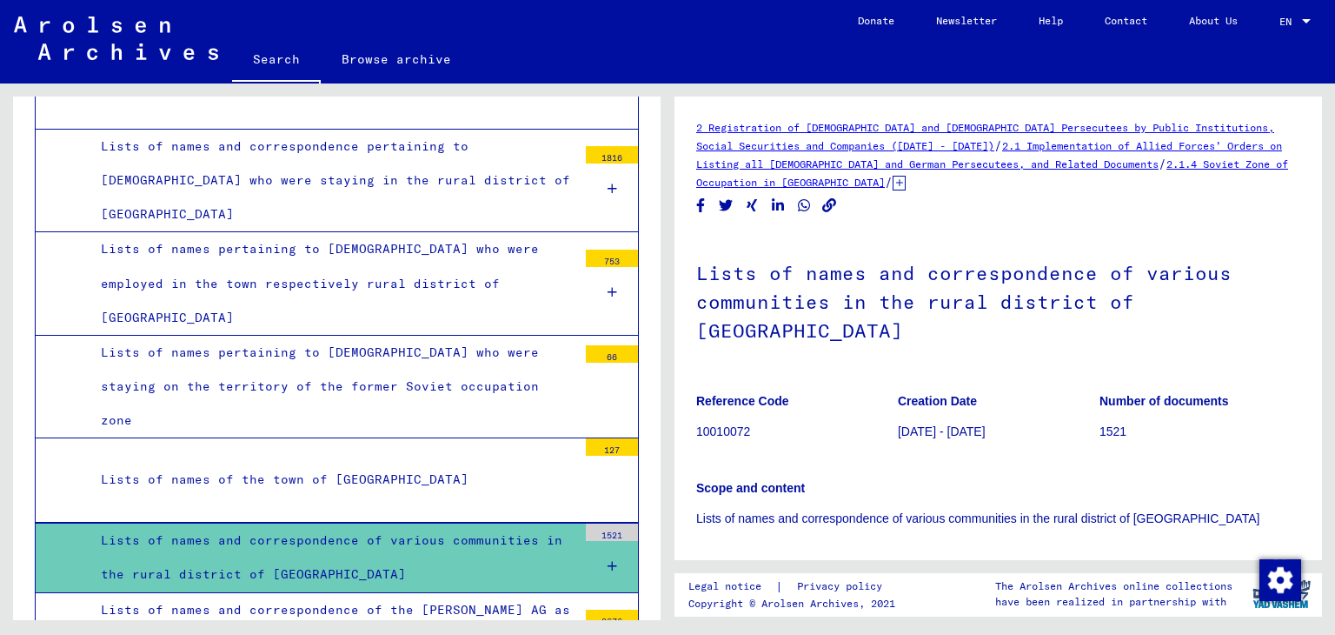
scroll to position [8164, 0]
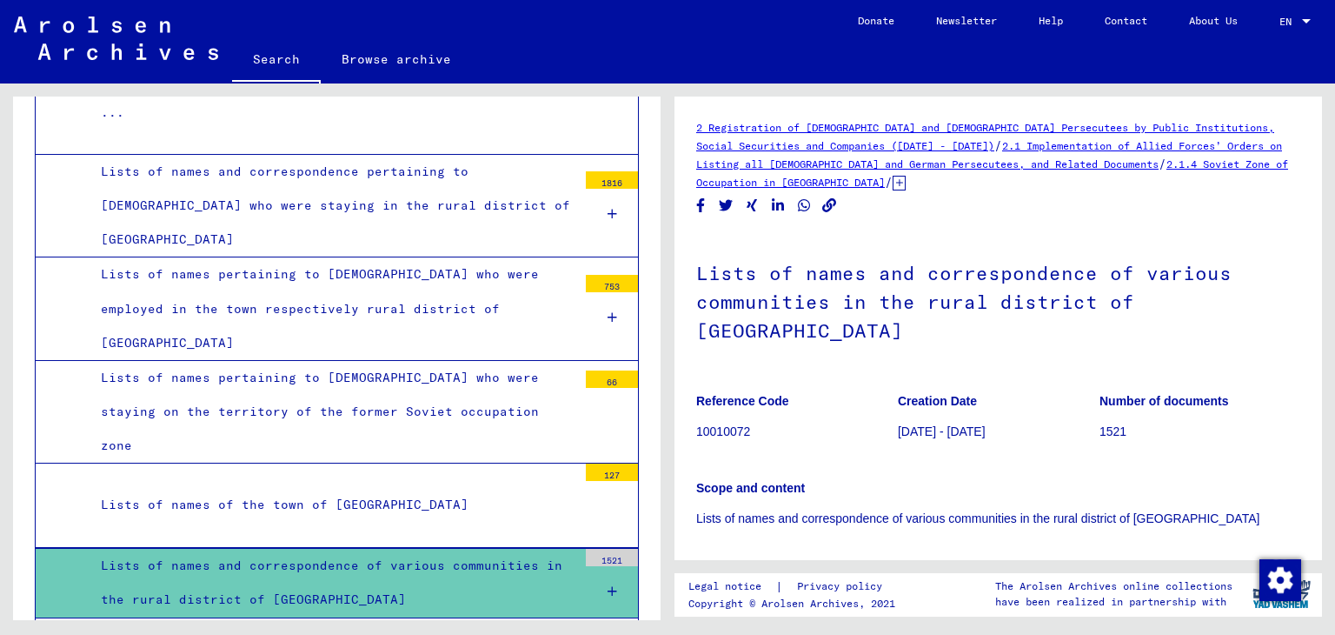
click at [470, 549] on div "Lists of names and correspondence of various communities in the rural district …" at bounding box center [332, 583] width 489 height 68
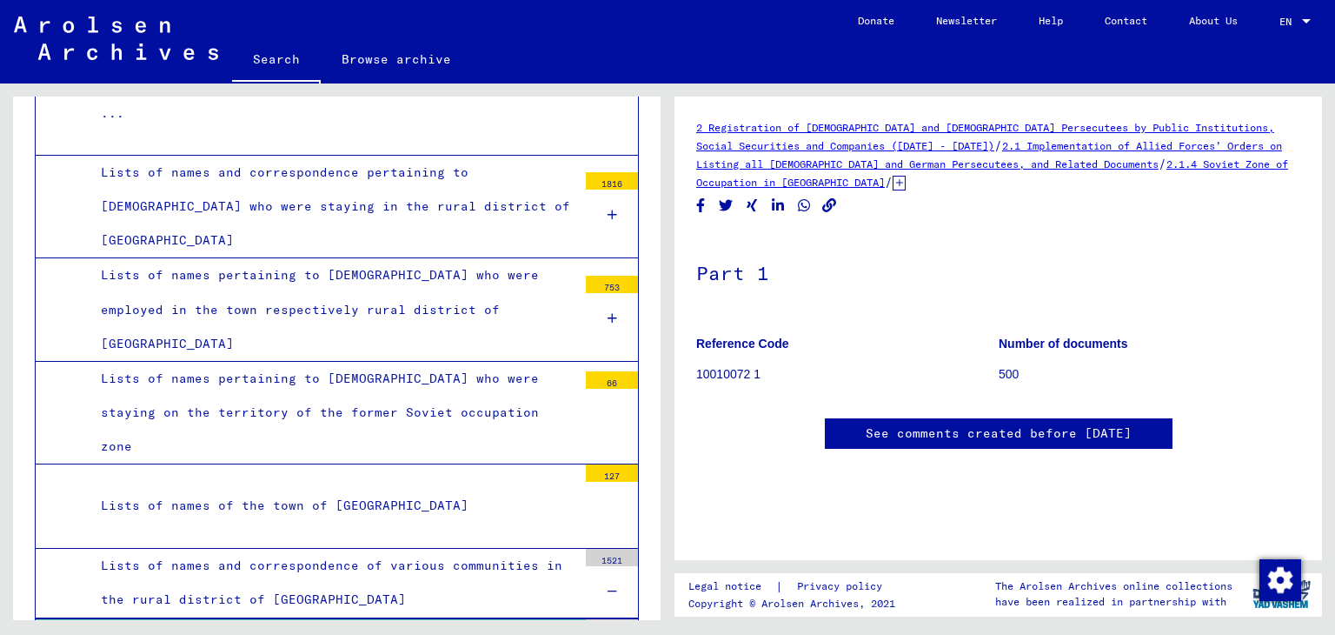
click at [87, 36] on img at bounding box center [116, 38] width 204 height 43
